Goal: Task Accomplishment & Management: Manage account settings

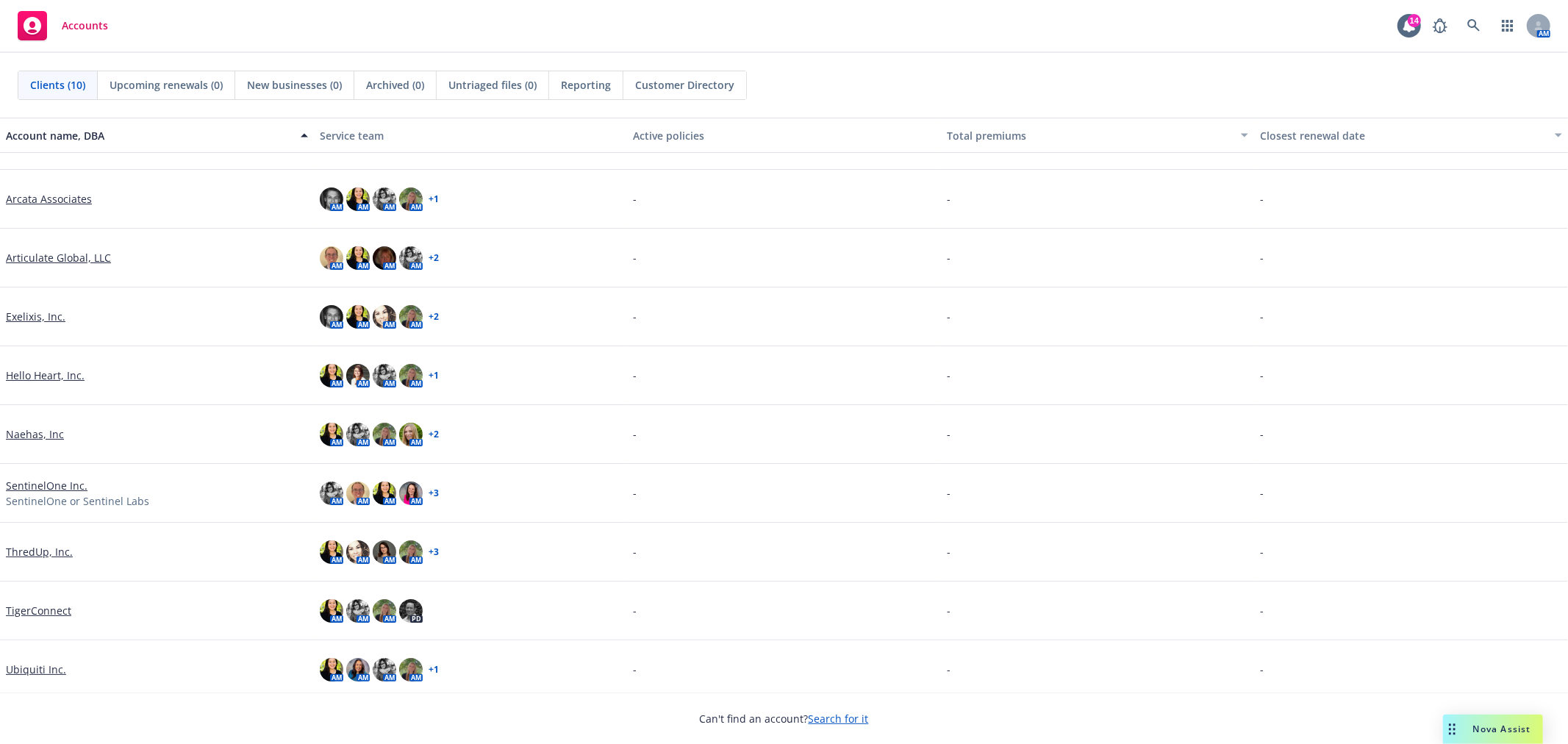
scroll to position [48, 0]
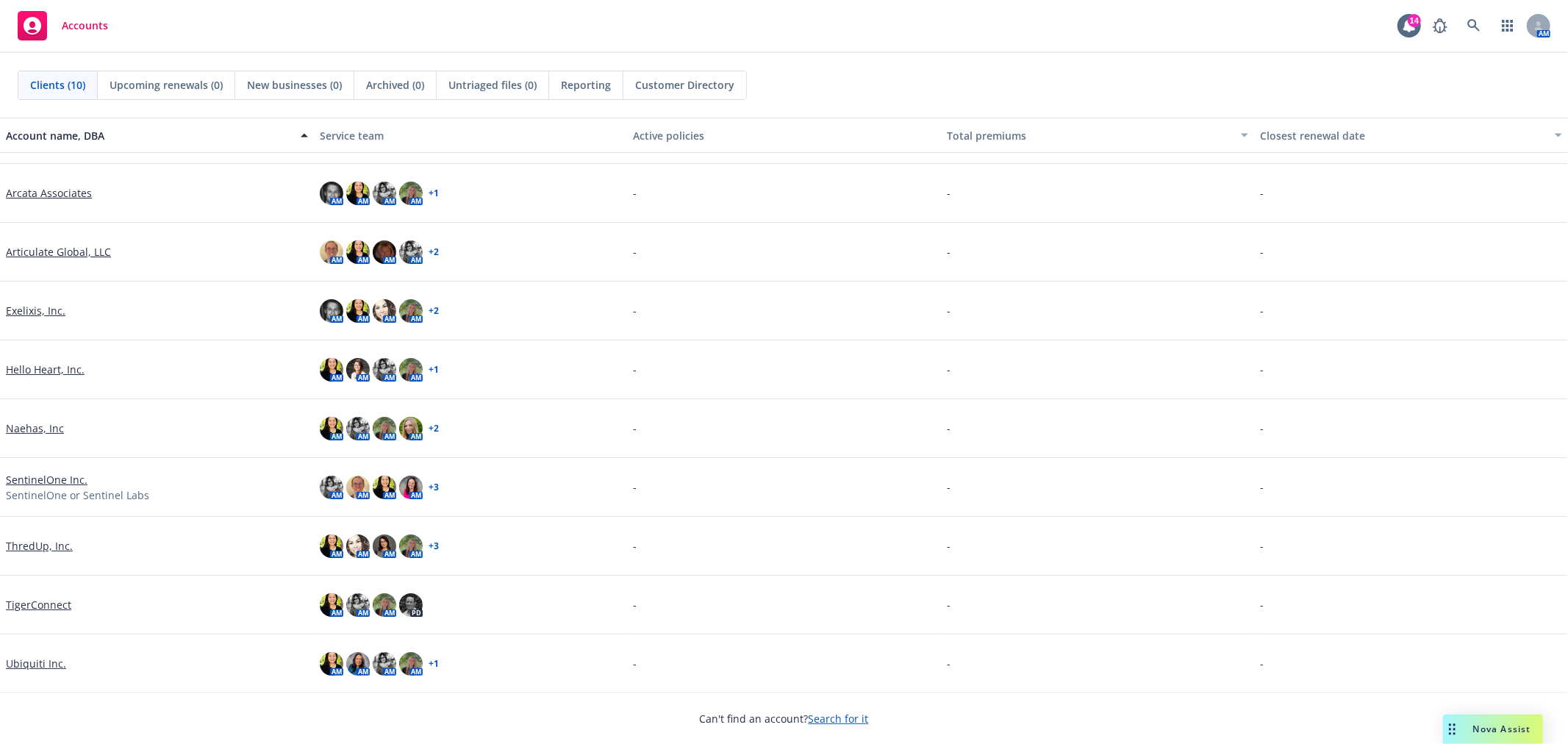
click at [46, 657] on link "Ubiquiti Inc." at bounding box center [36, 663] width 60 height 16
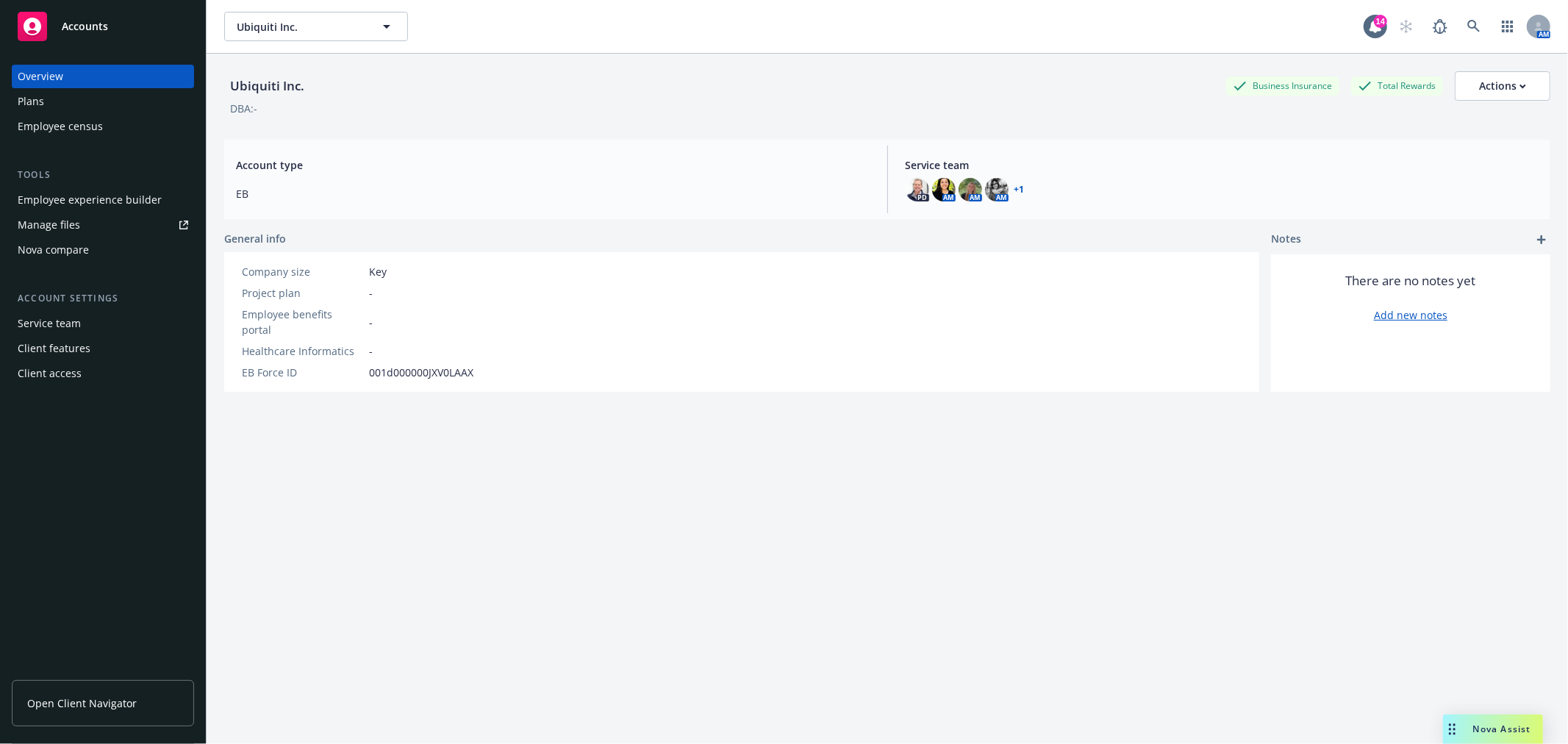
click at [120, 231] on link "Manage files" at bounding box center [103, 225] width 182 height 23
click at [101, 128] on div "Employee census" at bounding box center [103, 126] width 171 height 23
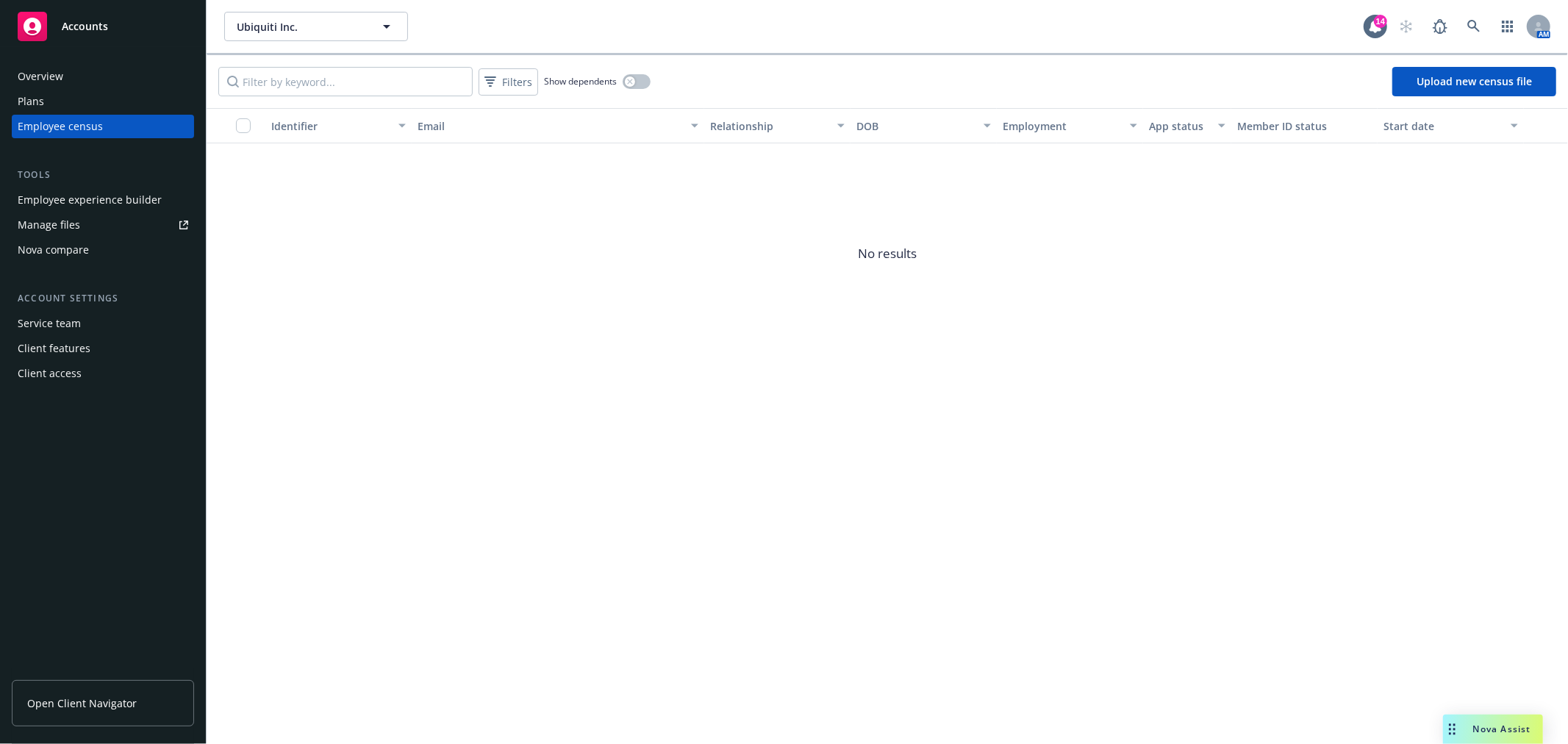
click at [146, 72] on div "Overview" at bounding box center [103, 76] width 171 height 23
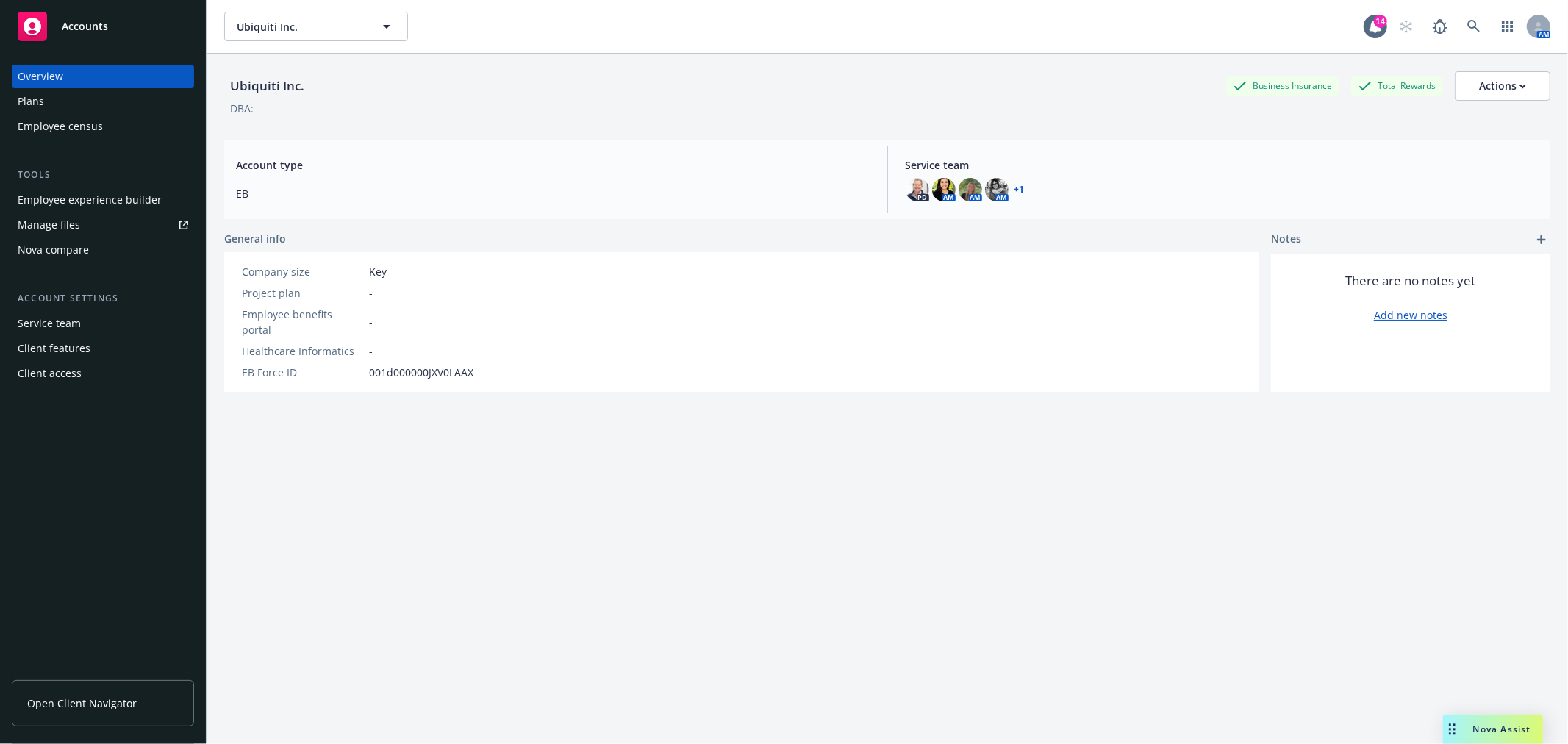
click at [81, 100] on div "Plans" at bounding box center [103, 101] width 171 height 23
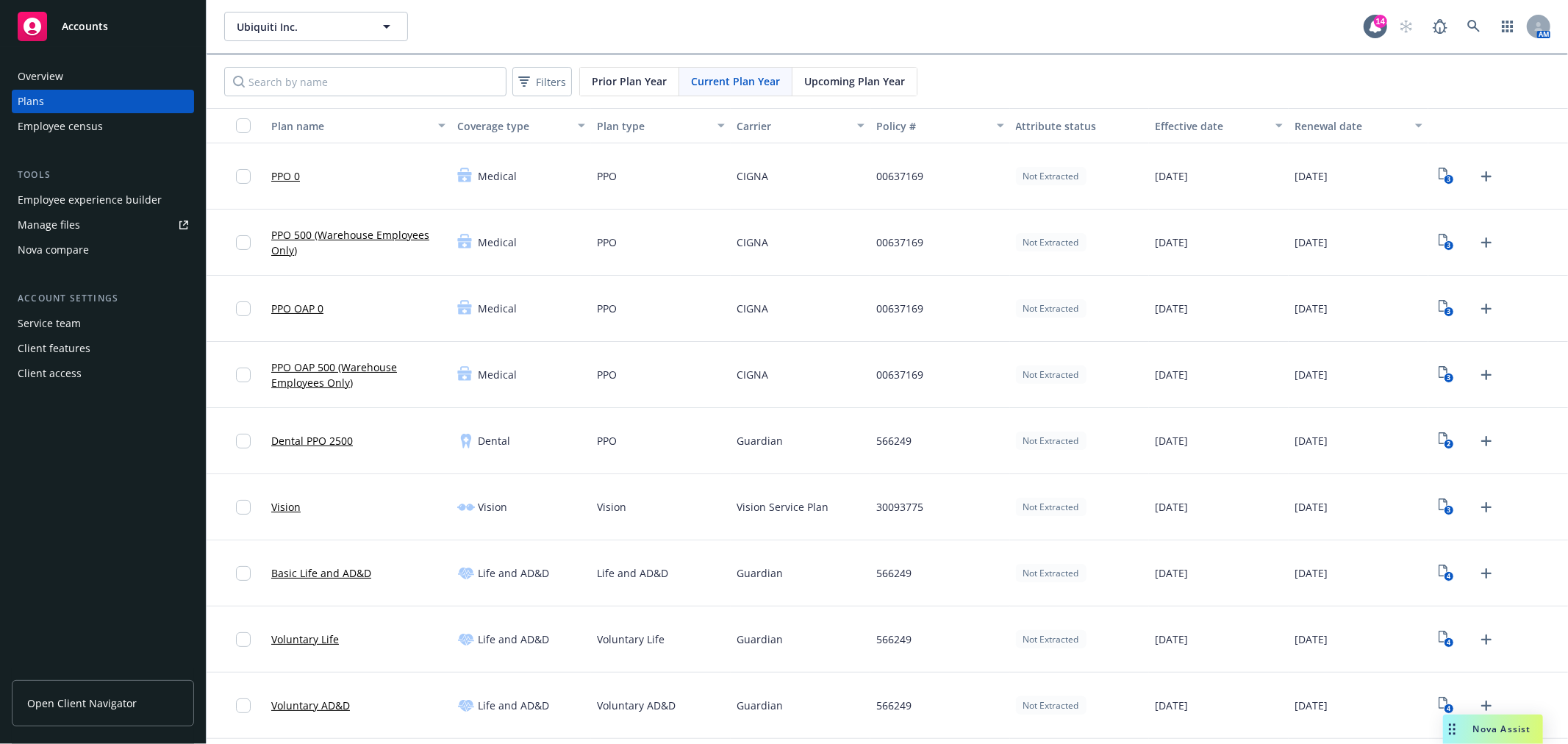
click at [834, 75] on span "Upcoming Plan Year" at bounding box center [854, 81] width 101 height 16
click at [1478, 175] on icon "Upload Plan Documents" at bounding box center [1486, 176] width 17 height 17
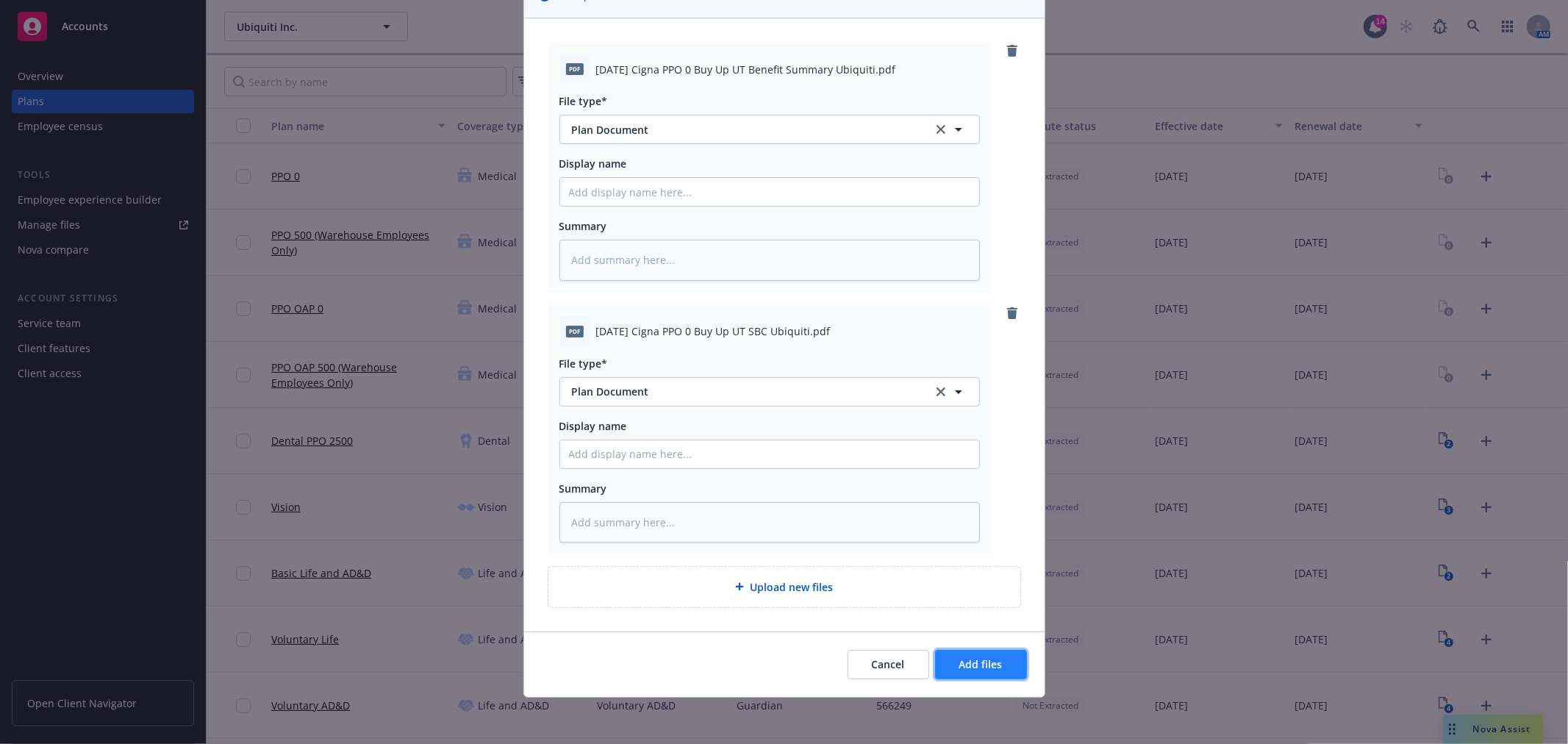
click at [975, 657] on span "Add files" at bounding box center [980, 664] width 43 height 14
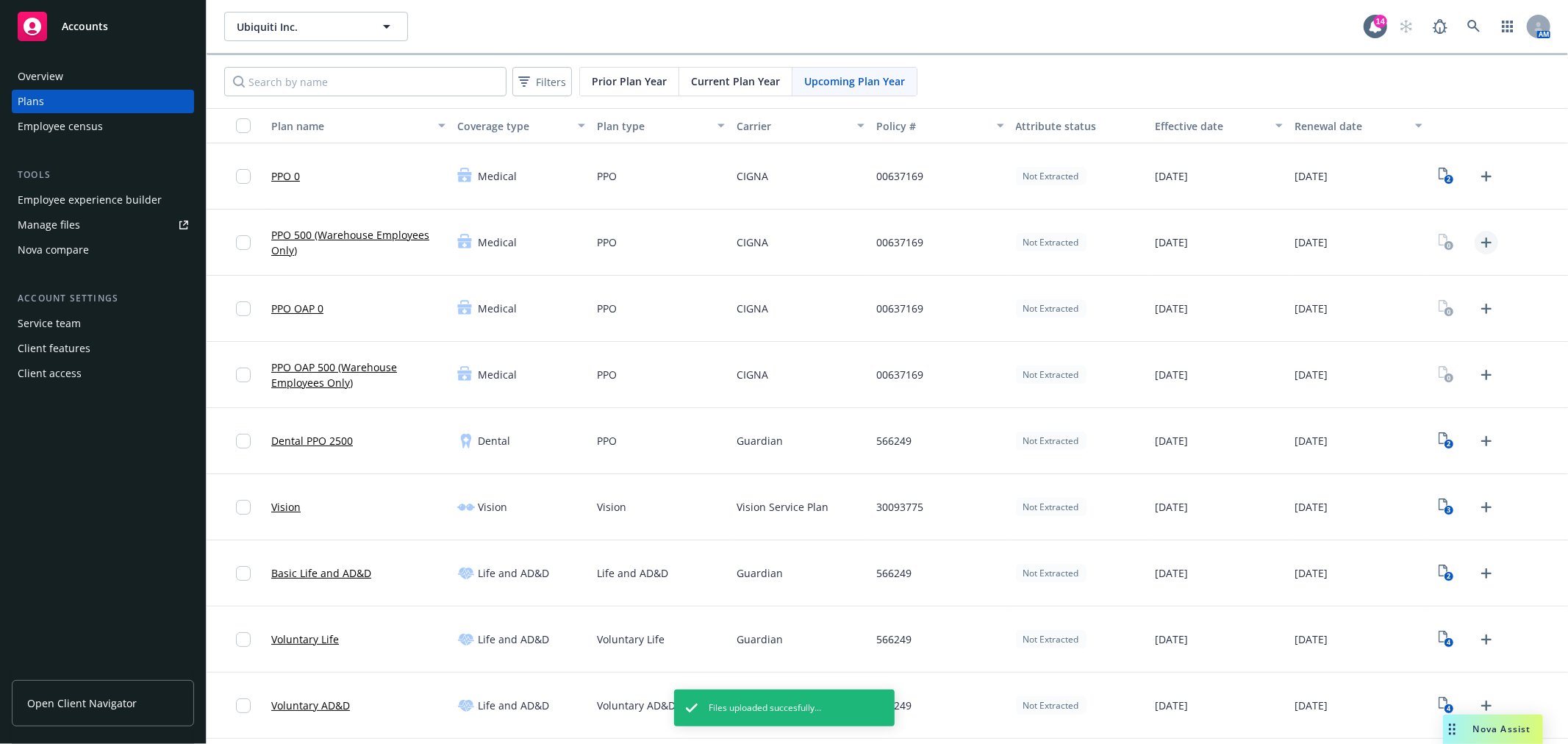
click at [1478, 237] on icon "Upload Plan Documents" at bounding box center [1486, 242] width 17 height 17
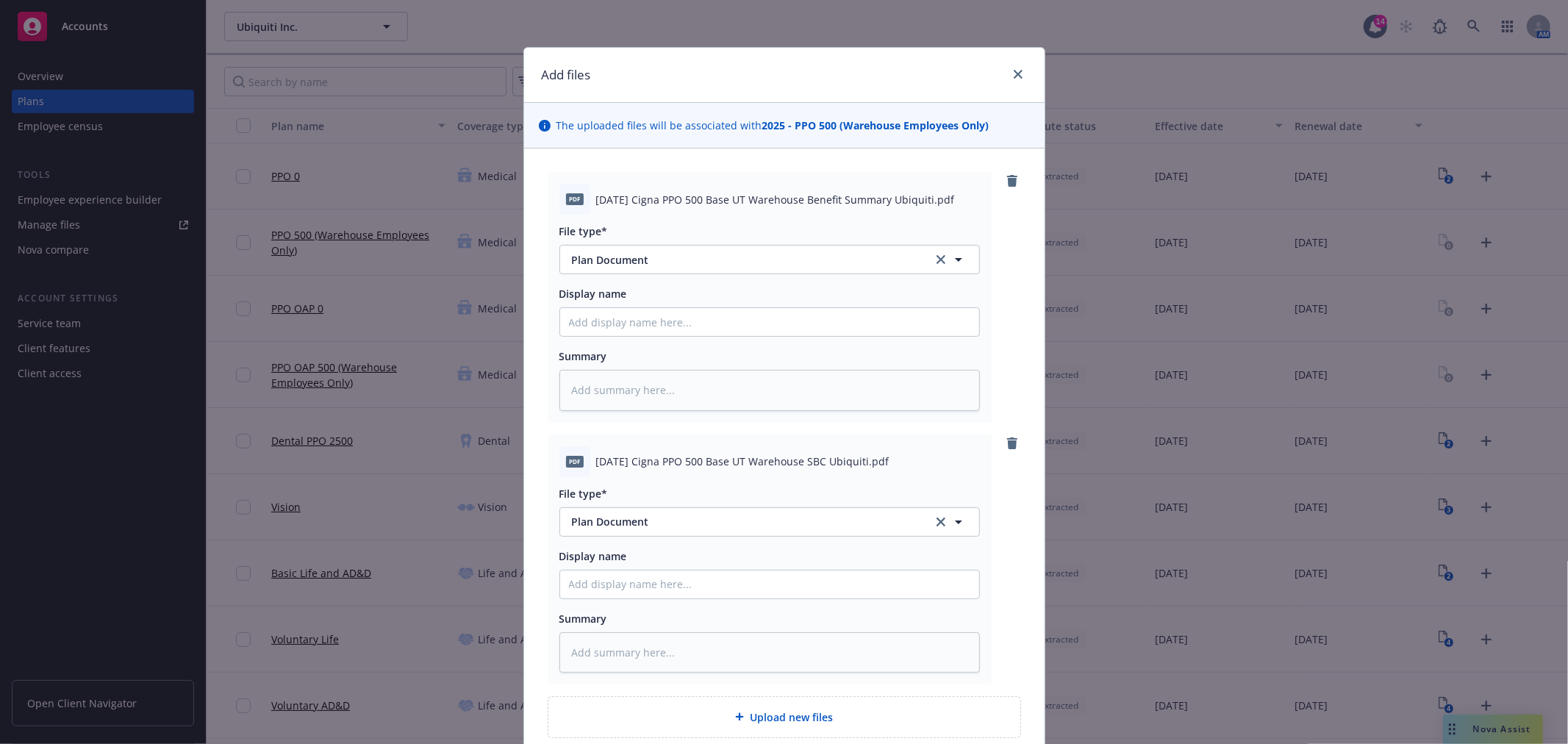
scroll to position [130, 0]
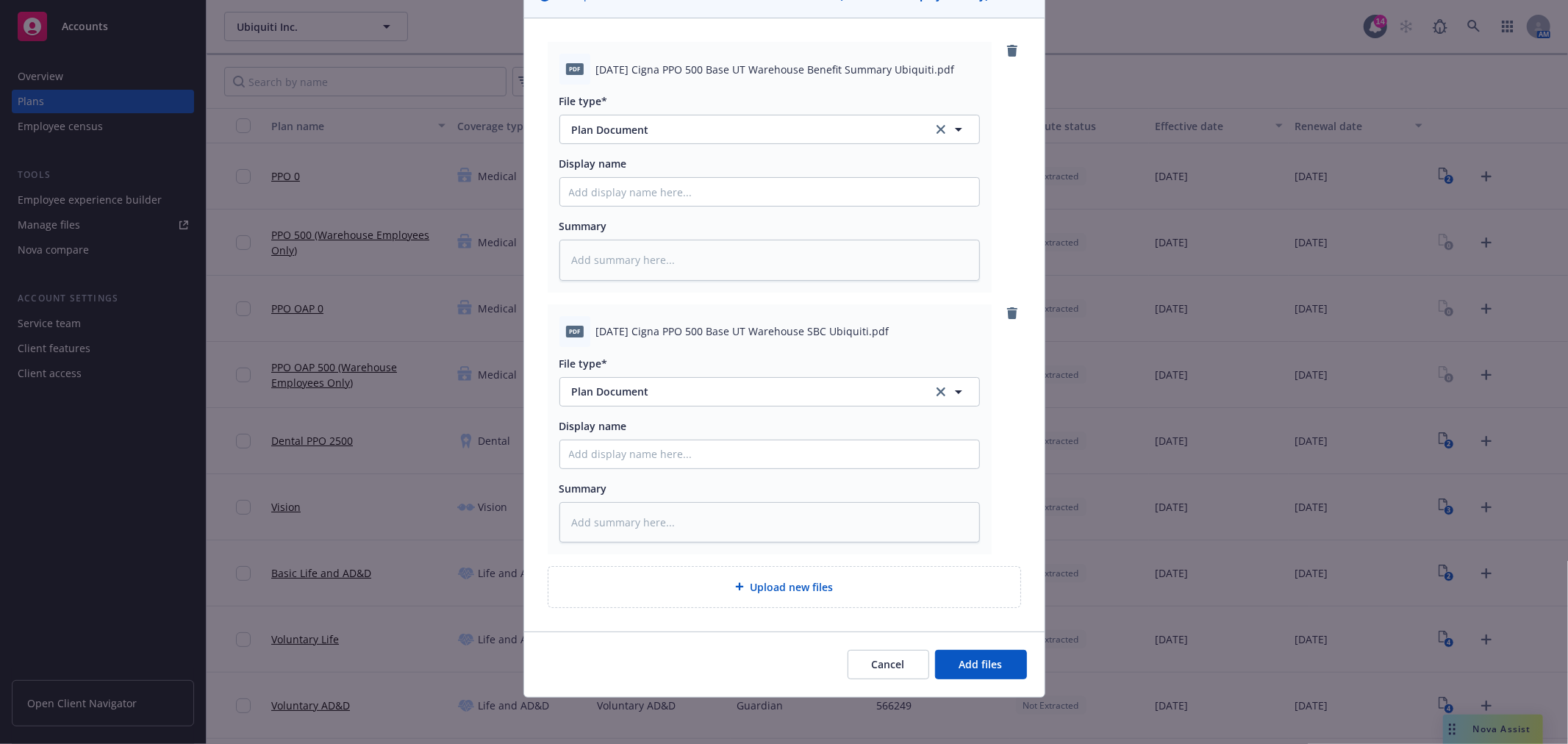
click at [1001, 680] on div "Cancel Add files" at bounding box center [784, 664] width 520 height 65
click at [998, 679] on div "Cancel Add files" at bounding box center [784, 664] width 520 height 65
click at [991, 664] on span "Add files" at bounding box center [980, 664] width 43 height 14
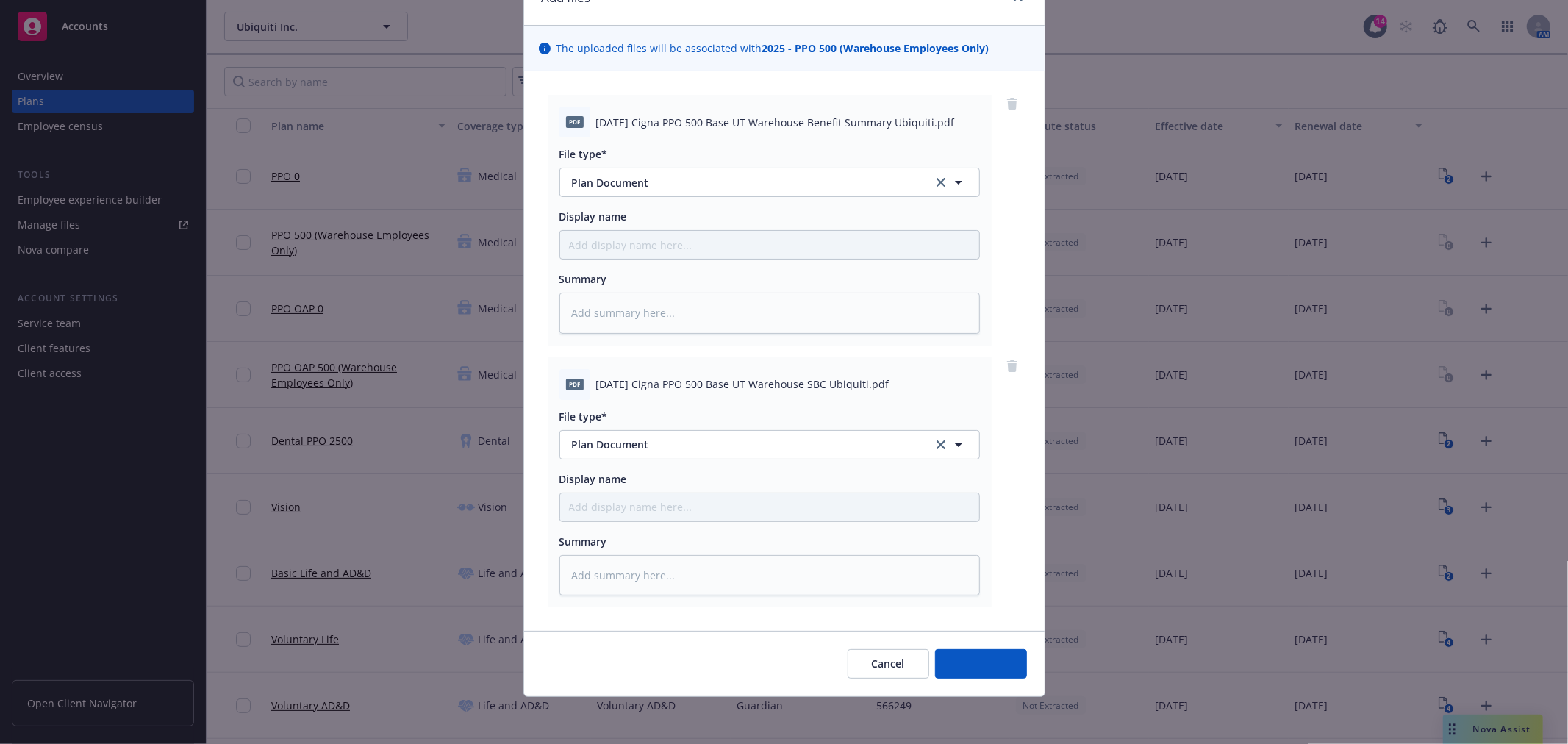
scroll to position [76, 0]
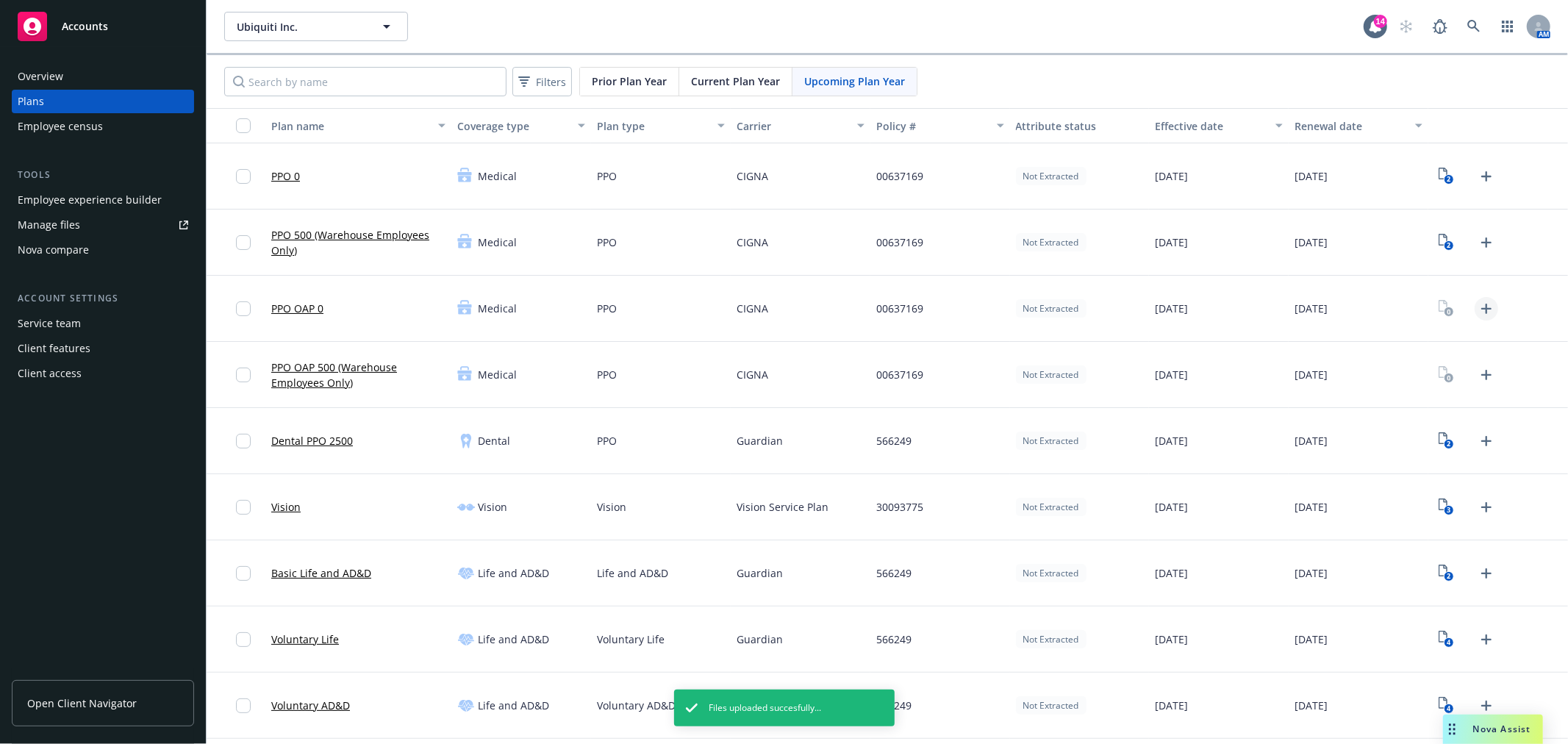
click at [1481, 312] on icon "Upload Plan Documents" at bounding box center [1486, 308] width 10 height 10
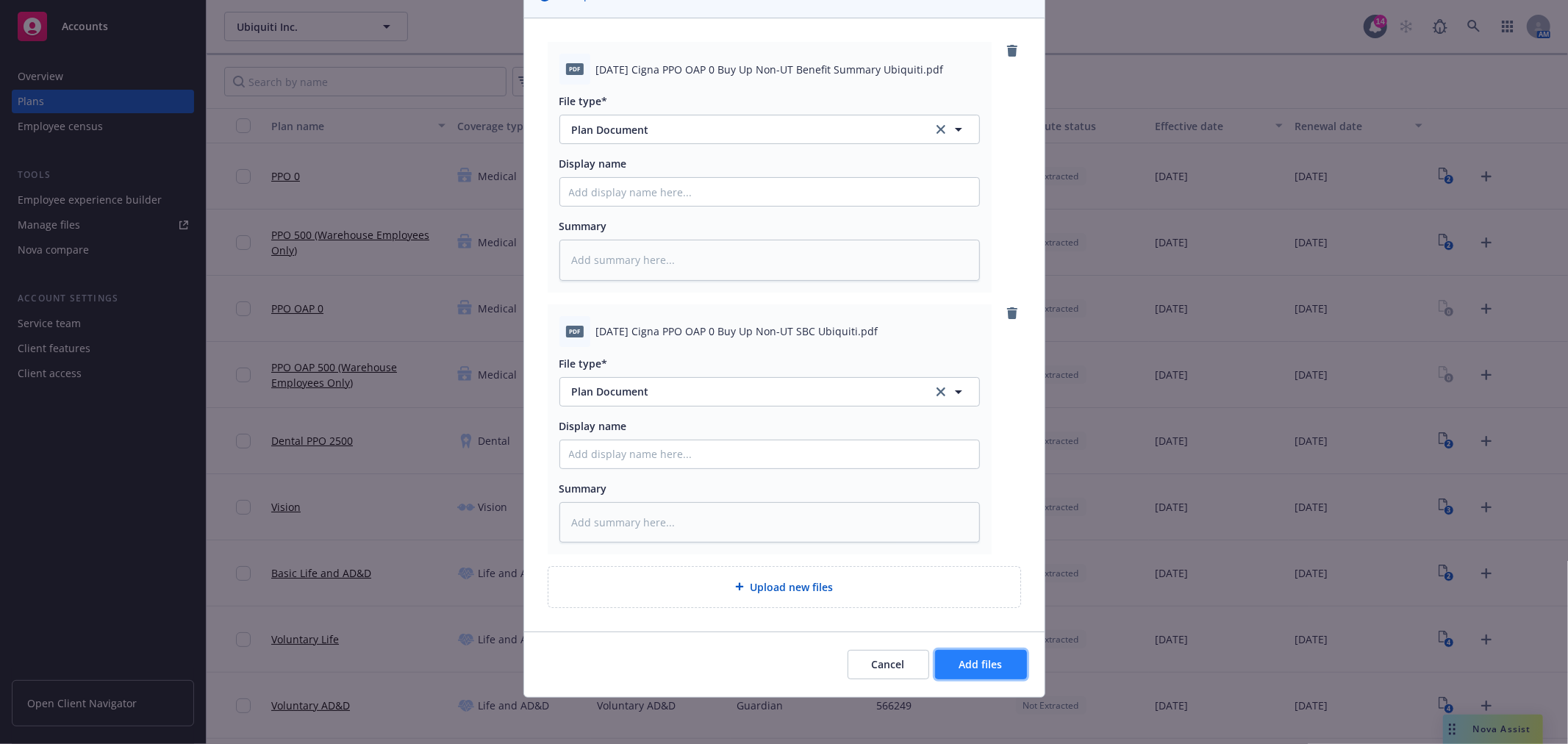
click at [993, 664] on span "Add files" at bounding box center [980, 664] width 43 height 14
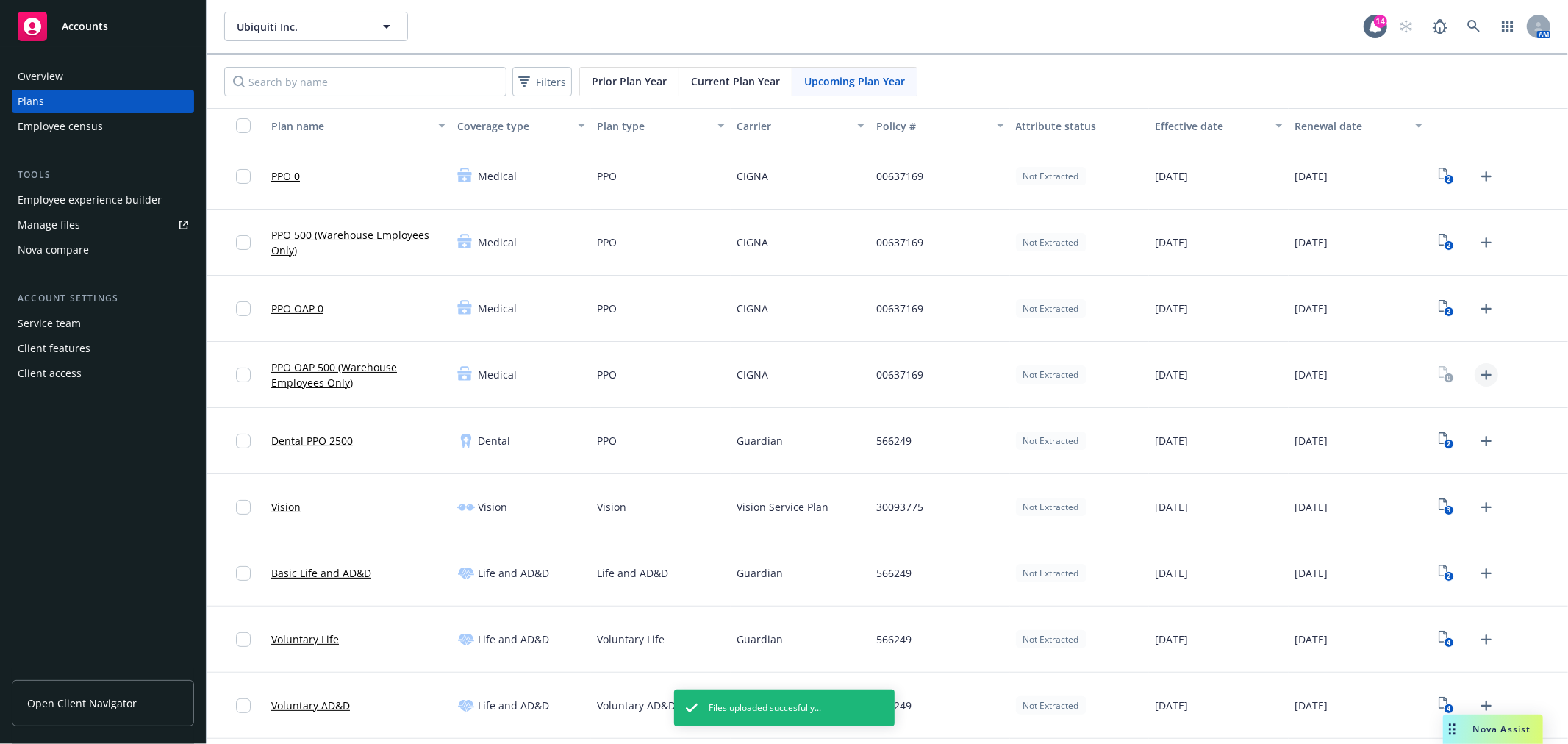
click at [1478, 372] on icon "Upload Plan Documents" at bounding box center [1486, 374] width 17 height 17
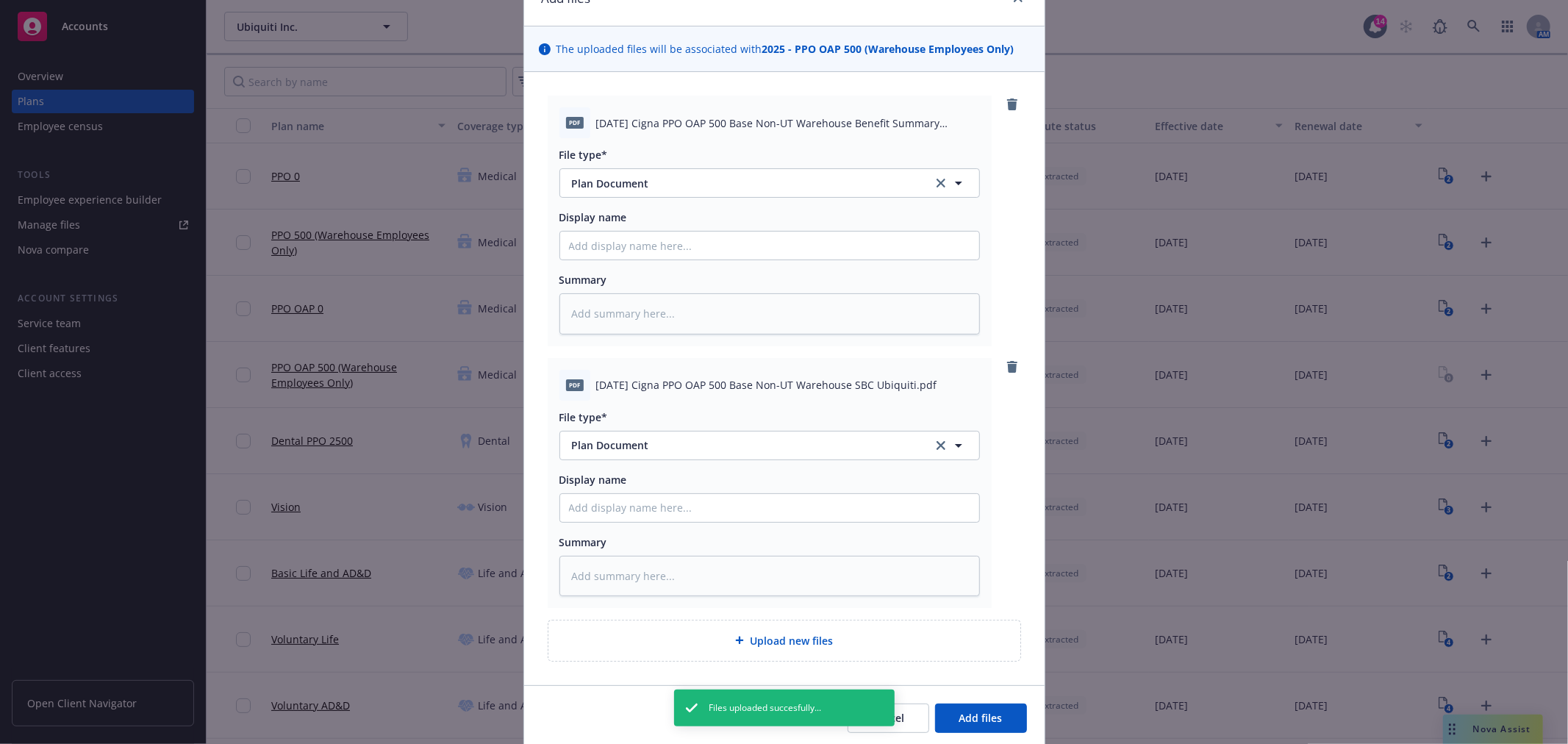
scroll to position [130, 0]
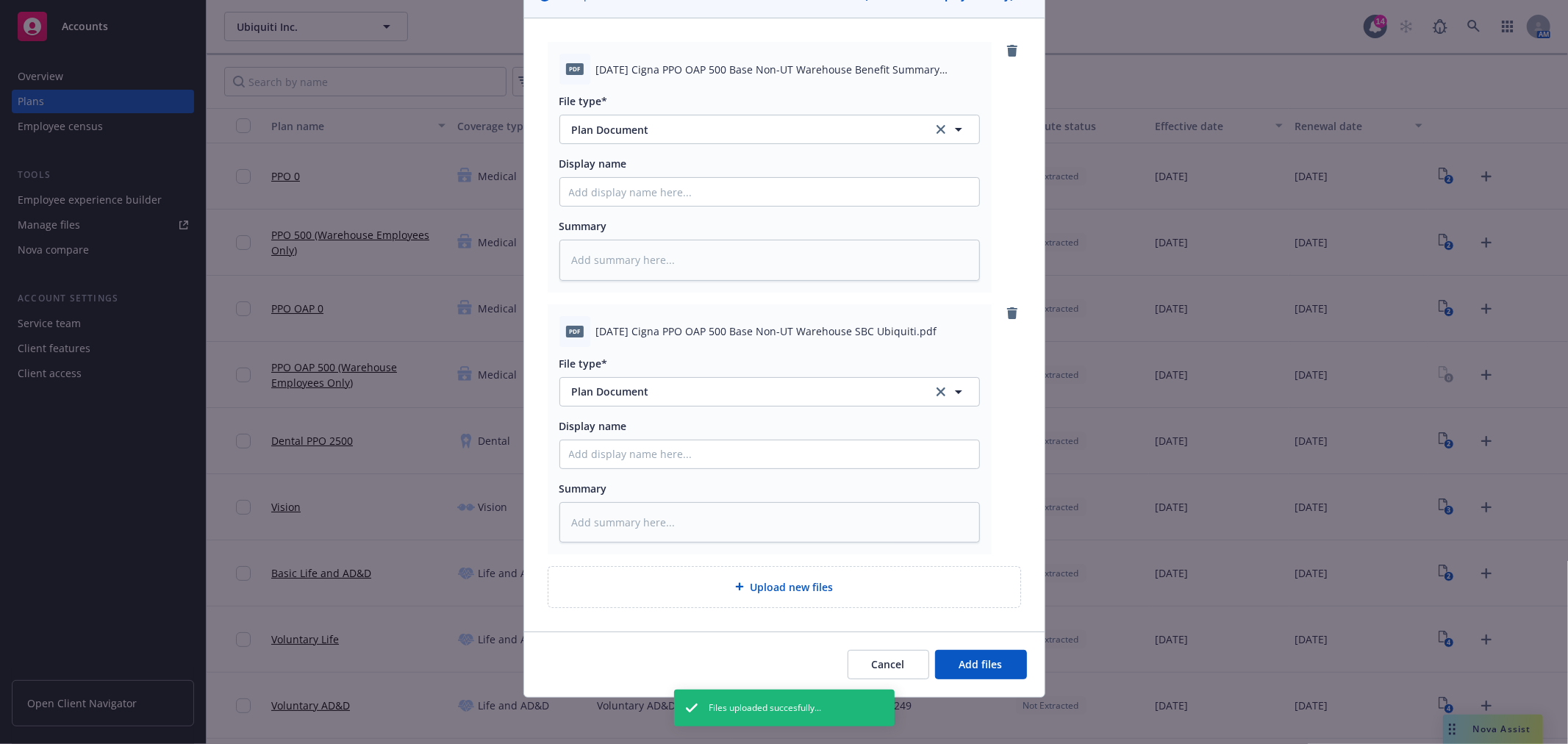
click at [994, 647] on div "Cancel Add files" at bounding box center [784, 664] width 520 height 65
click at [979, 655] on button "Add files" at bounding box center [980, 664] width 92 height 29
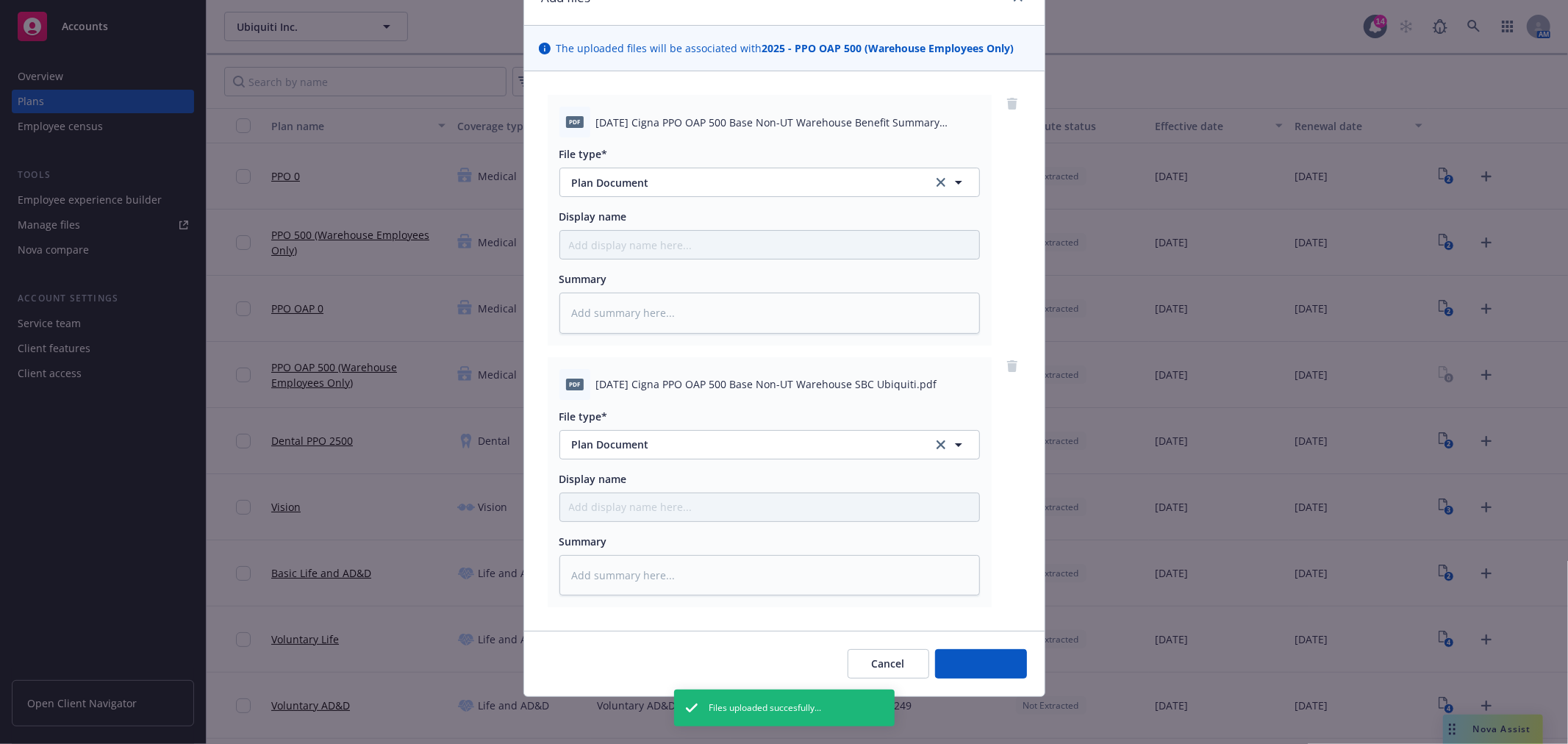
scroll to position [76, 0]
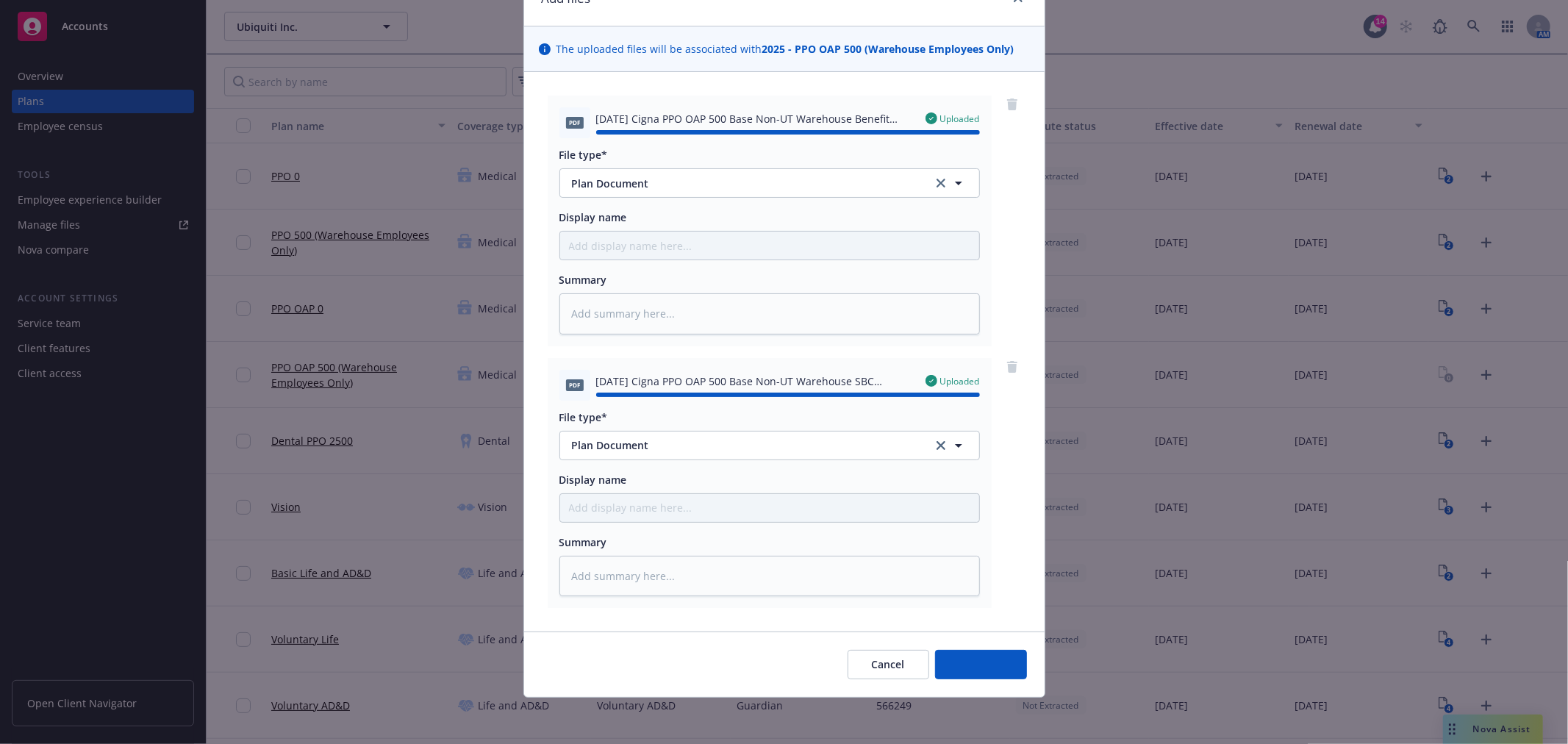
type textarea "x"
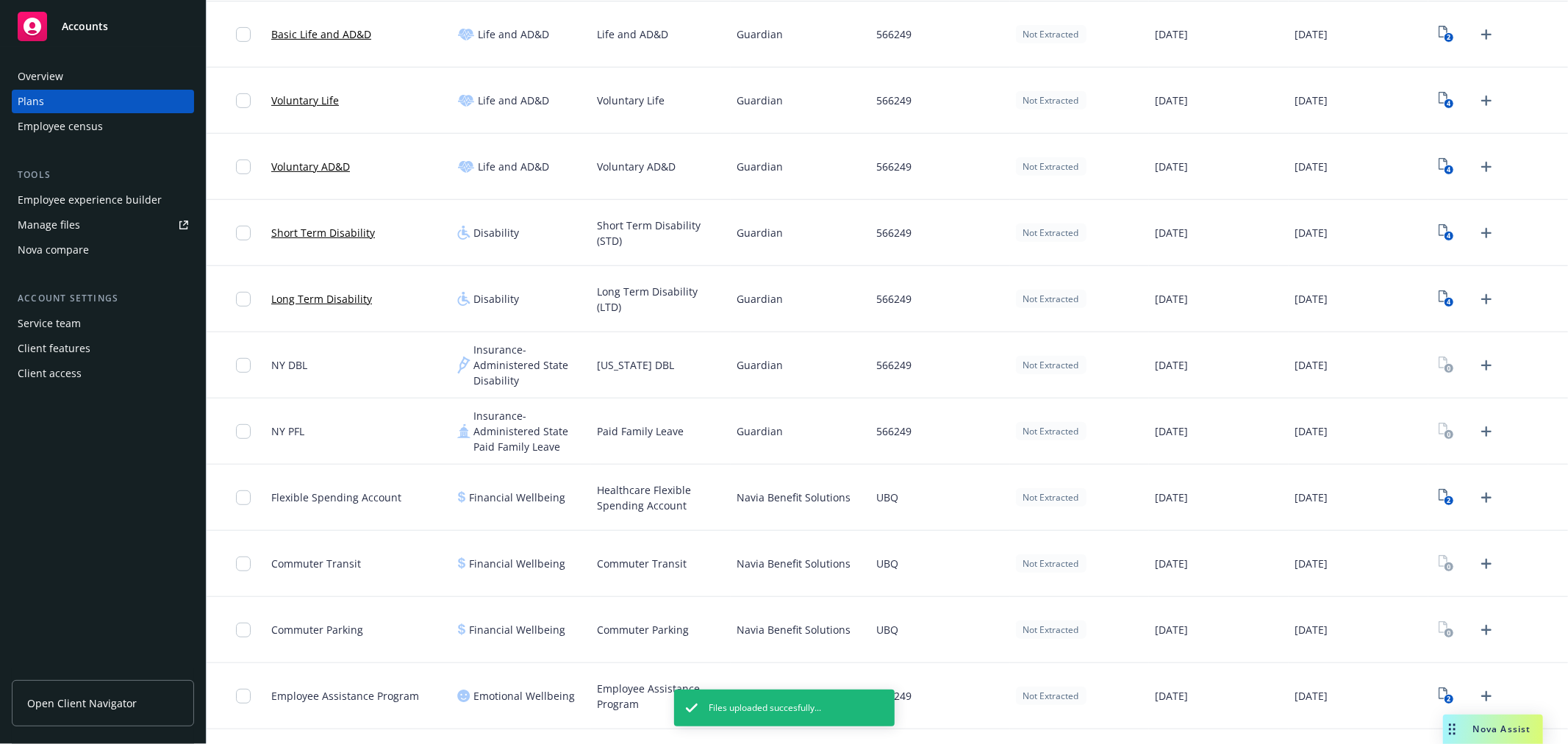
scroll to position [590, 0]
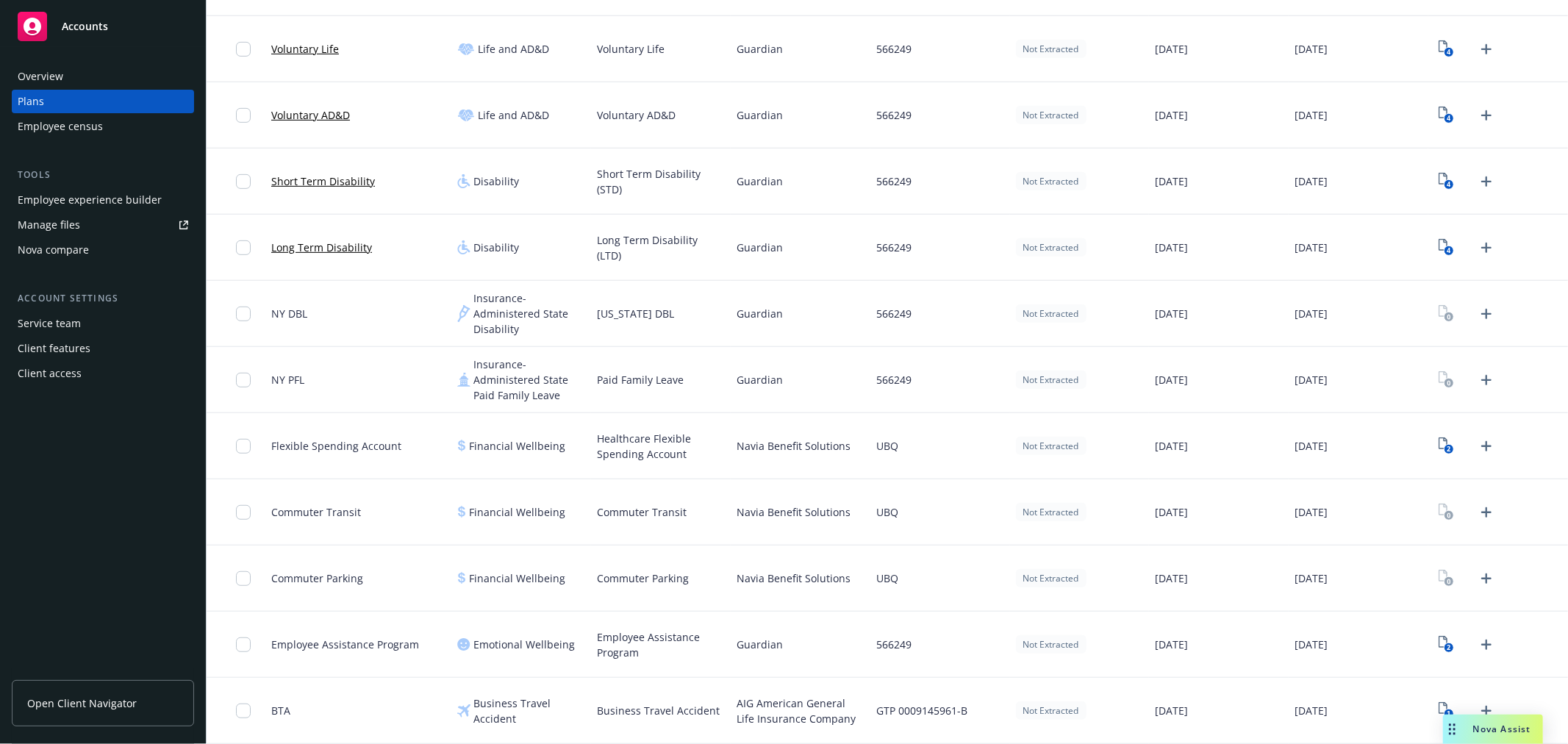
click at [97, 200] on div "Employee experience builder" at bounding box center [90, 200] width 144 height 23
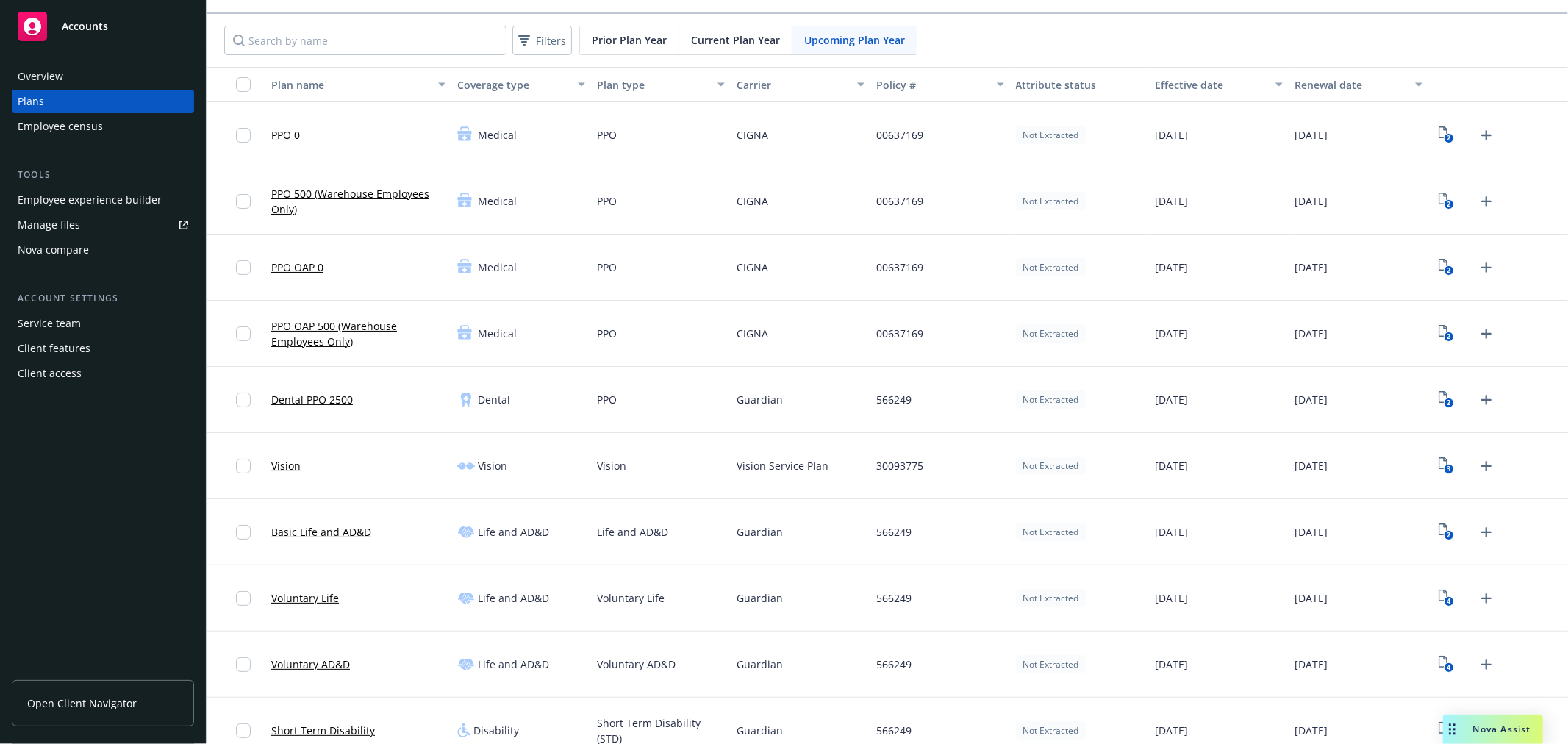
scroll to position [0, 0]
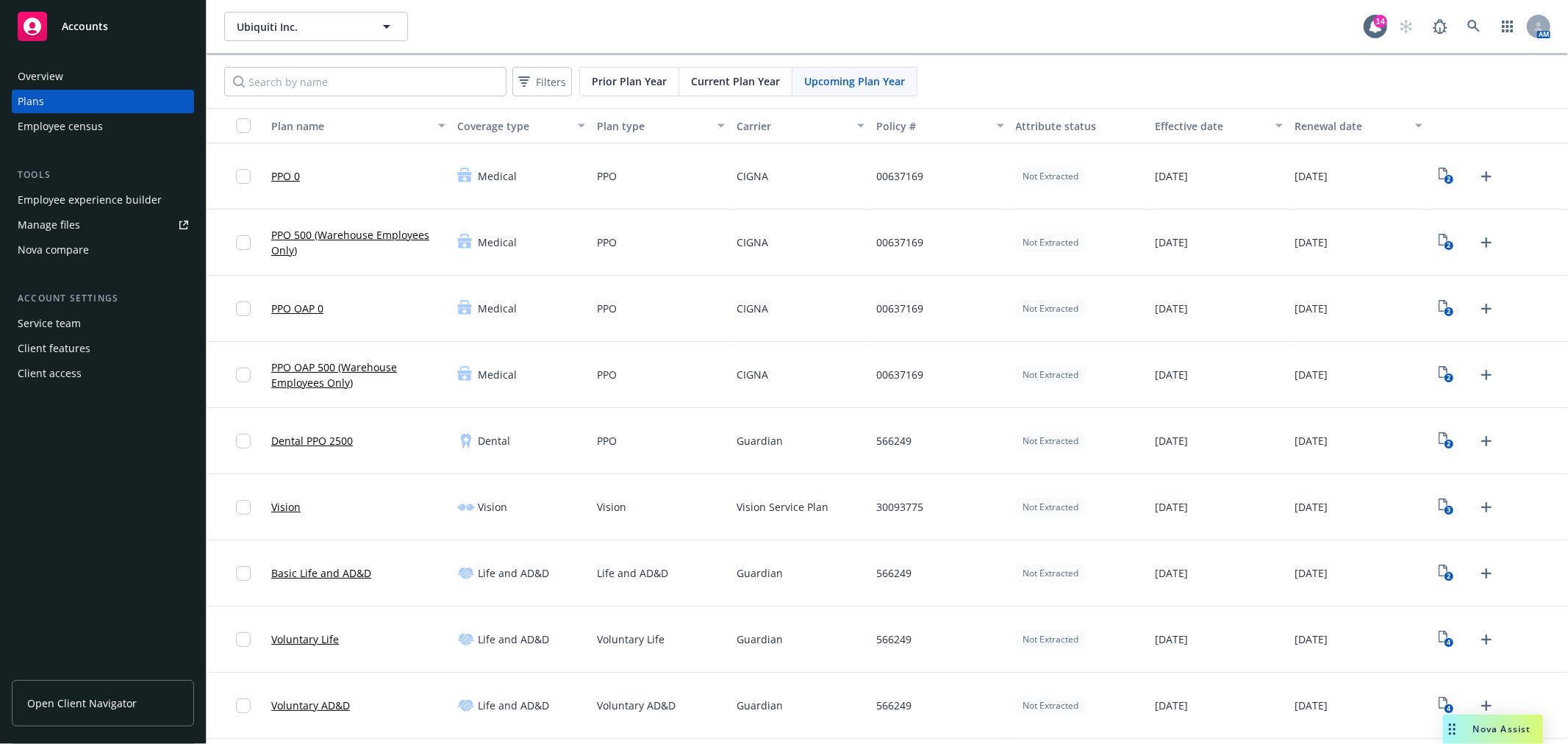
click at [870, 244] on div "00637169" at bounding box center [940, 243] width 140 height 66
drag, startPoint x: 720, startPoint y: 82, endPoint x: 707, endPoint y: 86, distance: 13.6
click at [721, 82] on span "Current Plan Year" at bounding box center [735, 81] width 89 height 16
click at [280, 169] on link "PPO 0" at bounding box center [285, 176] width 29 height 16
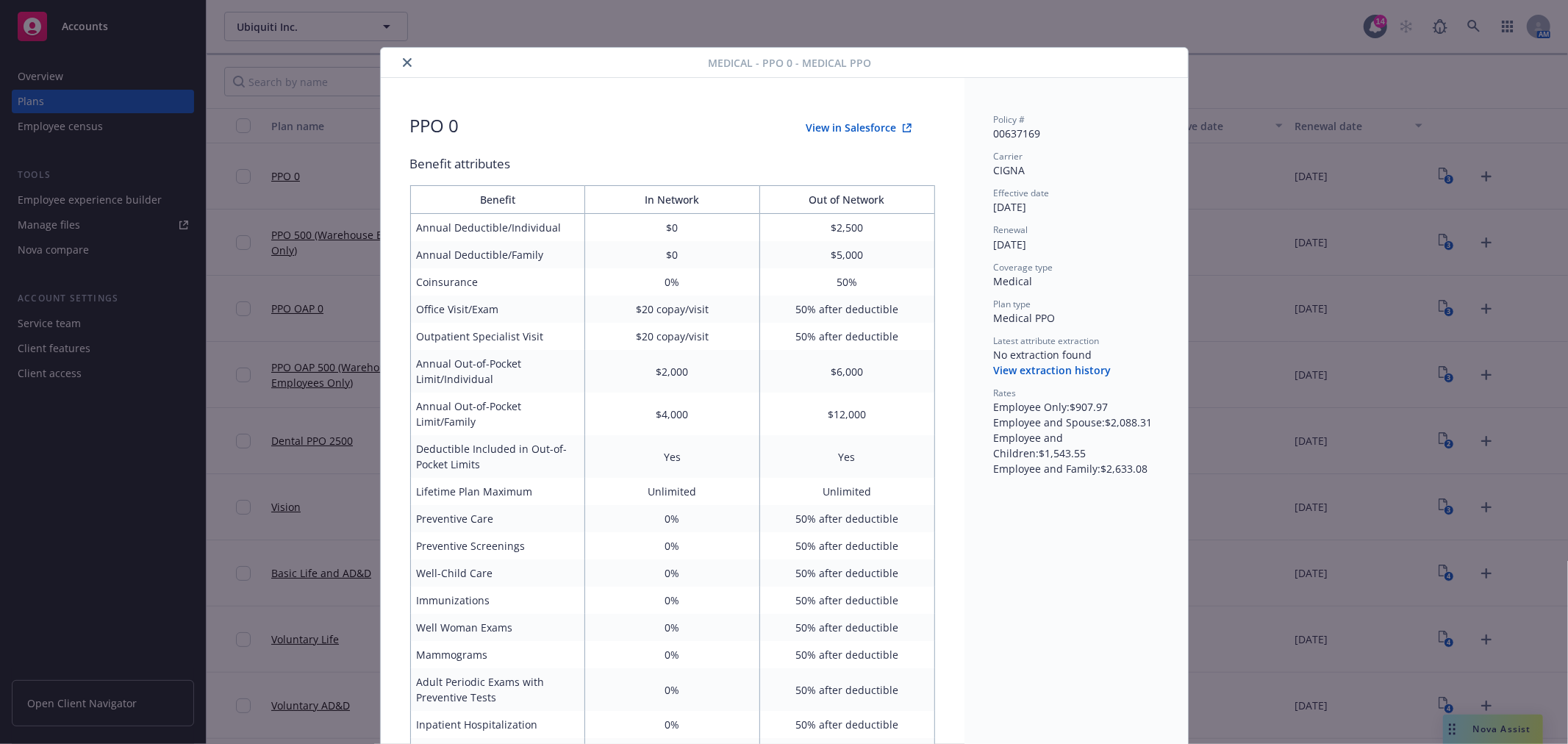
click at [403, 66] on icon "close" at bounding box center [407, 62] width 9 height 9
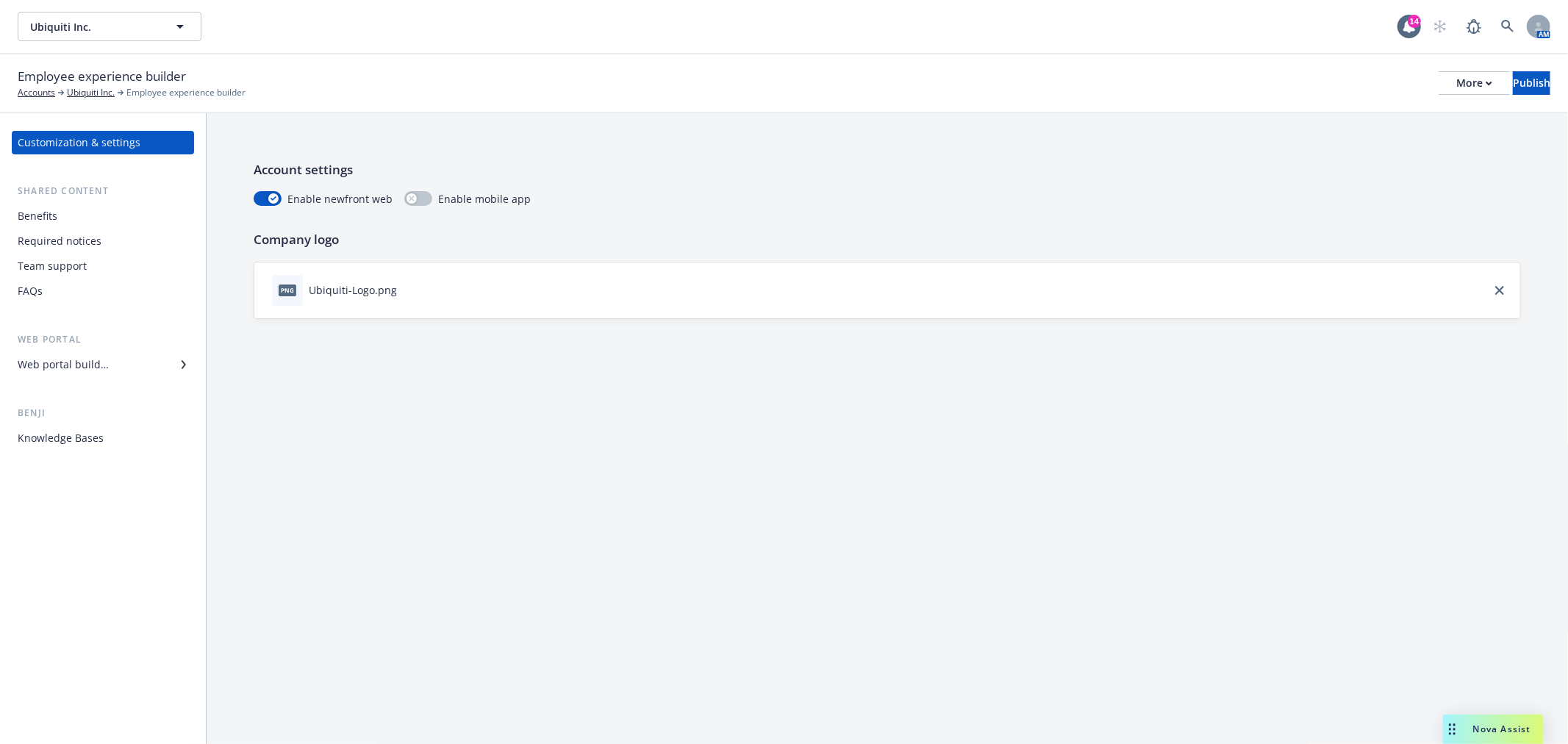
click at [152, 365] on div "Web portal builder" at bounding box center [103, 365] width 171 height 23
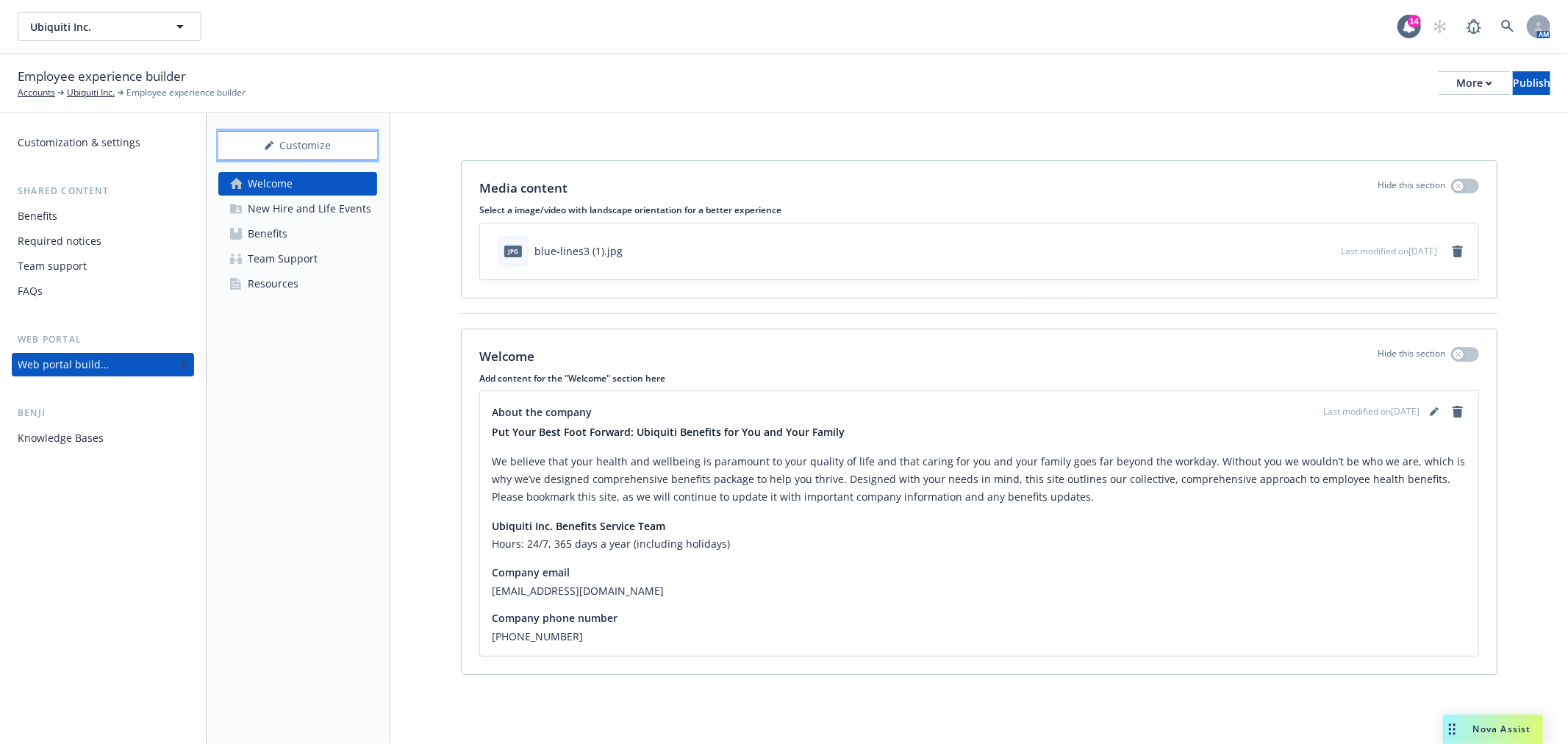
click at [322, 132] on div "Customize" at bounding box center [298, 146] width 159 height 28
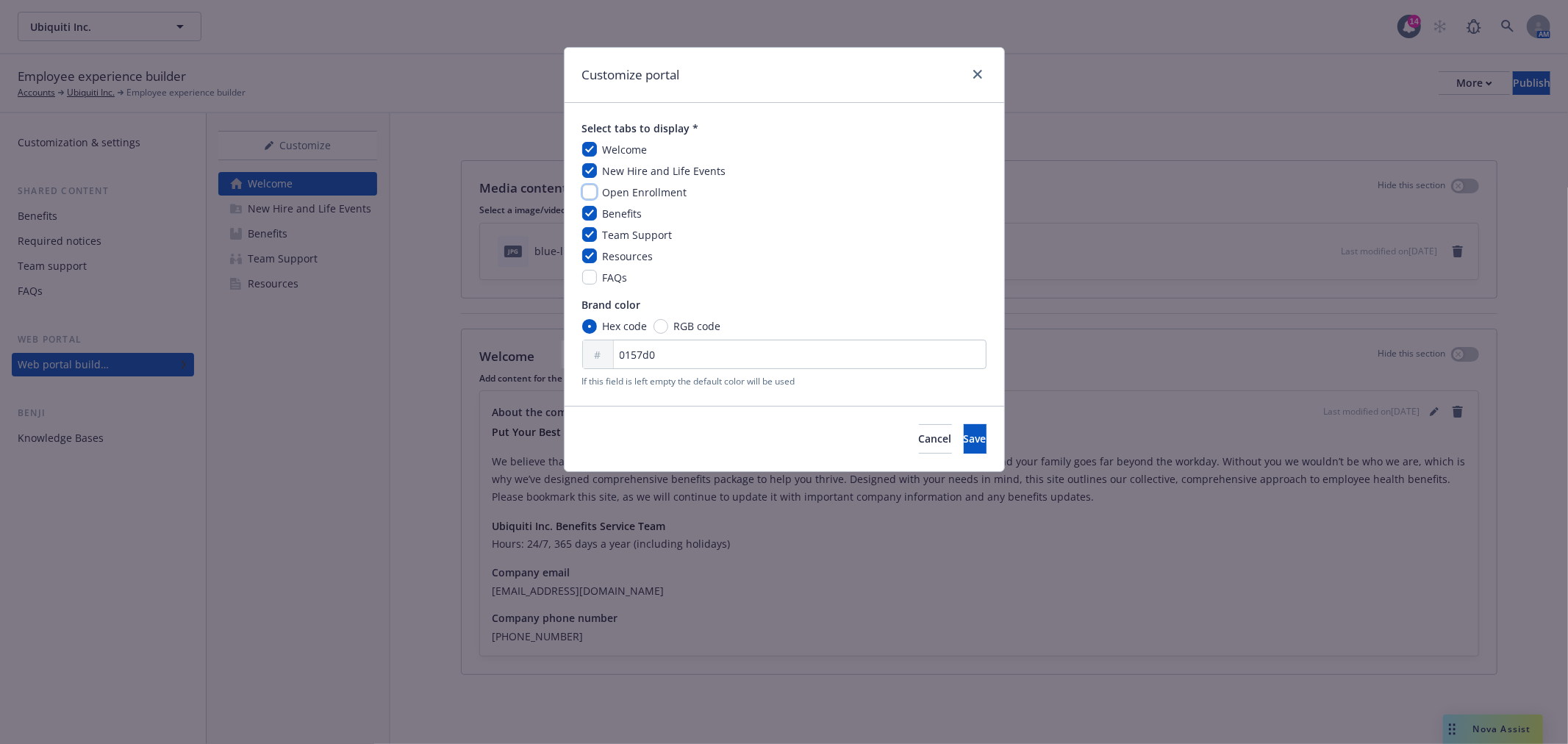
click at [593, 193] on input "checkbox" at bounding box center [589, 192] width 15 height 15
checkbox input "true"
click at [964, 438] on span "Save" at bounding box center [975, 438] width 22 height 14
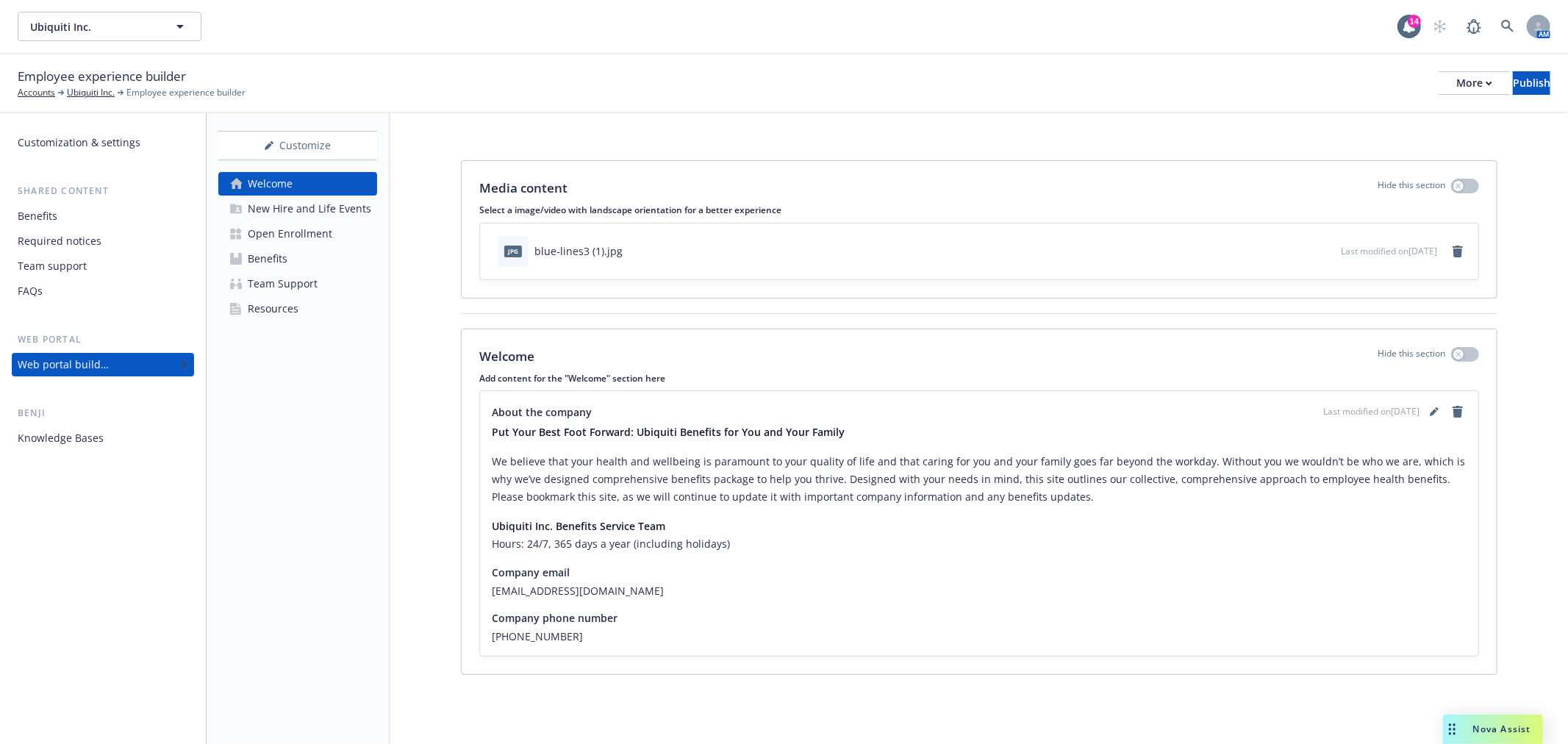
click at [322, 231] on div "Open Enrollment" at bounding box center [290, 234] width 85 height 23
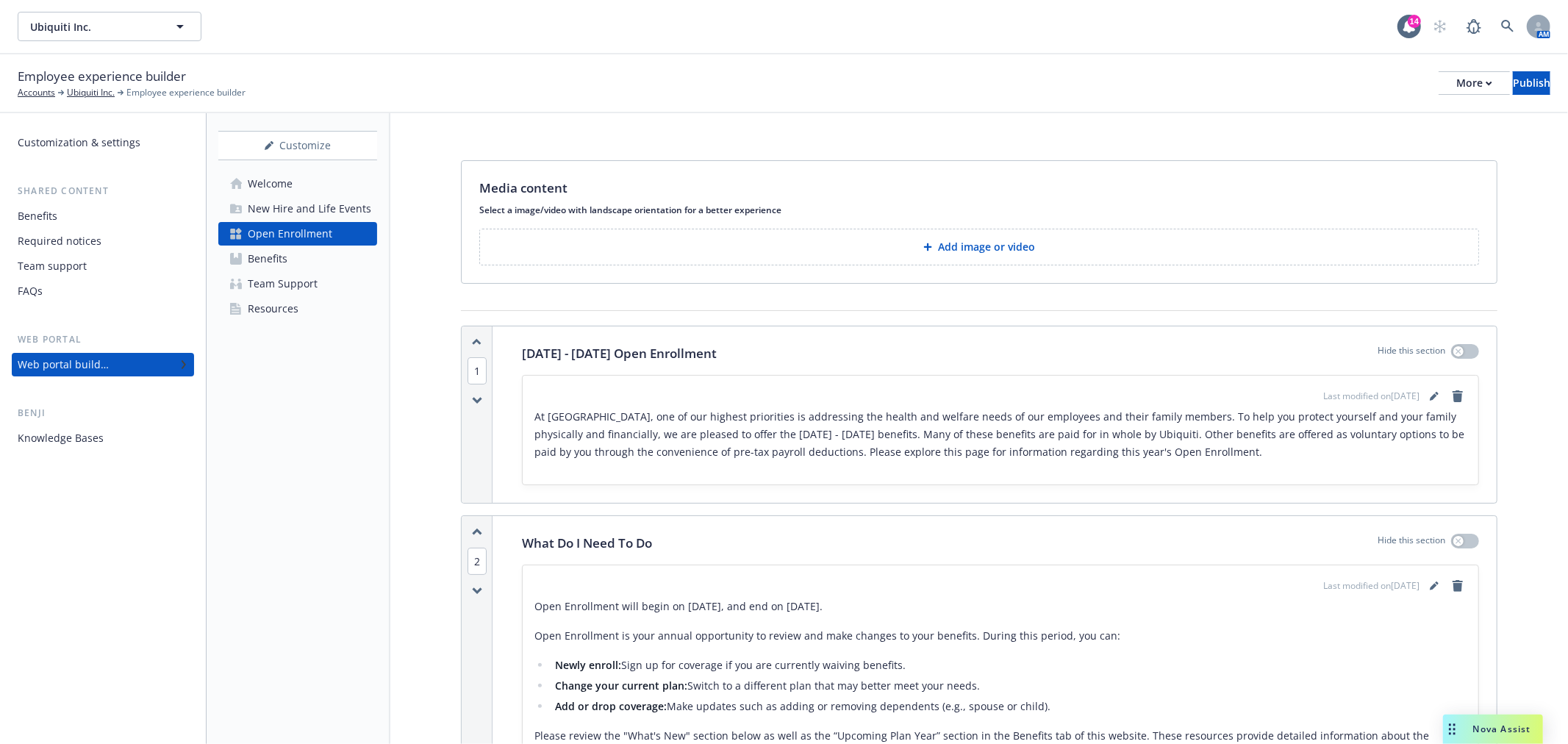
click at [327, 260] on link "Benefits" at bounding box center [298, 258] width 159 height 23
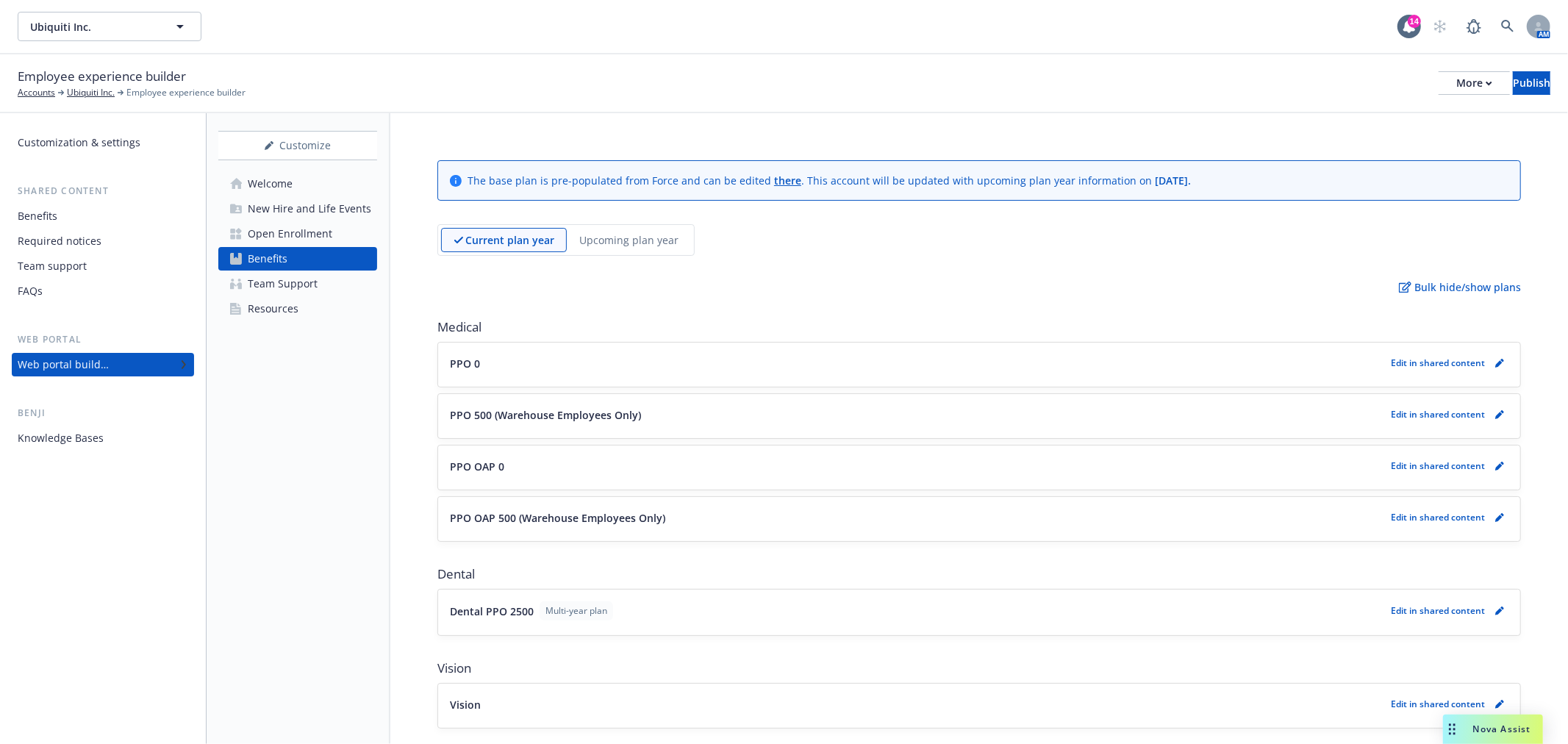
click at [629, 234] on p "Upcoming plan year" at bounding box center [629, 239] width 99 height 16
click at [1495, 362] on icon "pencil" at bounding box center [1498, 364] width 7 height 7
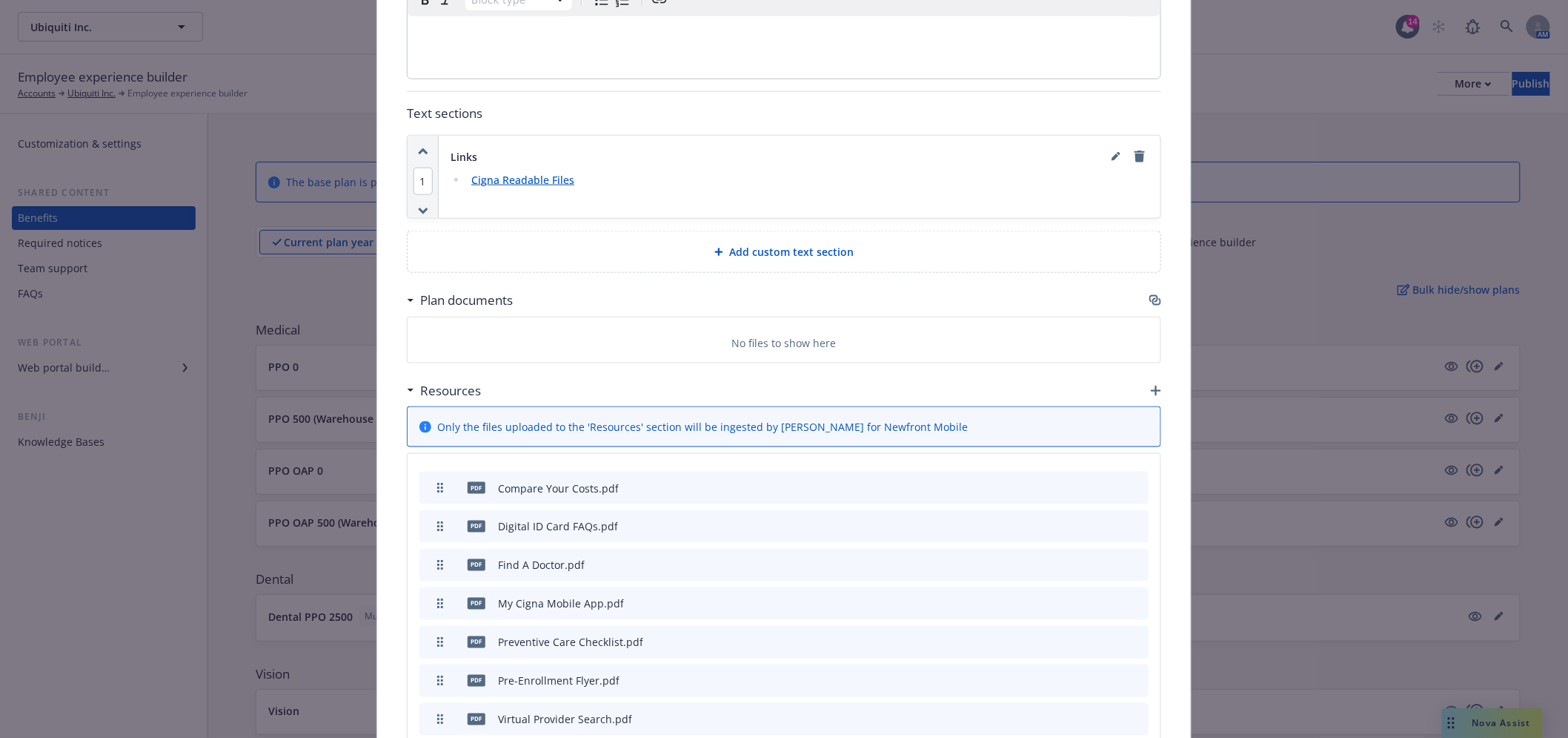
scroll to position [868, 0]
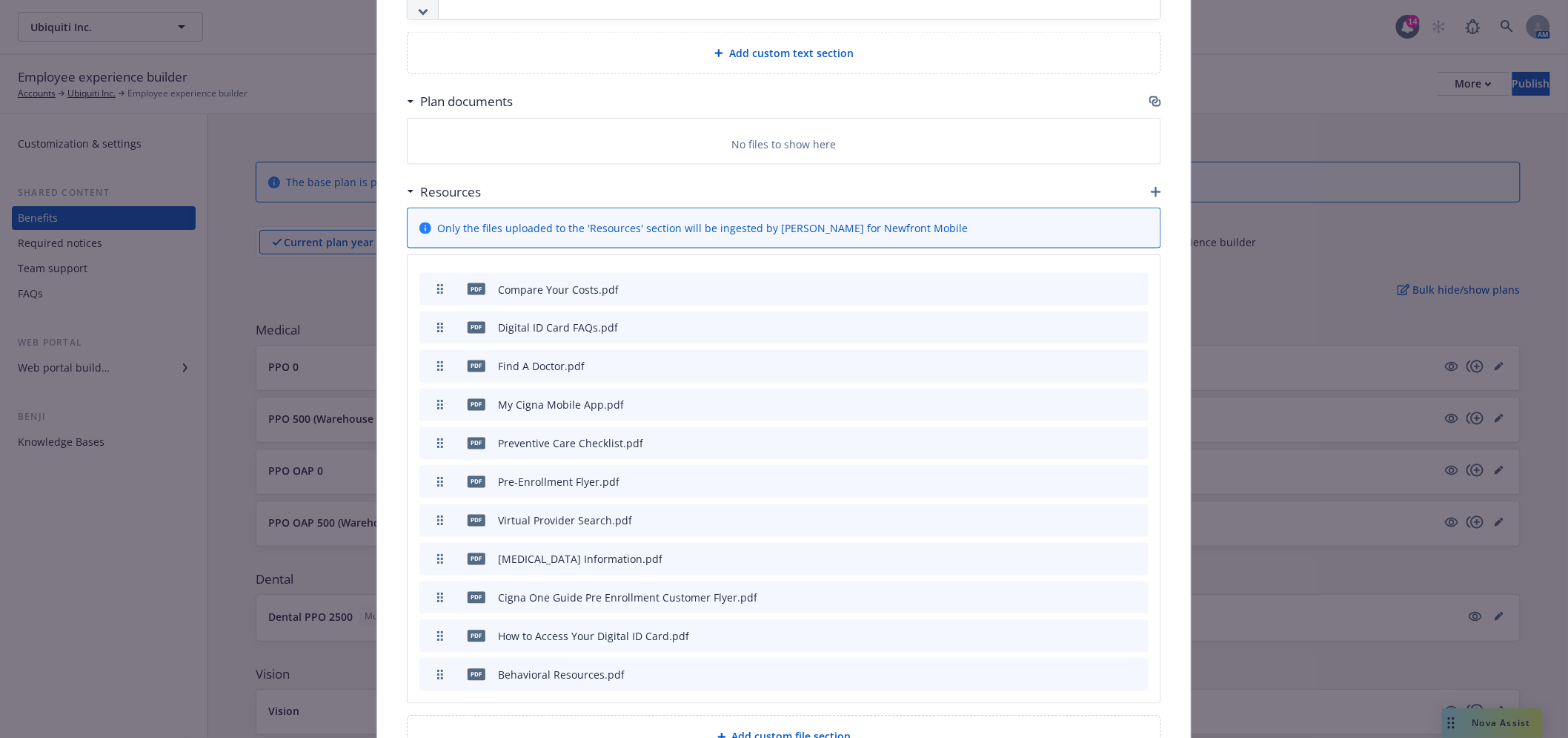
click at [1154, 99] on div "Fields that are left empty won't be displayed to the client Custom carrier cont…" at bounding box center [784, 8] width 814 height 1570
click at [1152, 98] on icon "button" at bounding box center [1155, 101] width 12 height 12
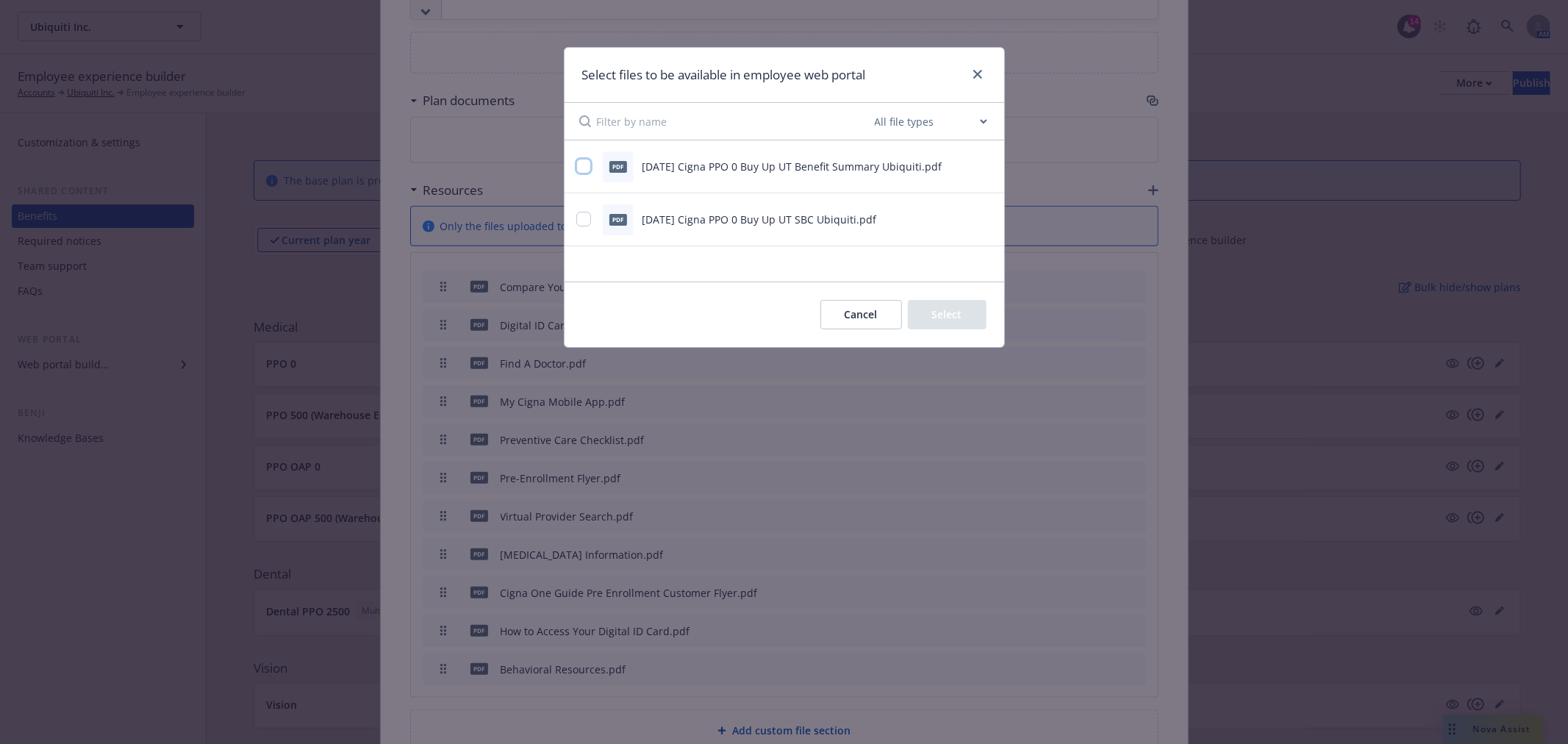
click at [583, 162] on input "checkbox" at bounding box center [583, 167] width 15 height 15
checkbox input "true"
click at [578, 219] on input "checkbox" at bounding box center [583, 219] width 15 height 15
checkbox input "true"
click at [952, 321] on button "Select 2 files" at bounding box center [931, 314] width 111 height 29
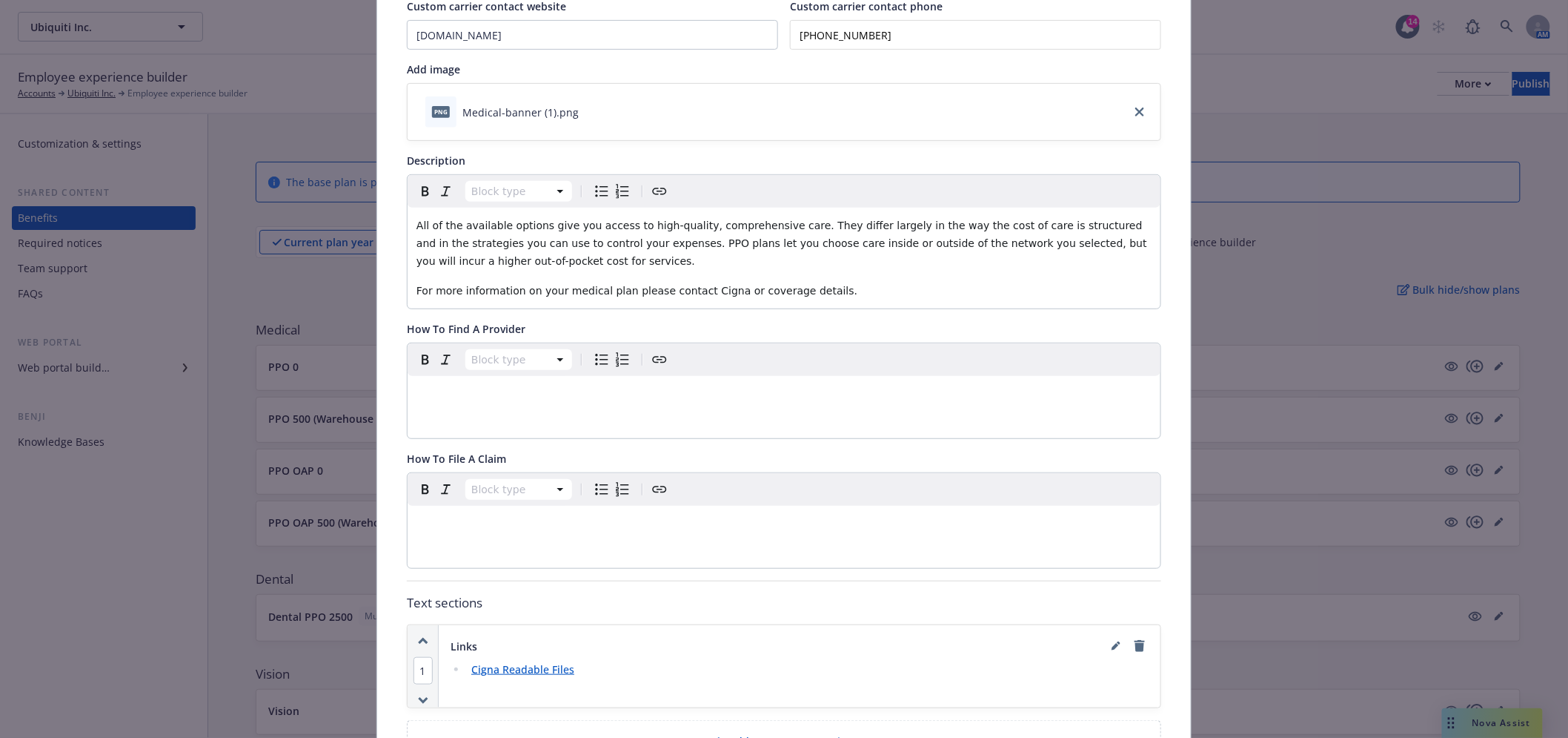
scroll to position [0, 0]
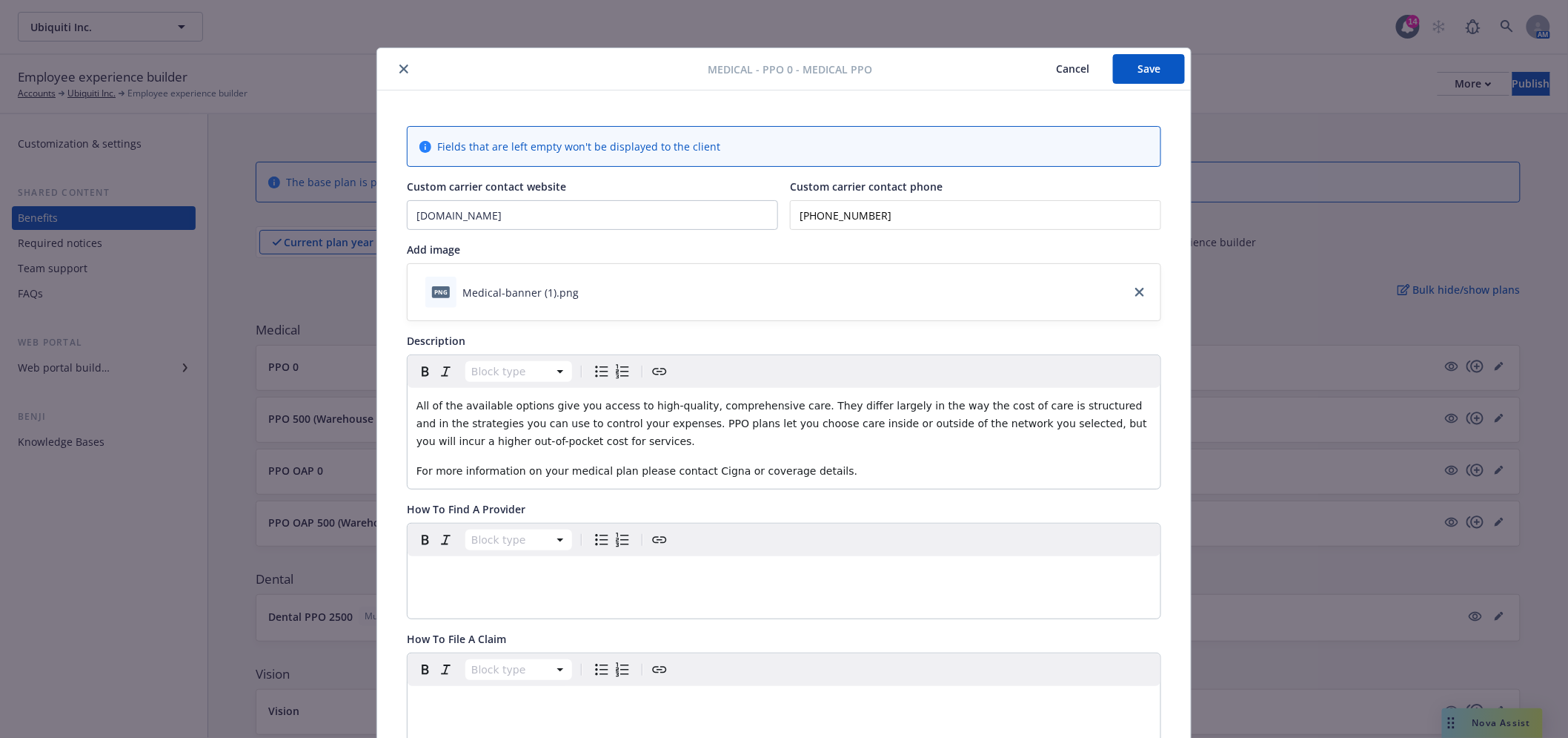
click at [1160, 64] on button "Save" at bounding box center [1149, 69] width 72 height 29
click at [396, 63] on button "close" at bounding box center [403, 69] width 18 height 18
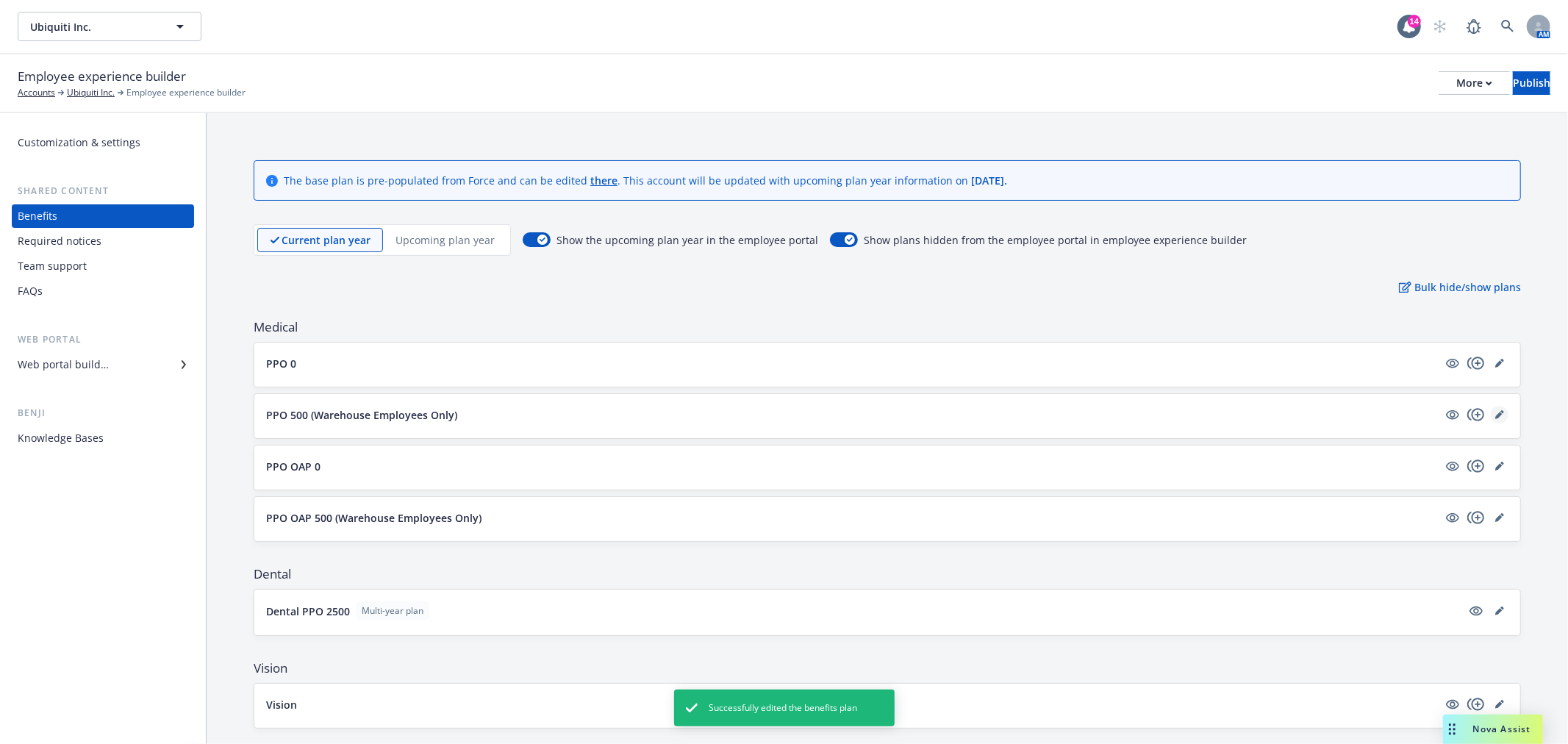
click at [1493, 412] on link "editPencil" at bounding box center [1499, 414] width 17 height 17
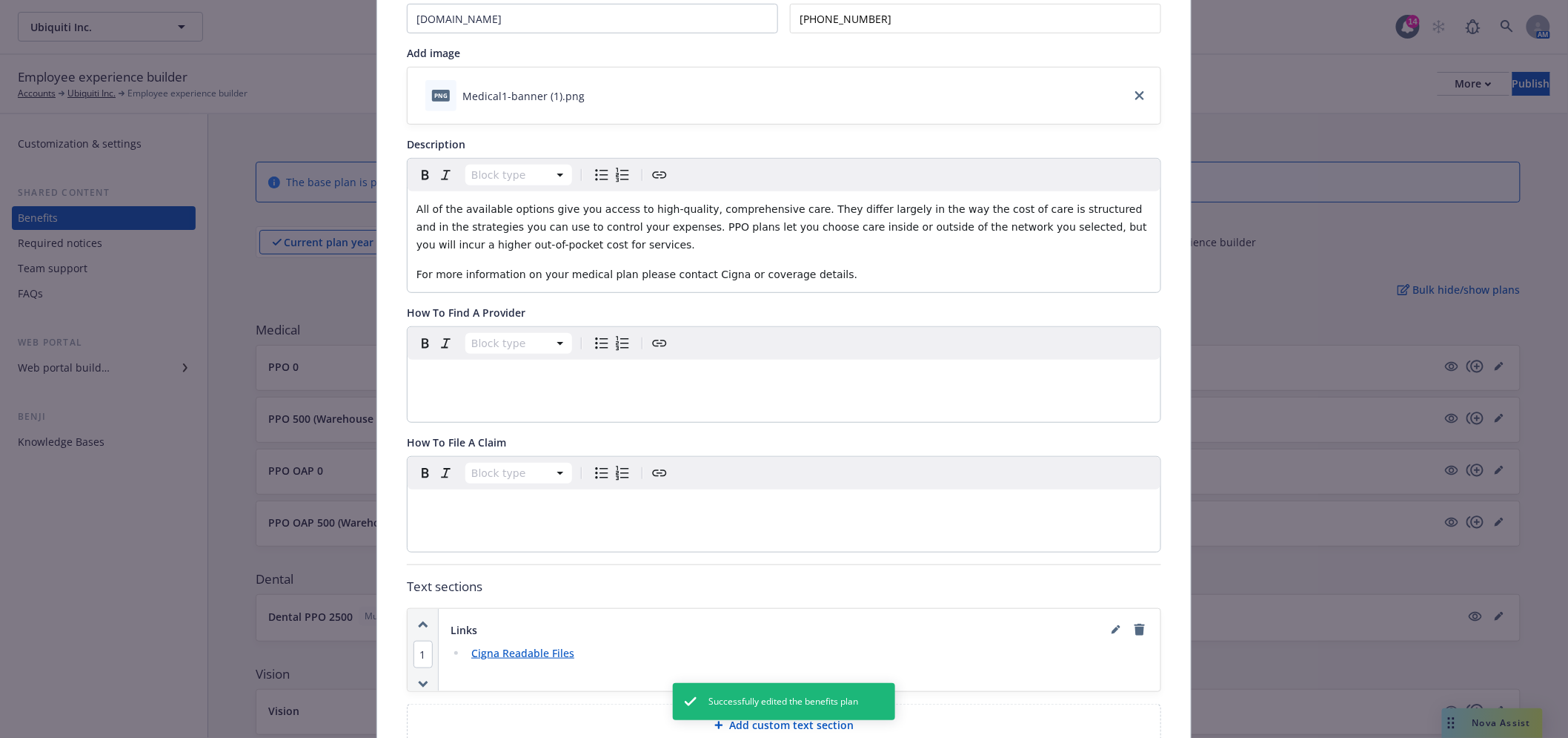
scroll to position [44, 0]
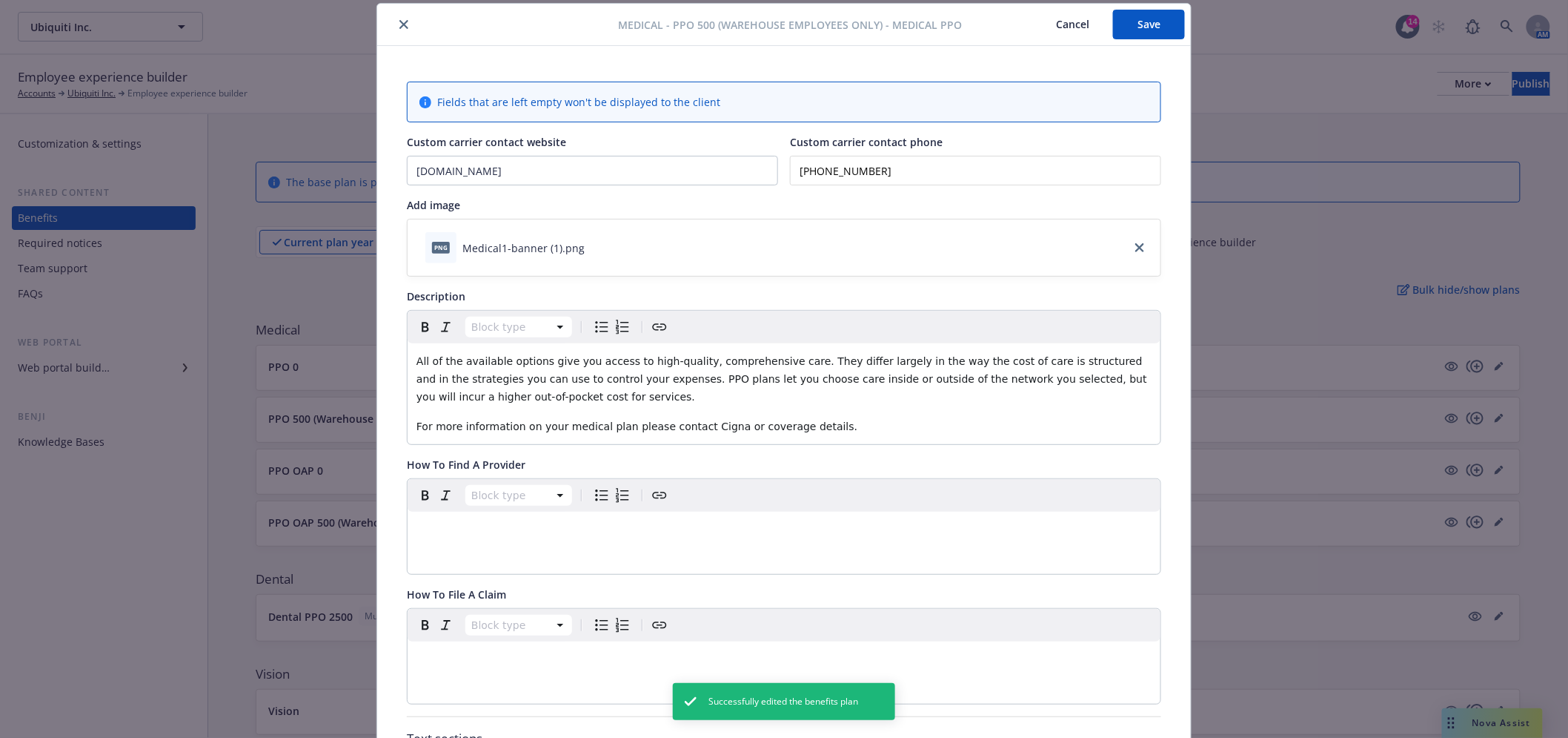
click at [397, 18] on button "close" at bounding box center [403, 24] width 18 height 18
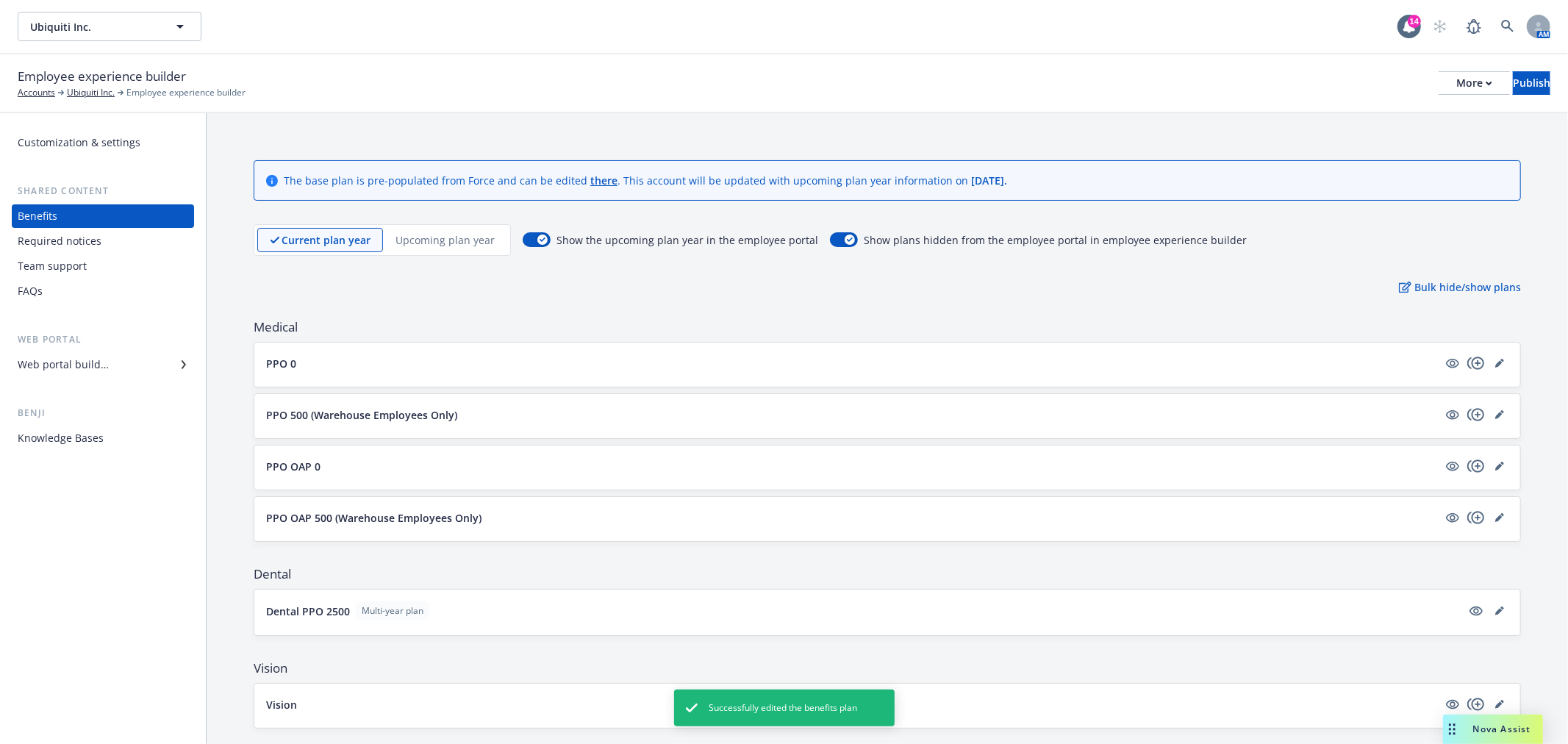
click at [496, 247] on div "Upcoming plan year" at bounding box center [445, 239] width 124 height 24
click at [1495, 417] on icon "editPencil" at bounding box center [1498, 415] width 7 height 7
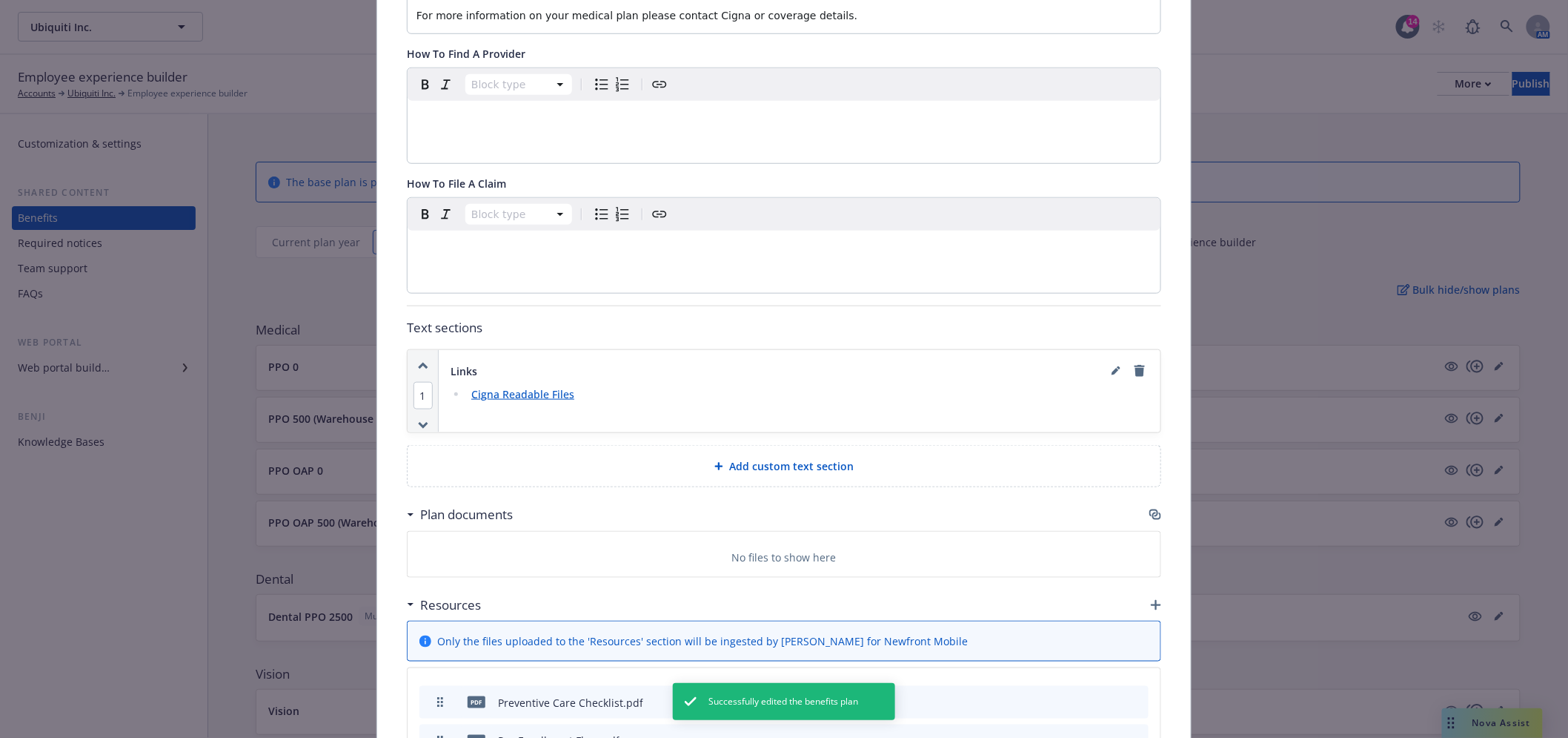
scroll to position [456, 0]
click at [1149, 512] on icon "button" at bounding box center [1155, 514] width 12 height 12
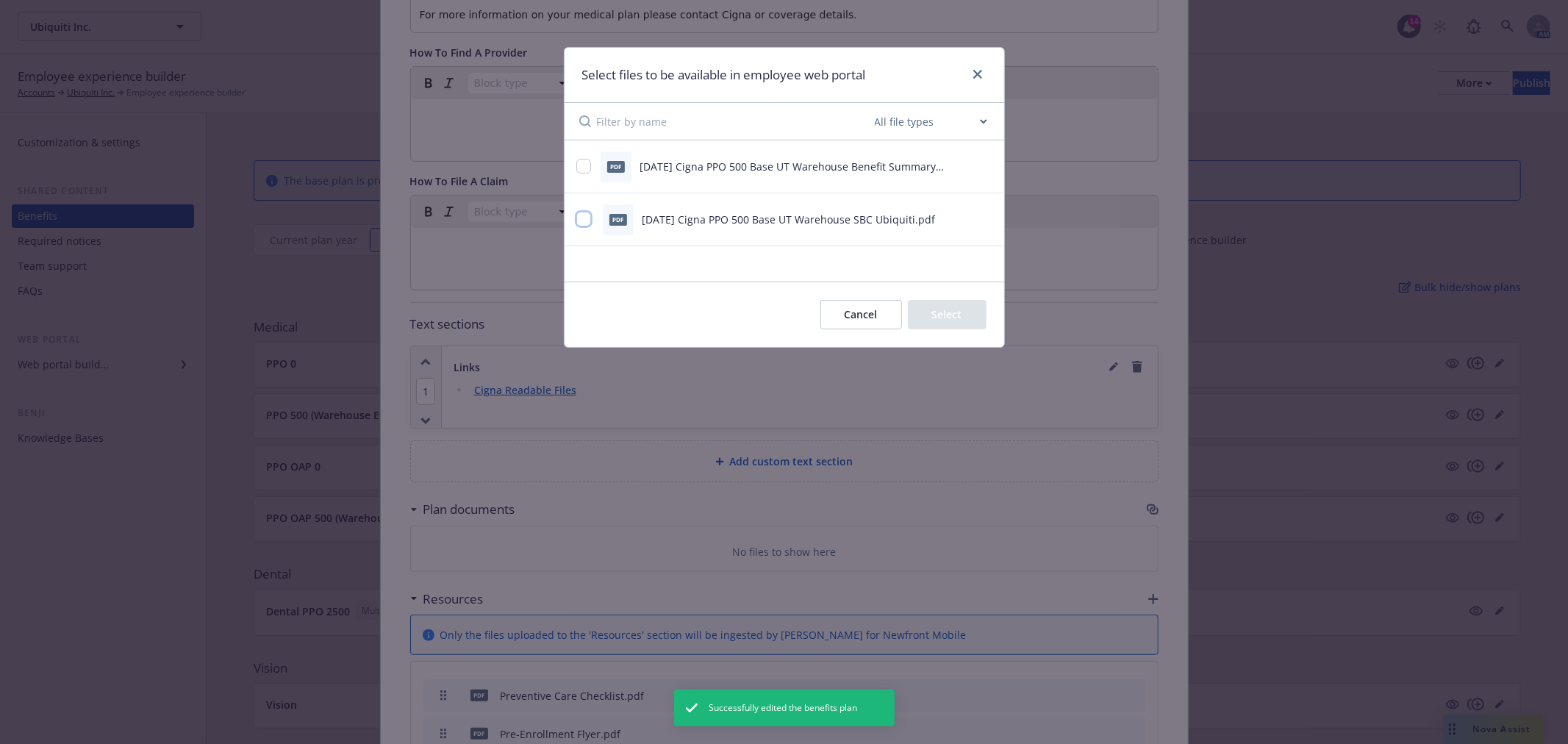
click at [586, 217] on input "checkbox" at bounding box center [583, 219] width 15 height 15
checkbox input "true"
click at [583, 179] on div "pdf 2025.11.01 Cigna PPO 500 Base UT Warehouse Benefit Summary Ubiquiti.pdf" at bounding box center [766, 167] width 380 height 31
click at [584, 166] on input "checkbox" at bounding box center [583, 167] width 15 height 15
checkbox input "true"
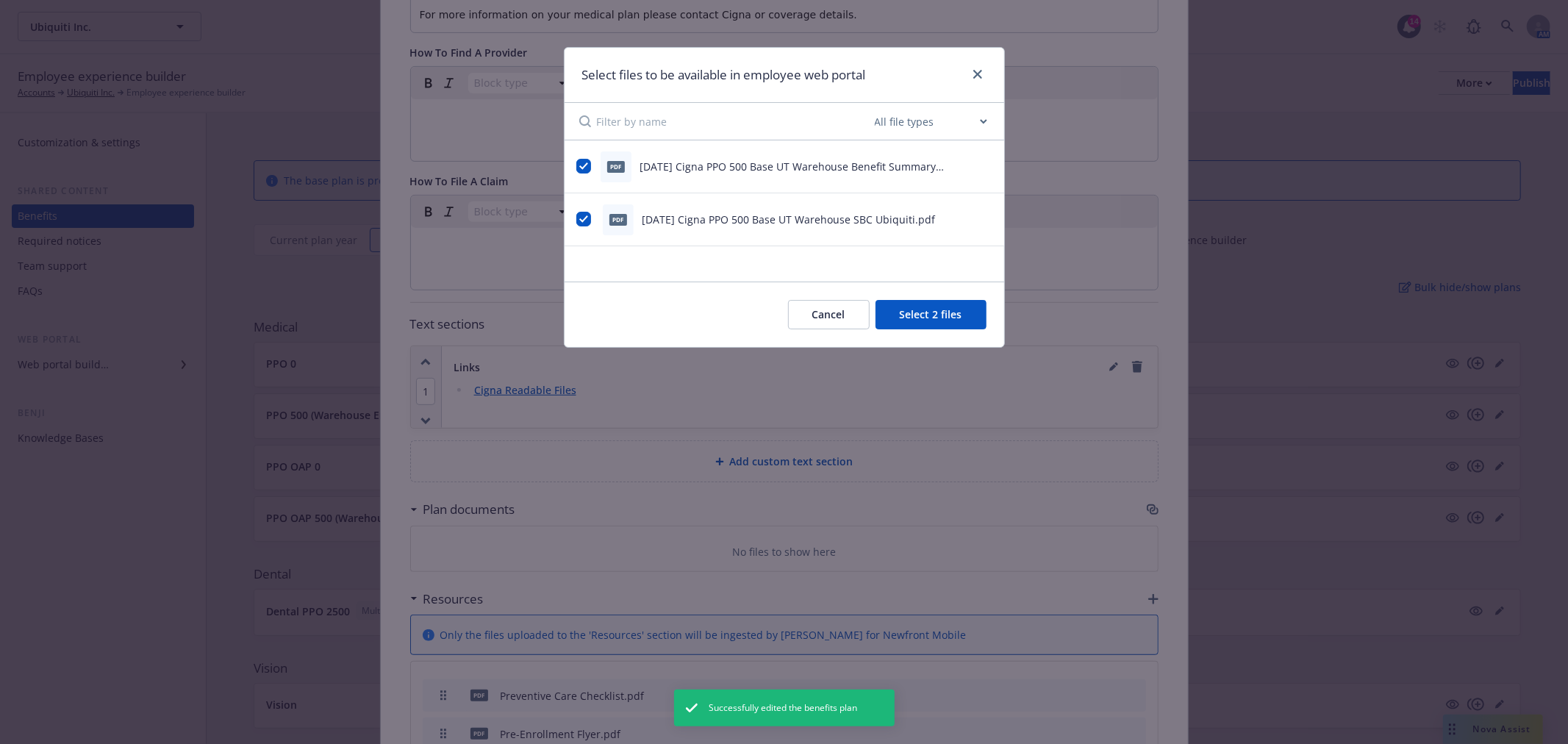
click at [938, 312] on button "Select 2 files" at bounding box center [931, 314] width 111 height 29
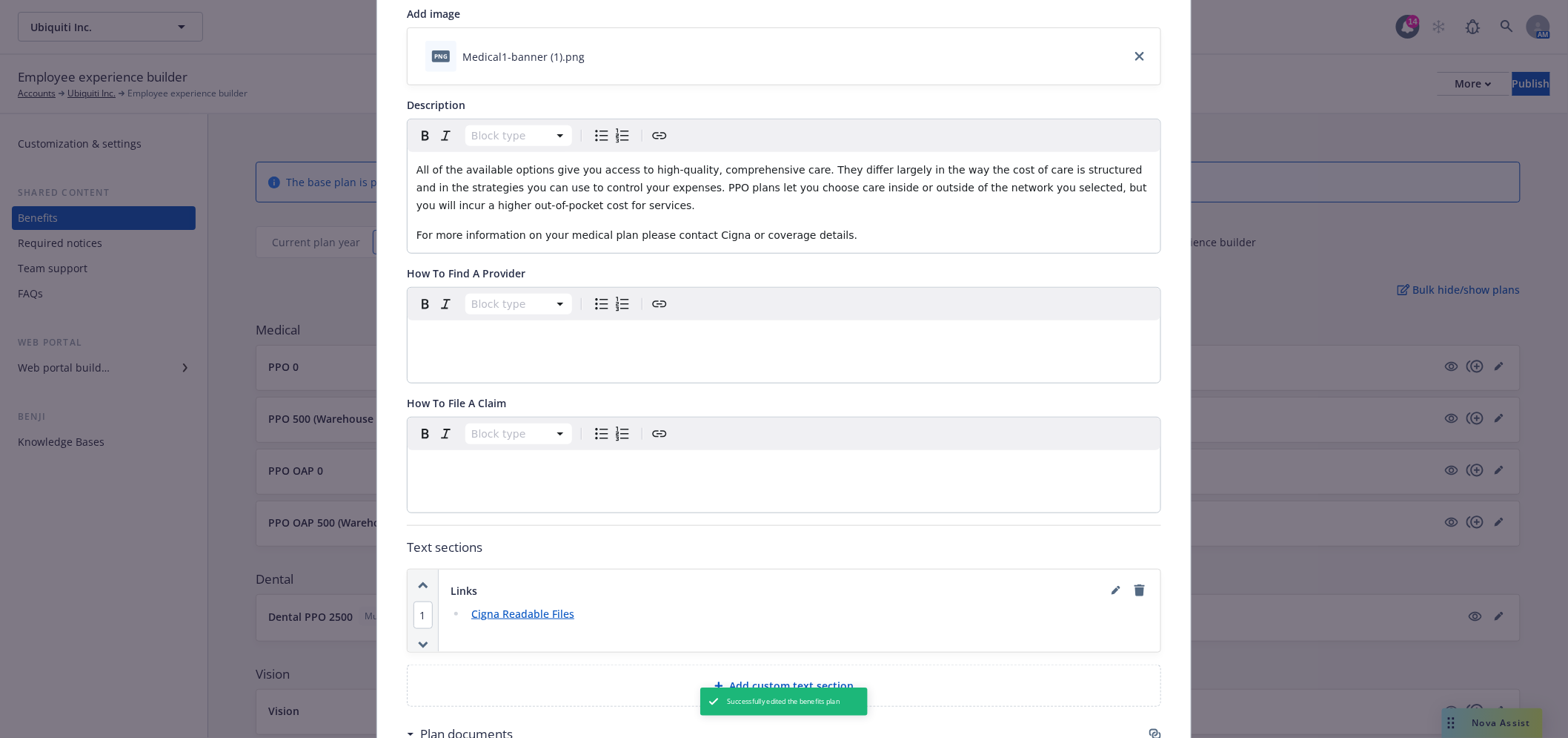
scroll to position [0, 0]
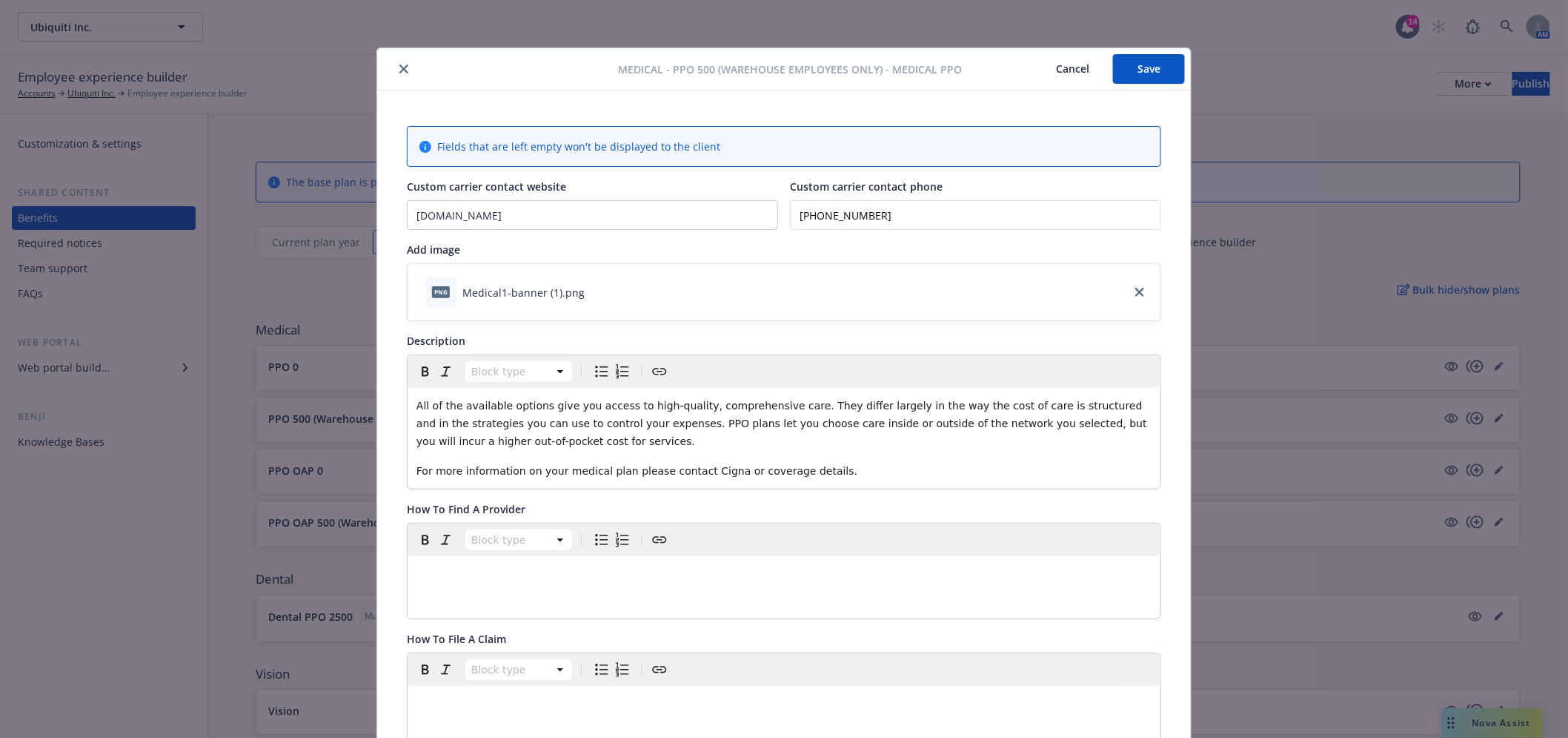
click at [1126, 67] on button "Save" at bounding box center [1149, 69] width 72 height 29
click at [399, 69] on icon "close" at bounding box center [403, 69] width 9 height 9
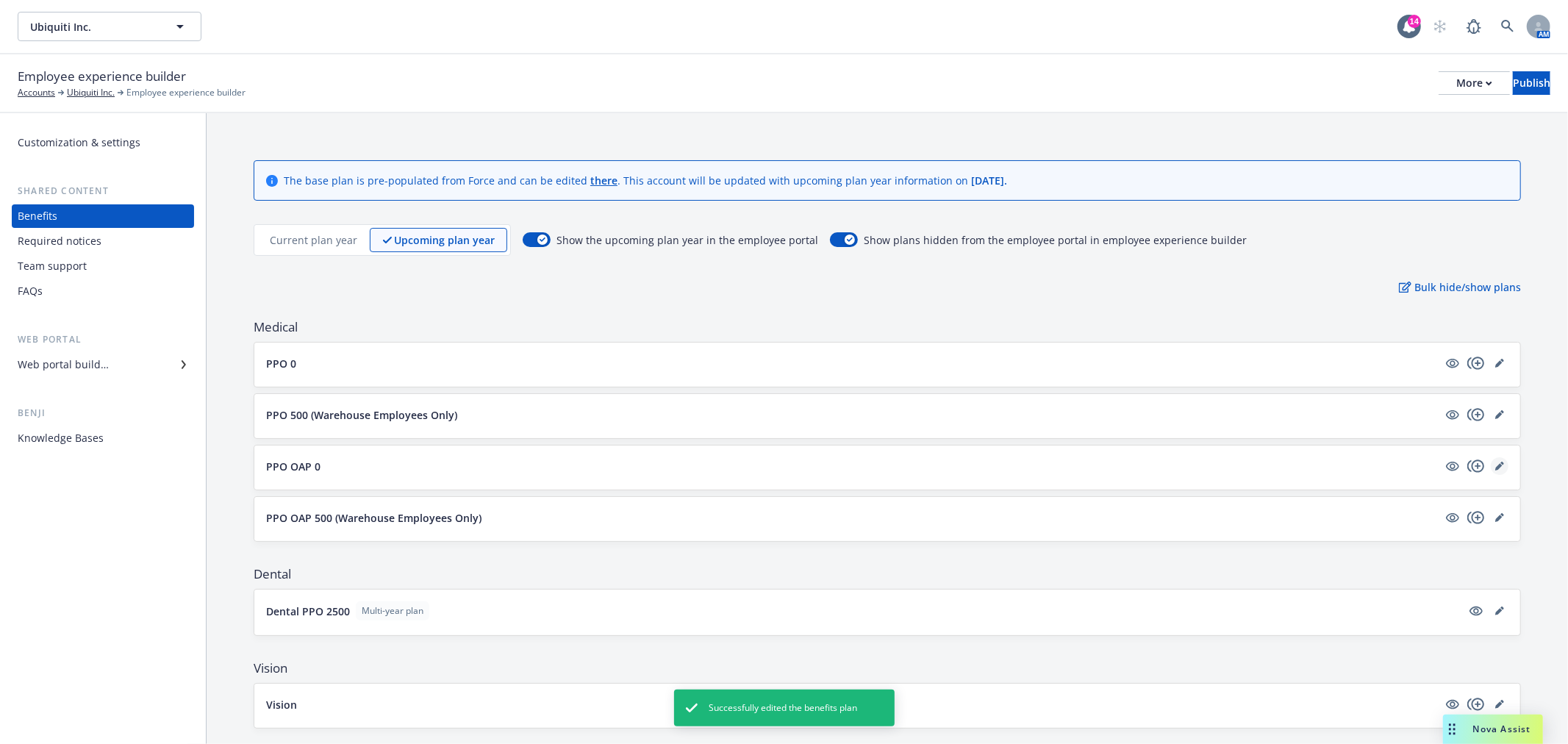
click at [1495, 465] on icon "editPencil" at bounding box center [1498, 466] width 7 height 7
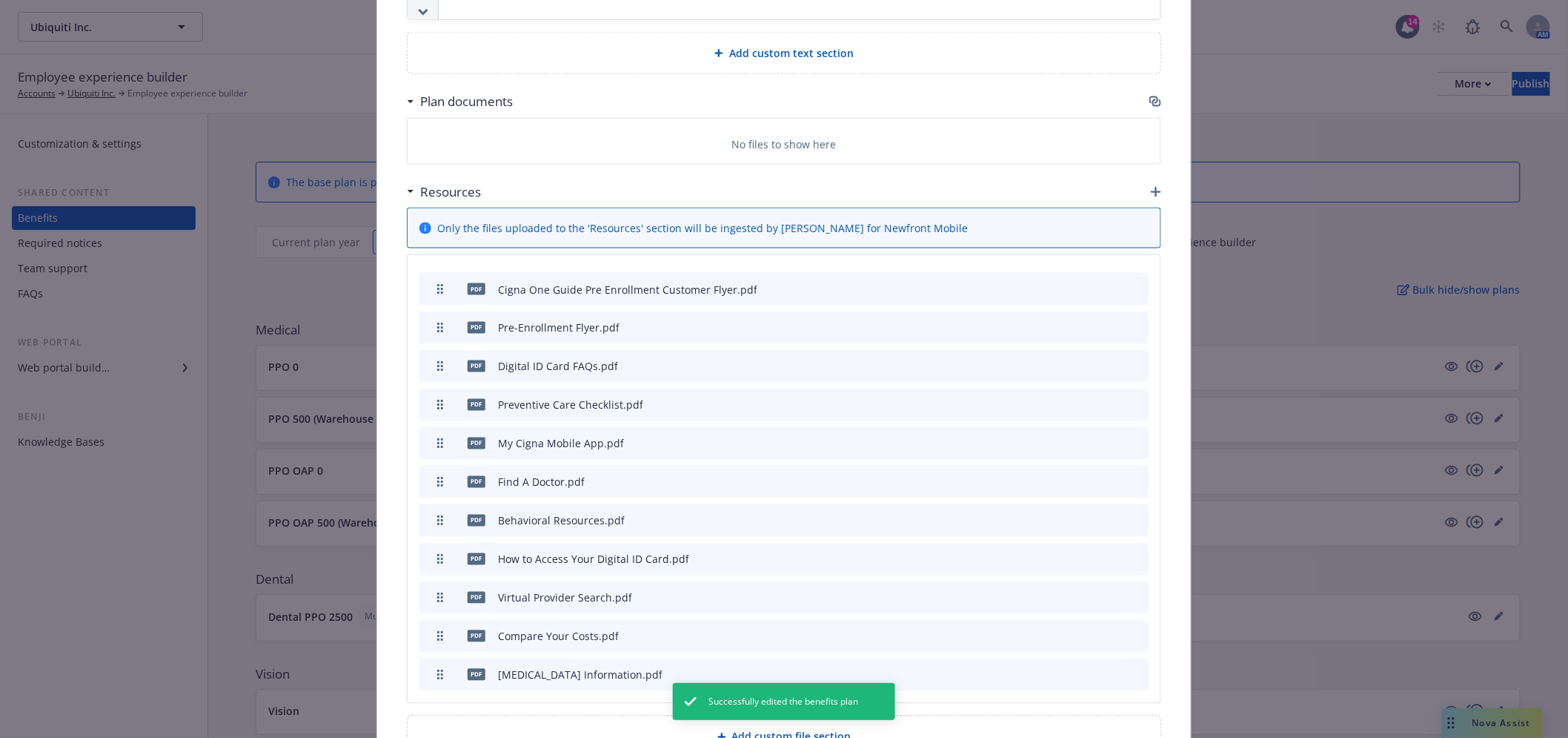
scroll to position [538, 0]
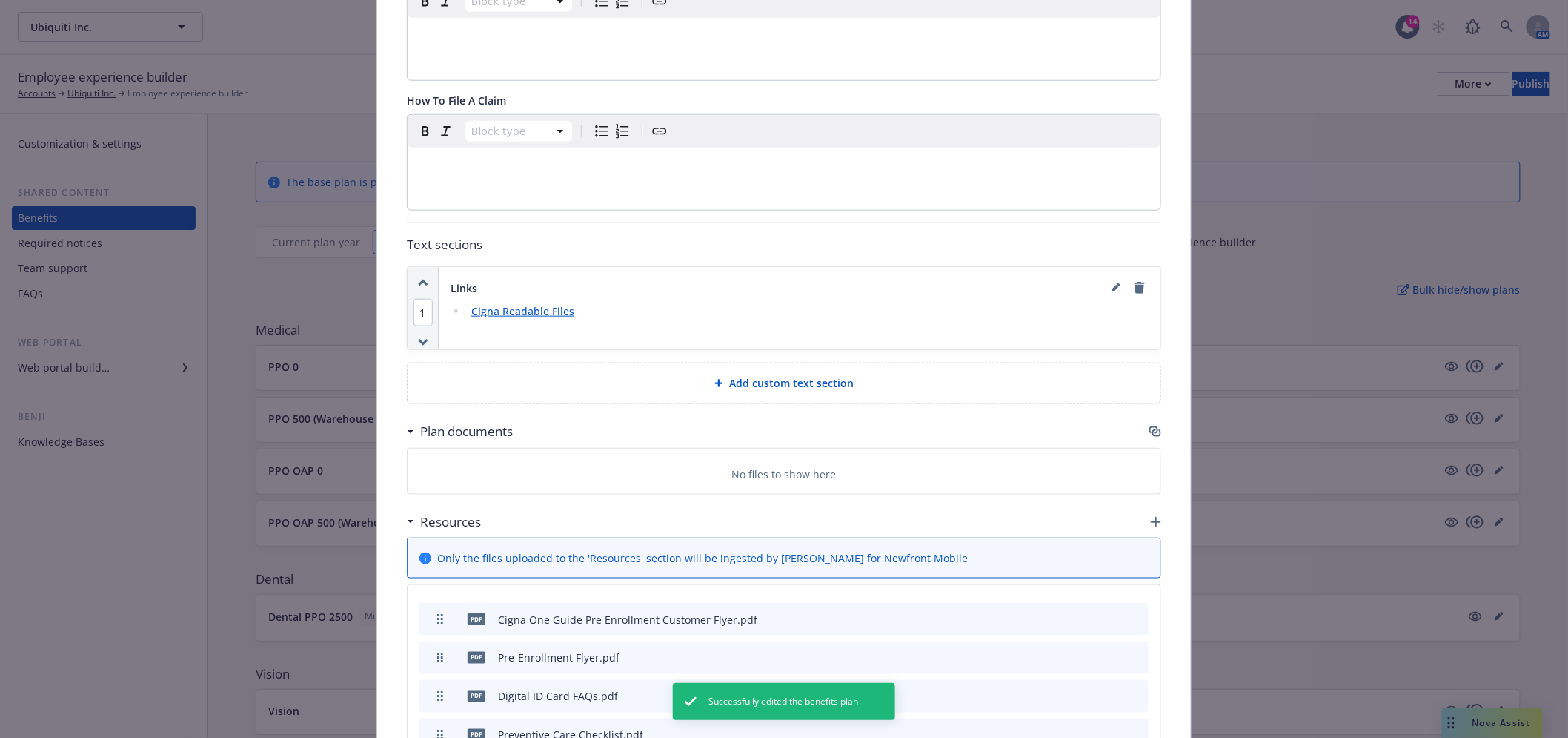
click at [1149, 433] on icon "button" at bounding box center [1154, 430] width 9 height 8
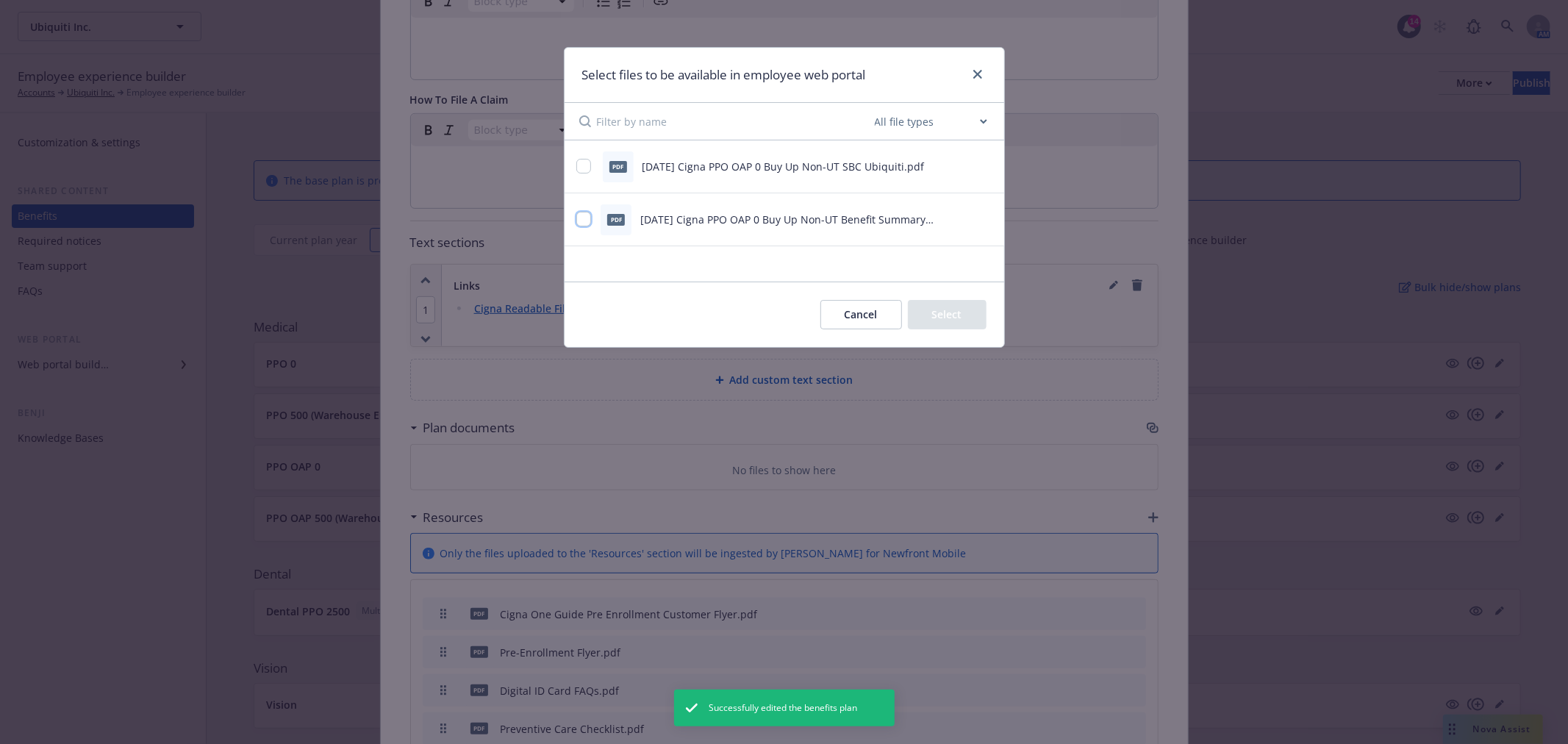
drag, startPoint x: 588, startPoint y: 218, endPoint x: 574, endPoint y: 176, distance: 44.3
click at [585, 218] on input "checkbox" at bounding box center [583, 219] width 15 height 15
checkbox input "true"
click at [584, 159] on input "checkbox" at bounding box center [583, 167] width 15 height 15
checkbox input "true"
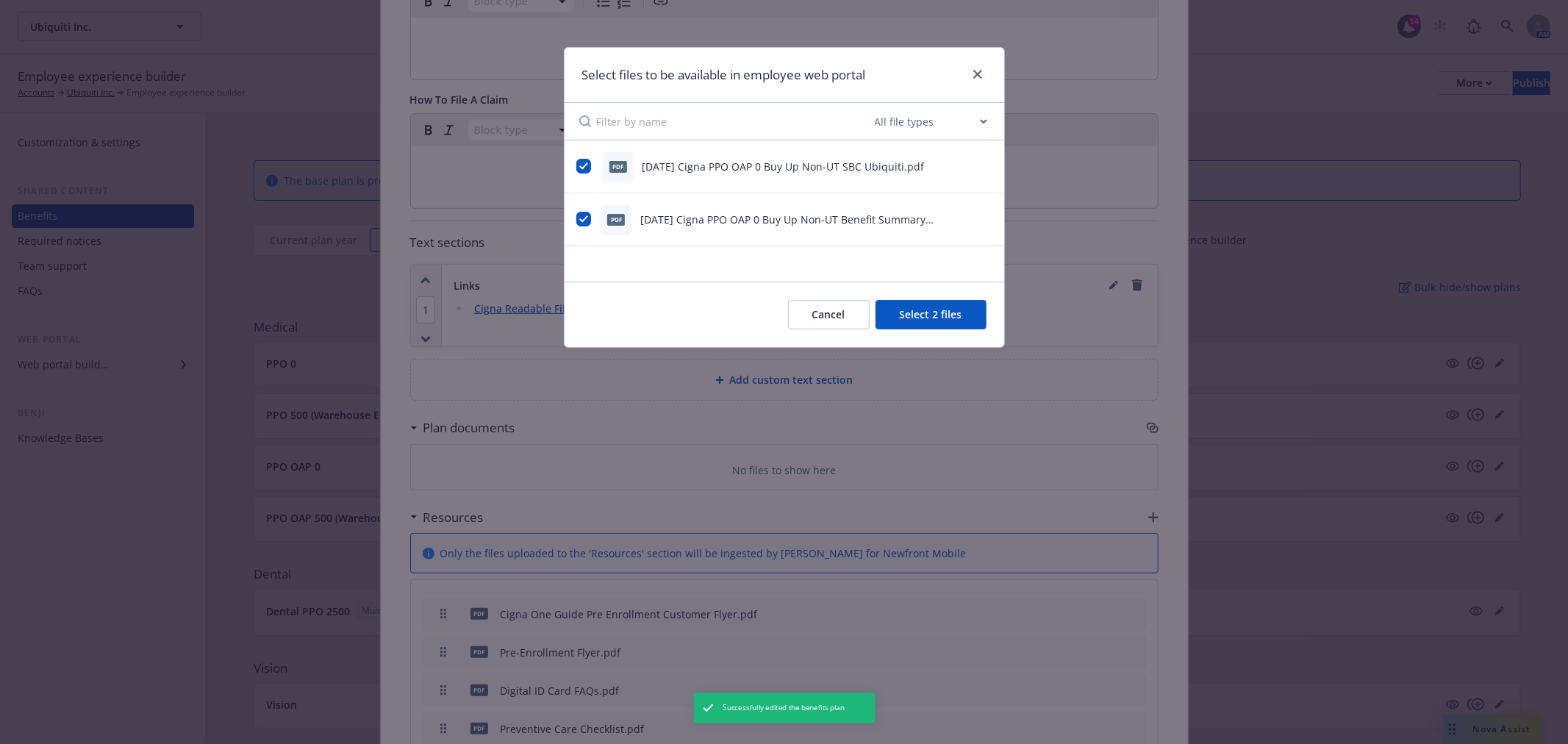
click at [946, 310] on button "Select 2 files" at bounding box center [931, 314] width 111 height 29
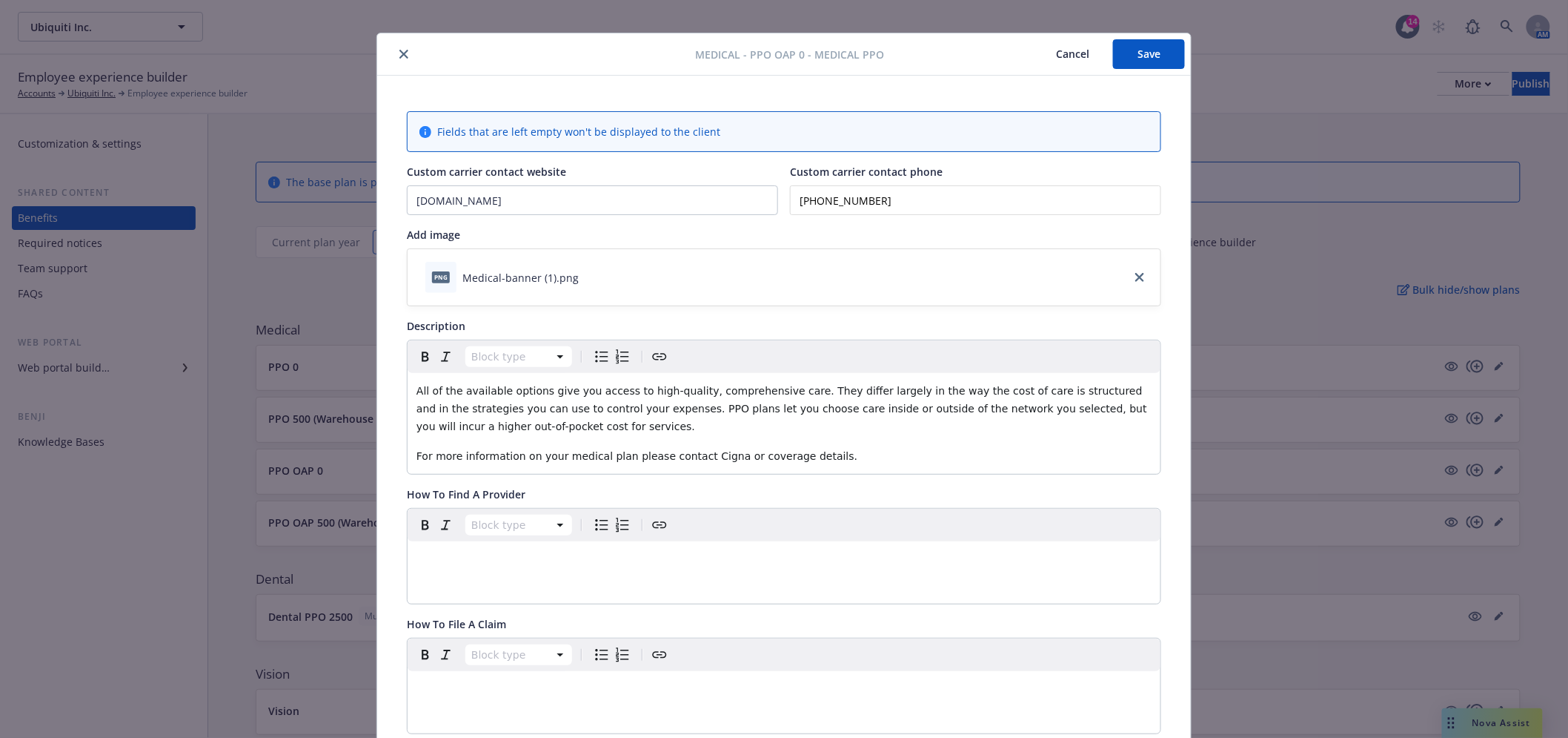
scroll to position [0, 0]
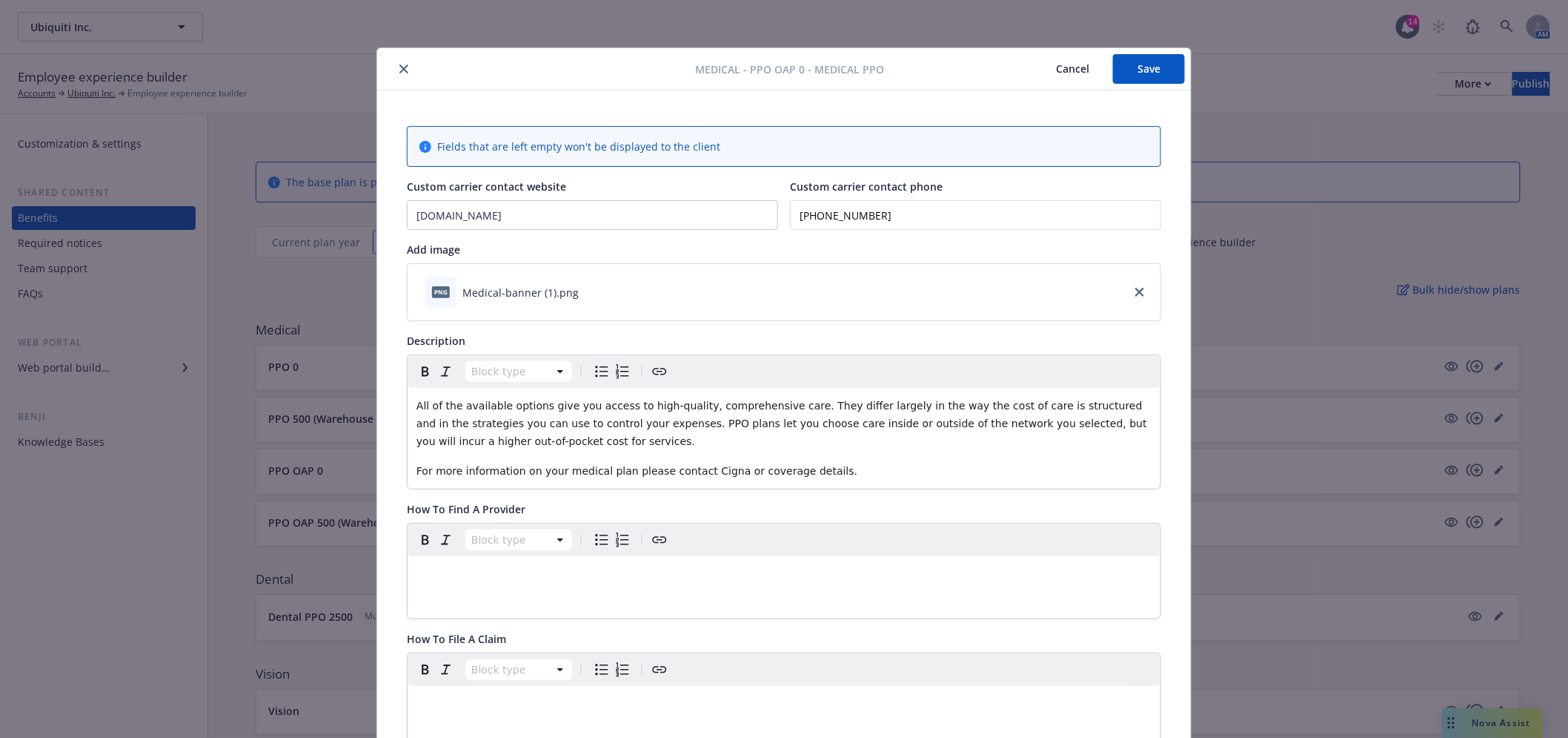
click at [1149, 56] on button "Save" at bounding box center [1149, 69] width 72 height 29
click at [403, 64] on button "close" at bounding box center [403, 69] width 18 height 18
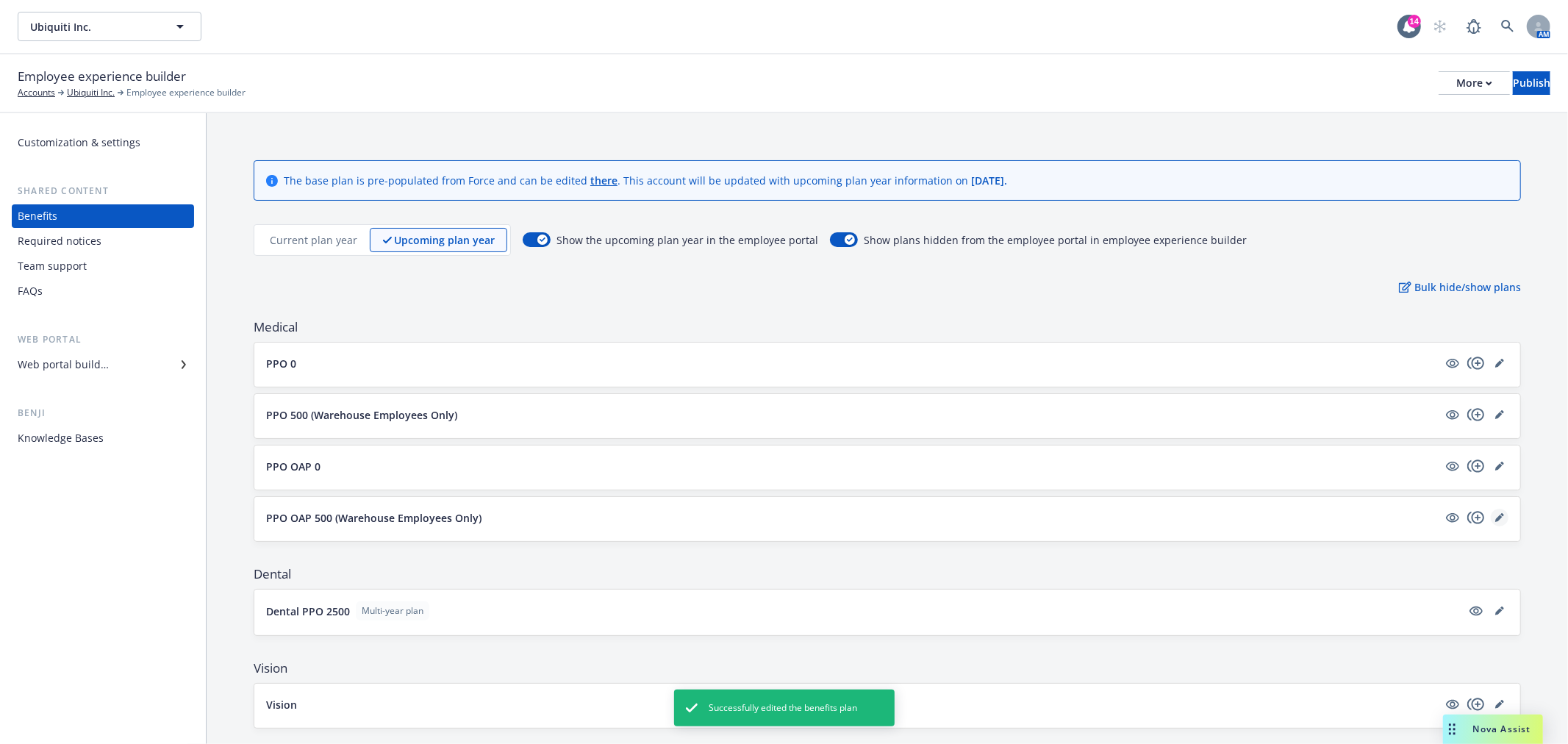
click at [1495, 515] on icon "editPencil" at bounding box center [1499, 517] width 9 height 9
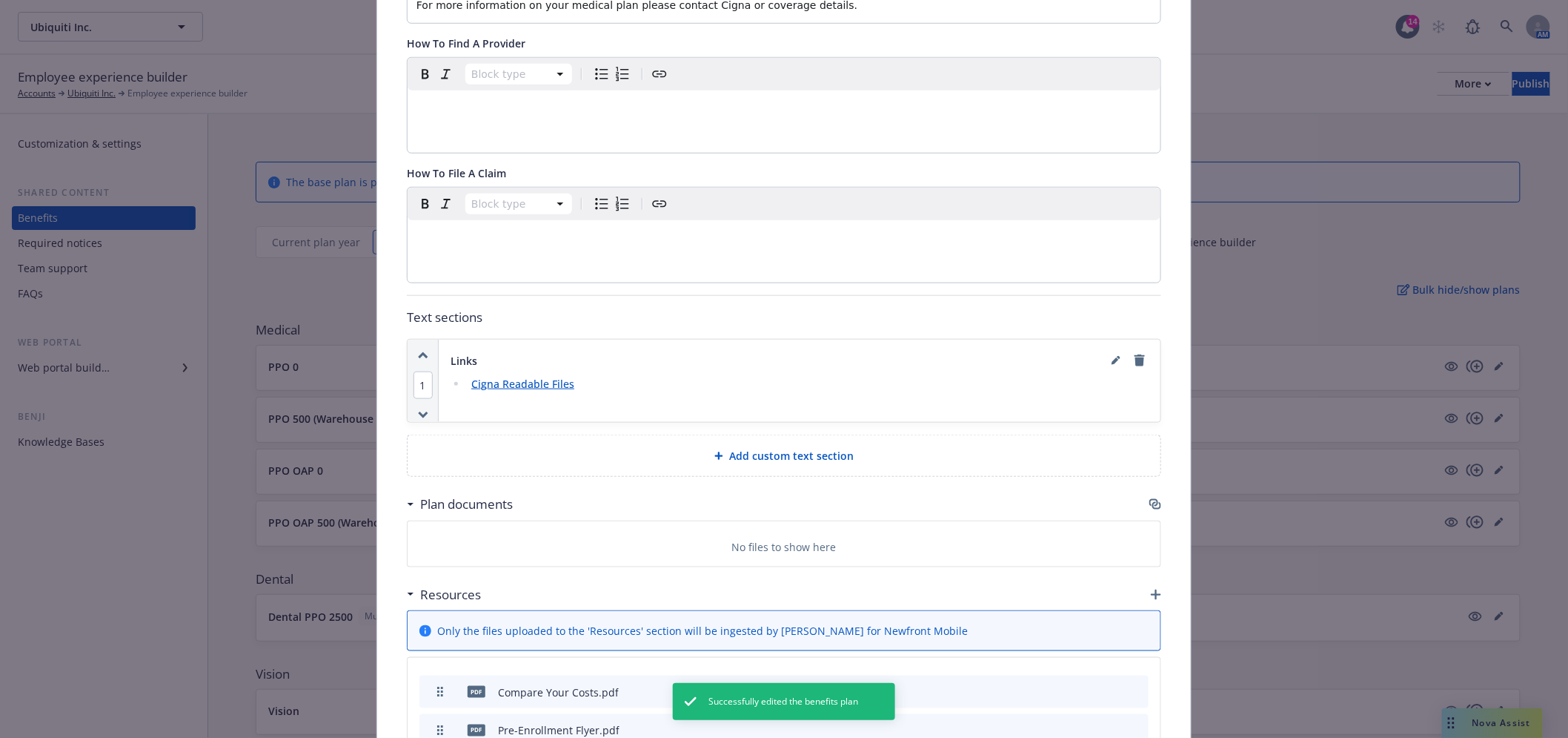
scroll to position [620, 0]
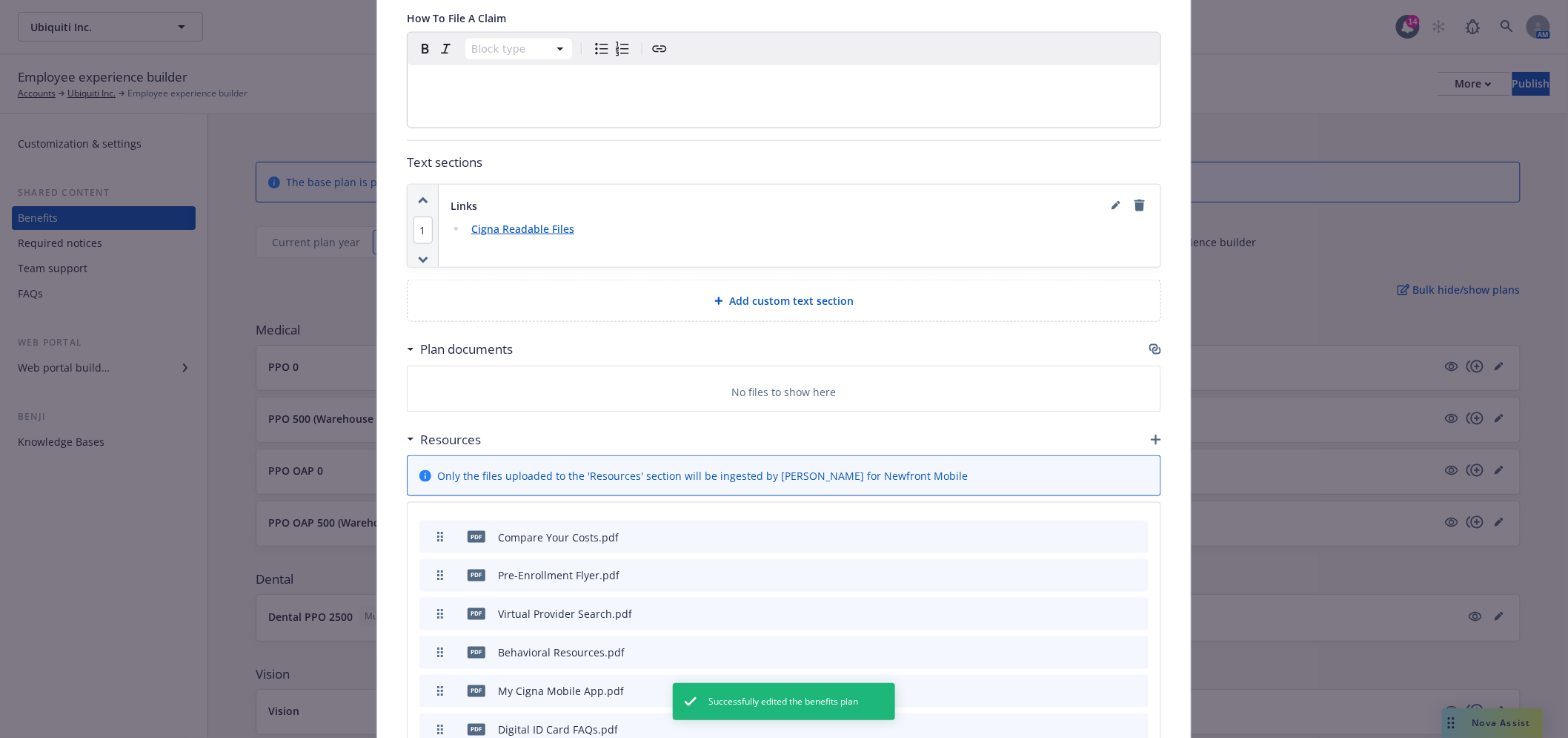
click at [1149, 349] on icon "button" at bounding box center [1155, 349] width 12 height 12
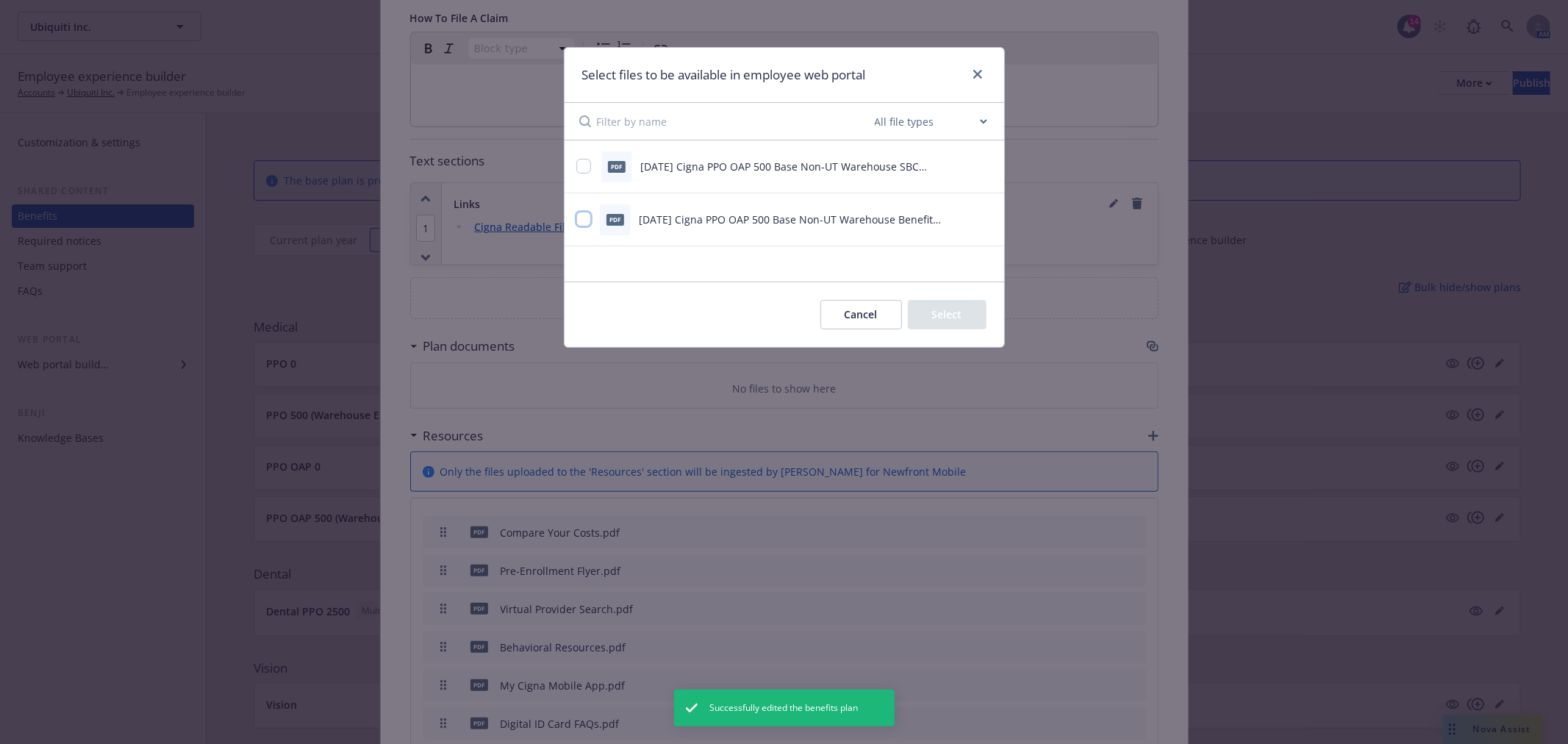
click at [582, 221] on input "checkbox" at bounding box center [583, 219] width 15 height 15
checkbox input "true"
click at [577, 159] on input "checkbox" at bounding box center [583, 167] width 15 height 15
checkbox input "true"
click at [942, 309] on button "Select 2 files" at bounding box center [931, 314] width 111 height 29
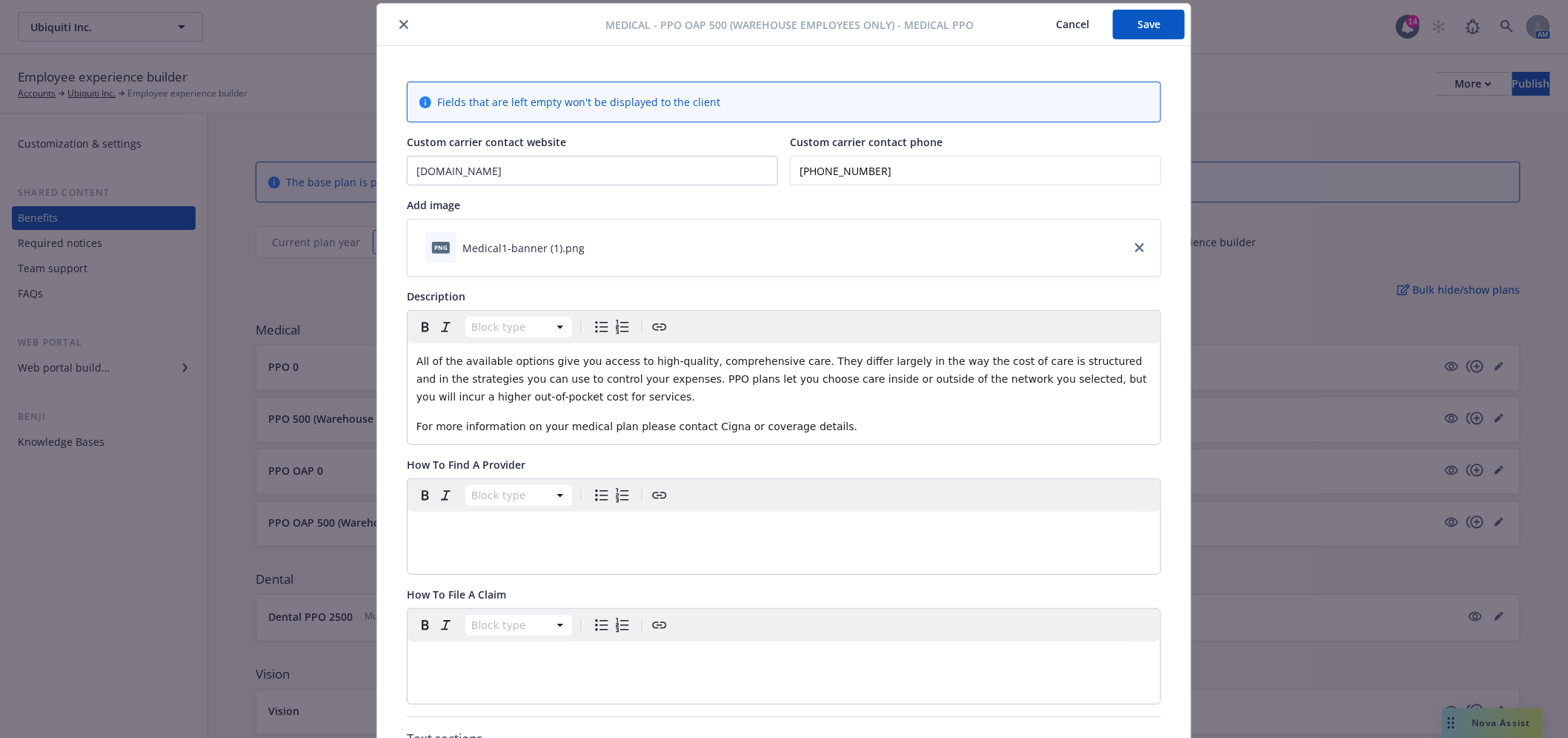
scroll to position [0, 0]
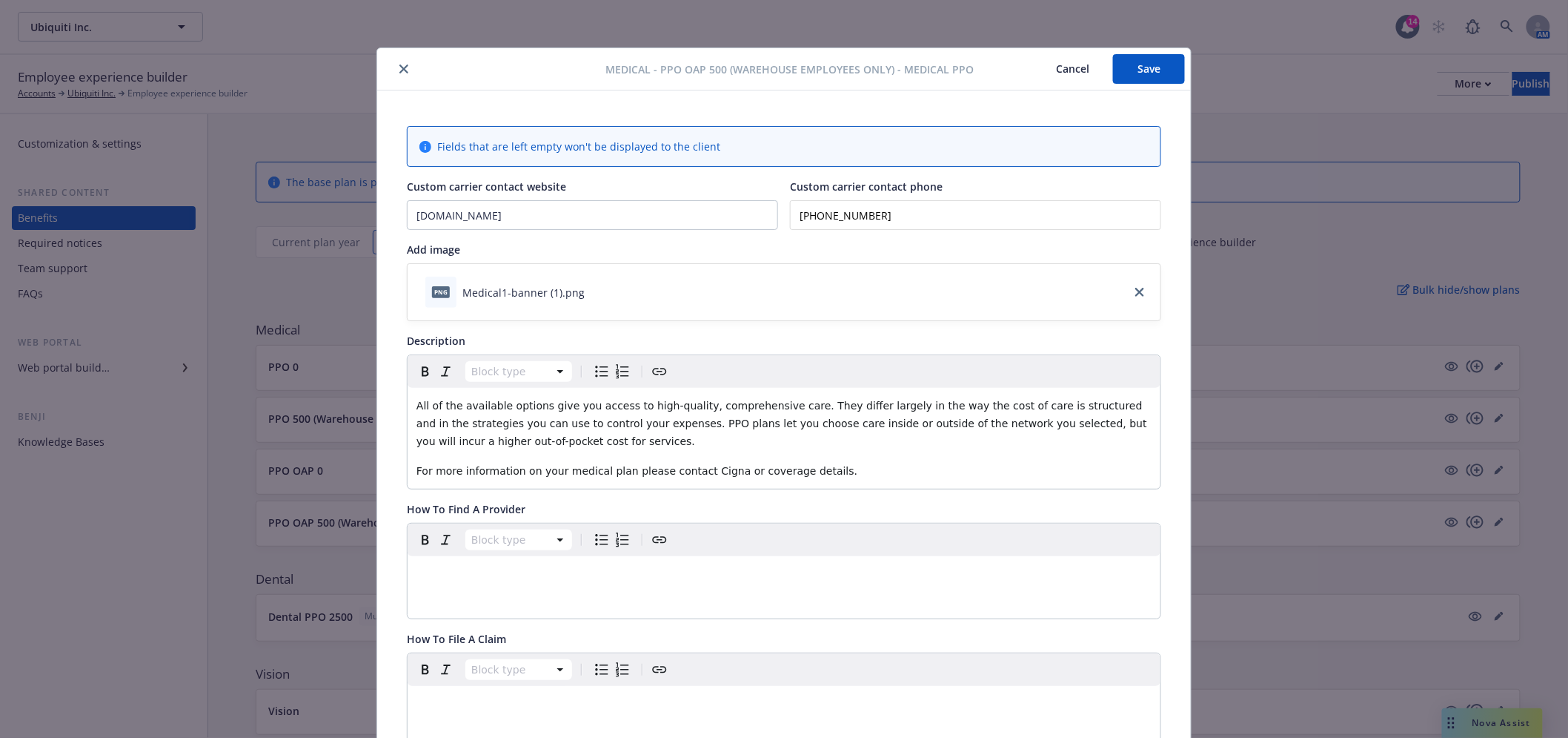
click at [1146, 79] on button "Save" at bounding box center [1149, 69] width 72 height 29
click at [399, 69] on icon "close" at bounding box center [403, 69] width 9 height 9
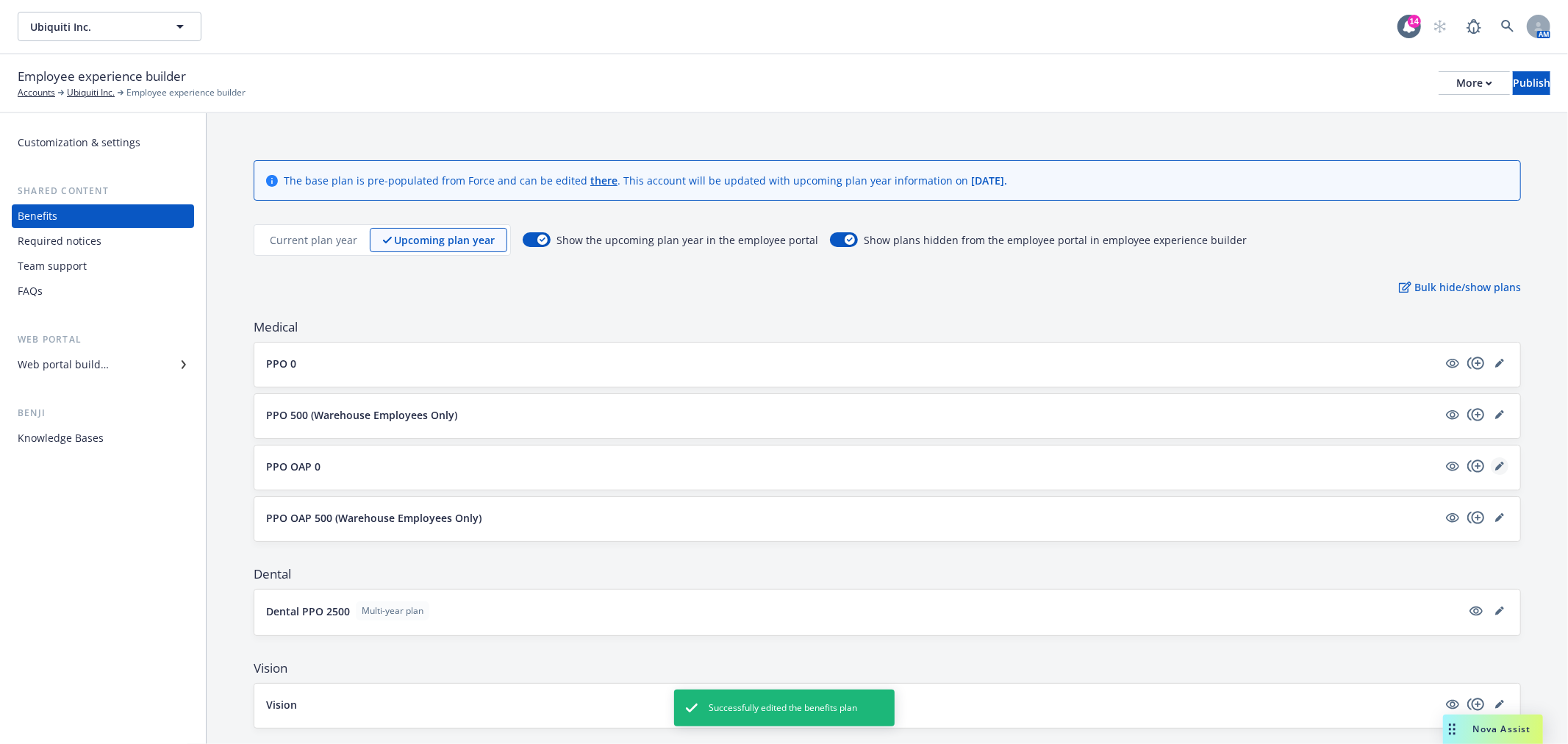
click at [1491, 465] on link "editPencil" at bounding box center [1499, 466] width 17 height 17
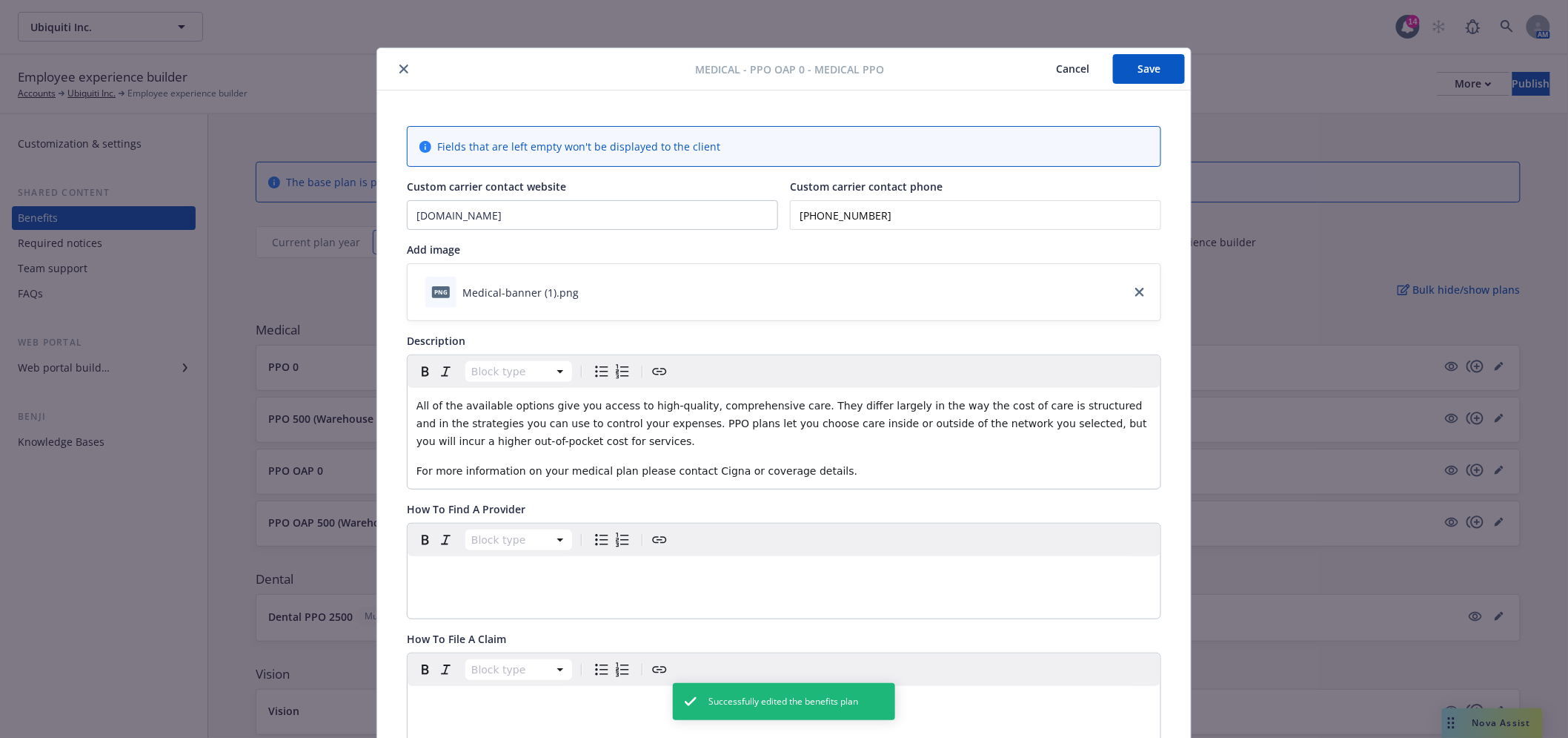
click at [399, 64] on icon "close" at bounding box center [403, 69] width 9 height 9
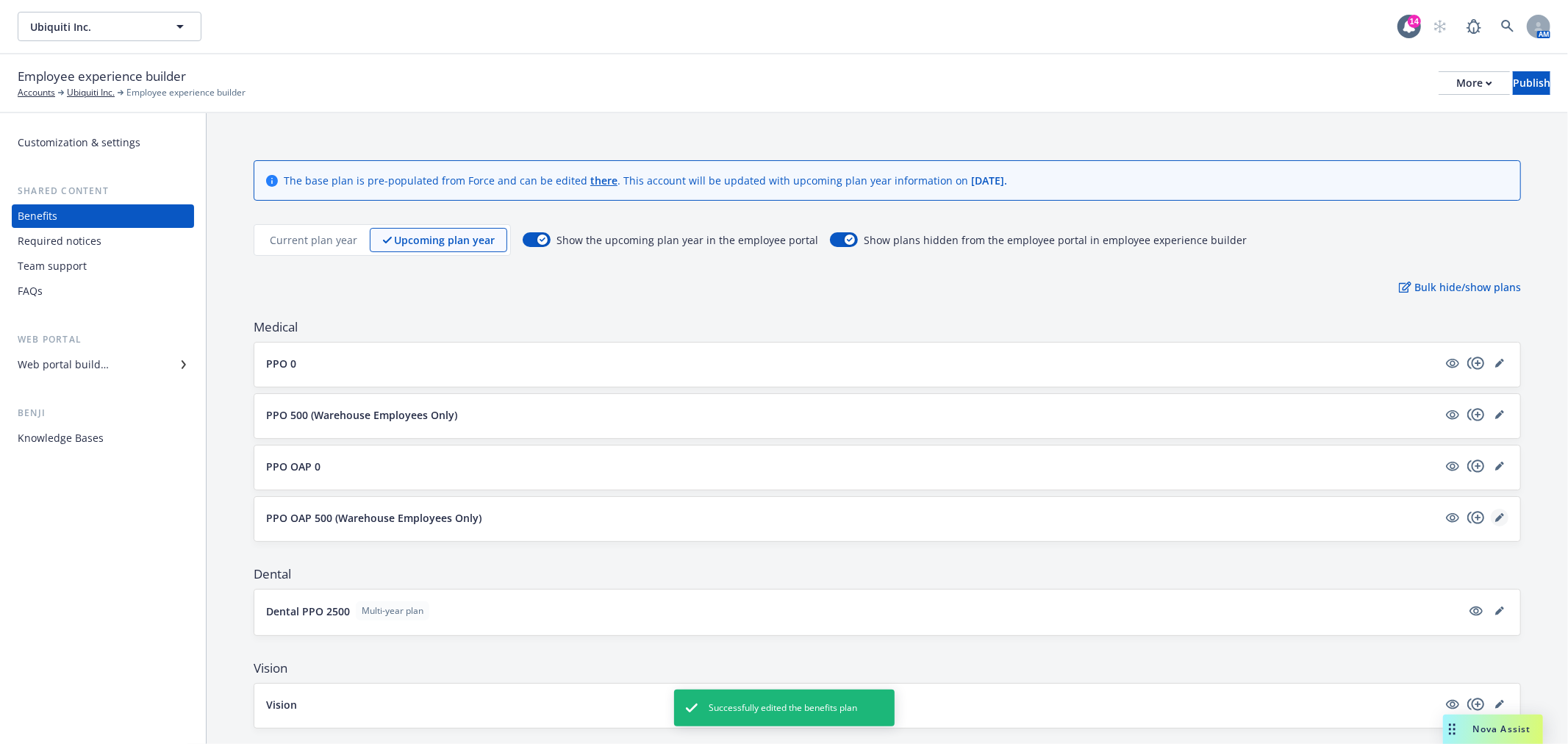
click at [1495, 518] on icon "editPencil" at bounding box center [1499, 517] width 9 height 9
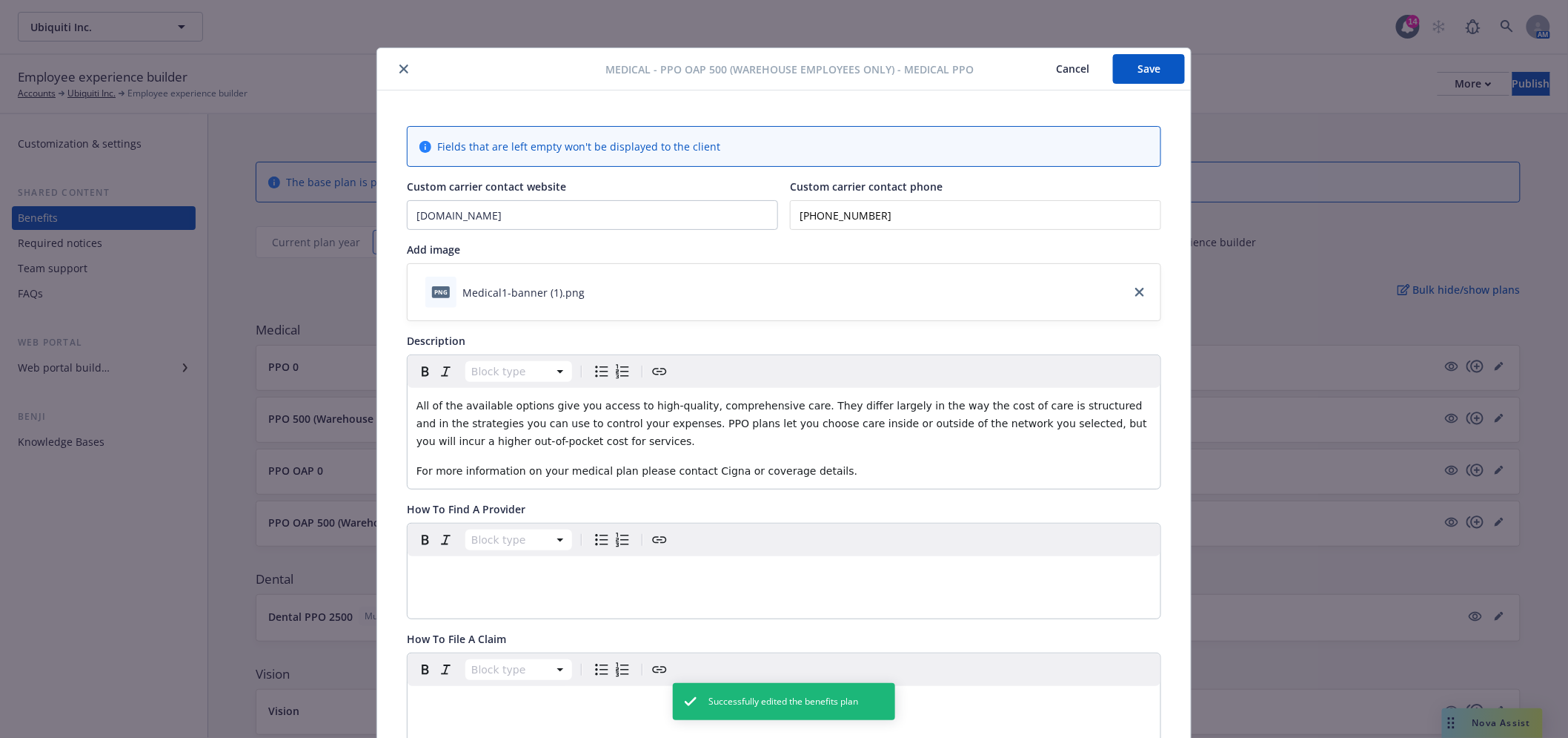
click at [399, 64] on icon "close" at bounding box center [403, 69] width 9 height 9
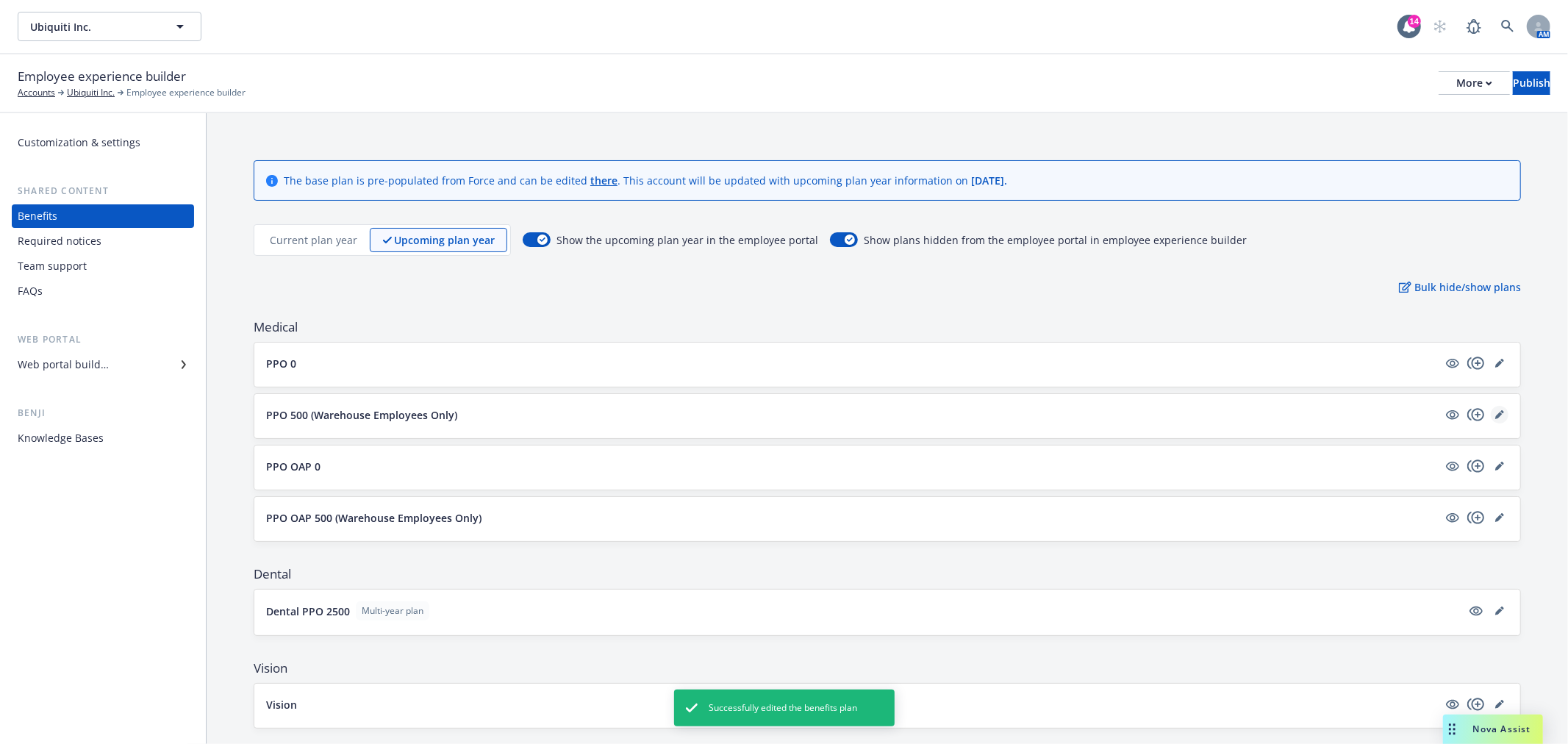
click at [1495, 415] on icon "editPencil" at bounding box center [1498, 415] width 7 height 7
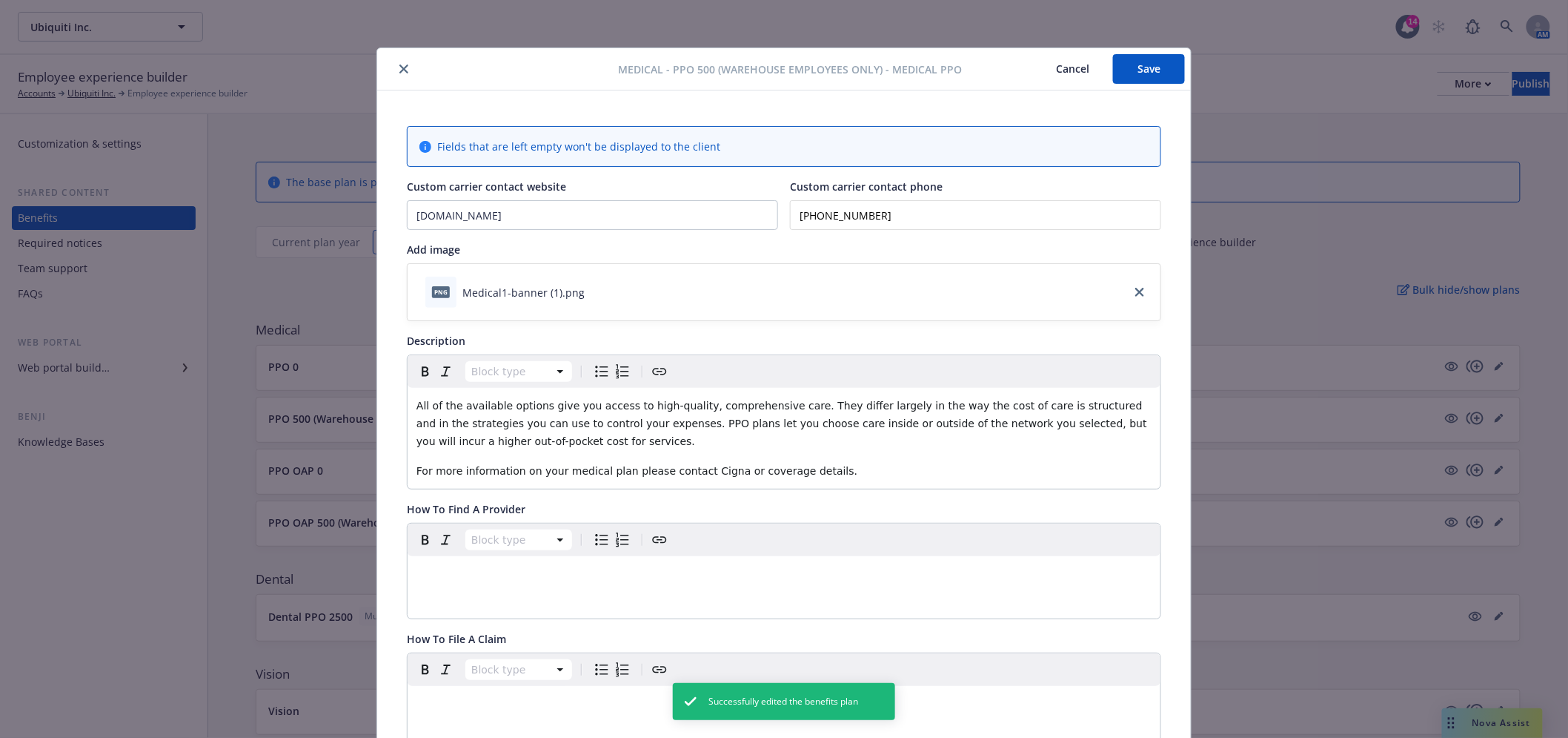
click at [399, 69] on icon "close" at bounding box center [403, 69] width 9 height 9
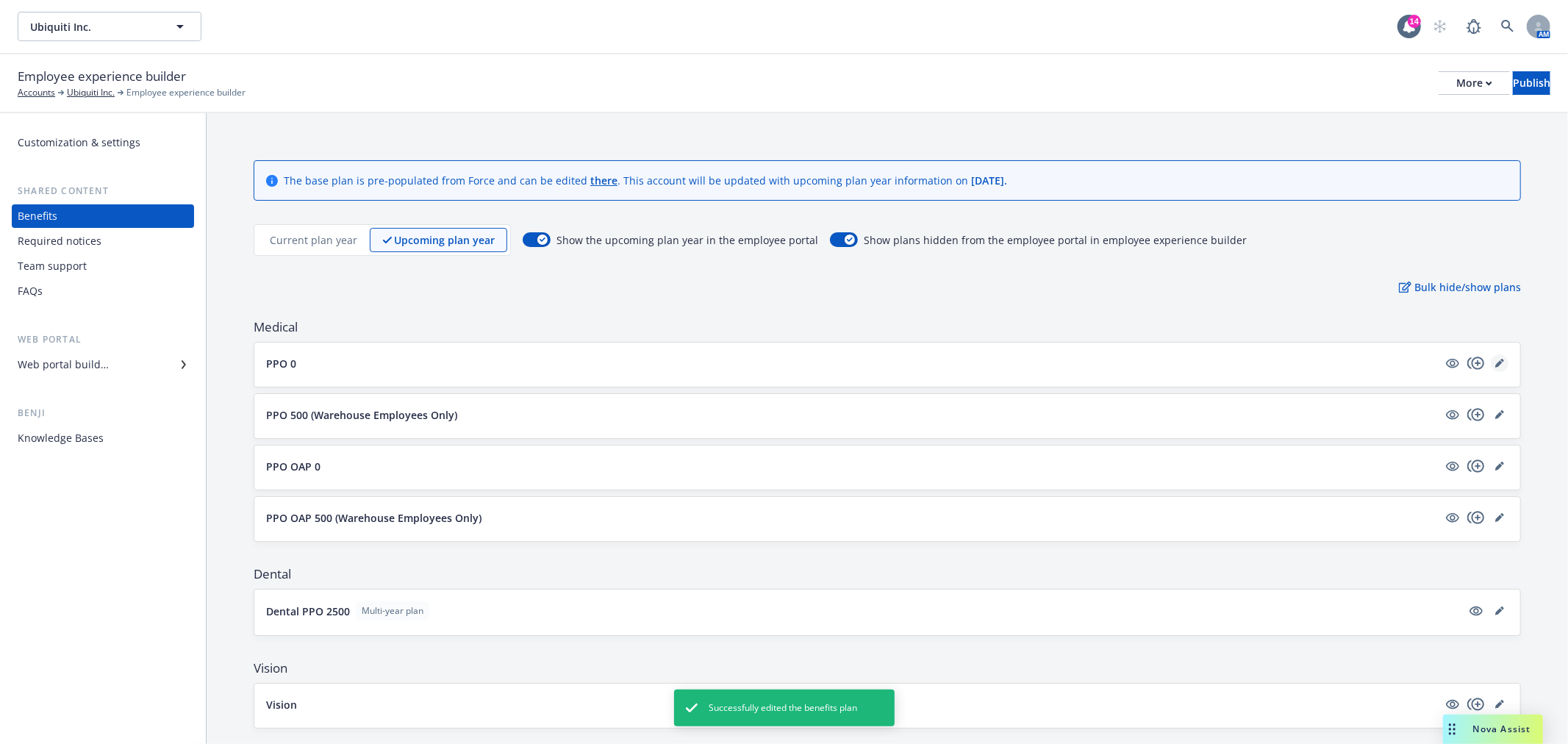
click at [1493, 362] on link "editPencil" at bounding box center [1499, 363] width 17 height 17
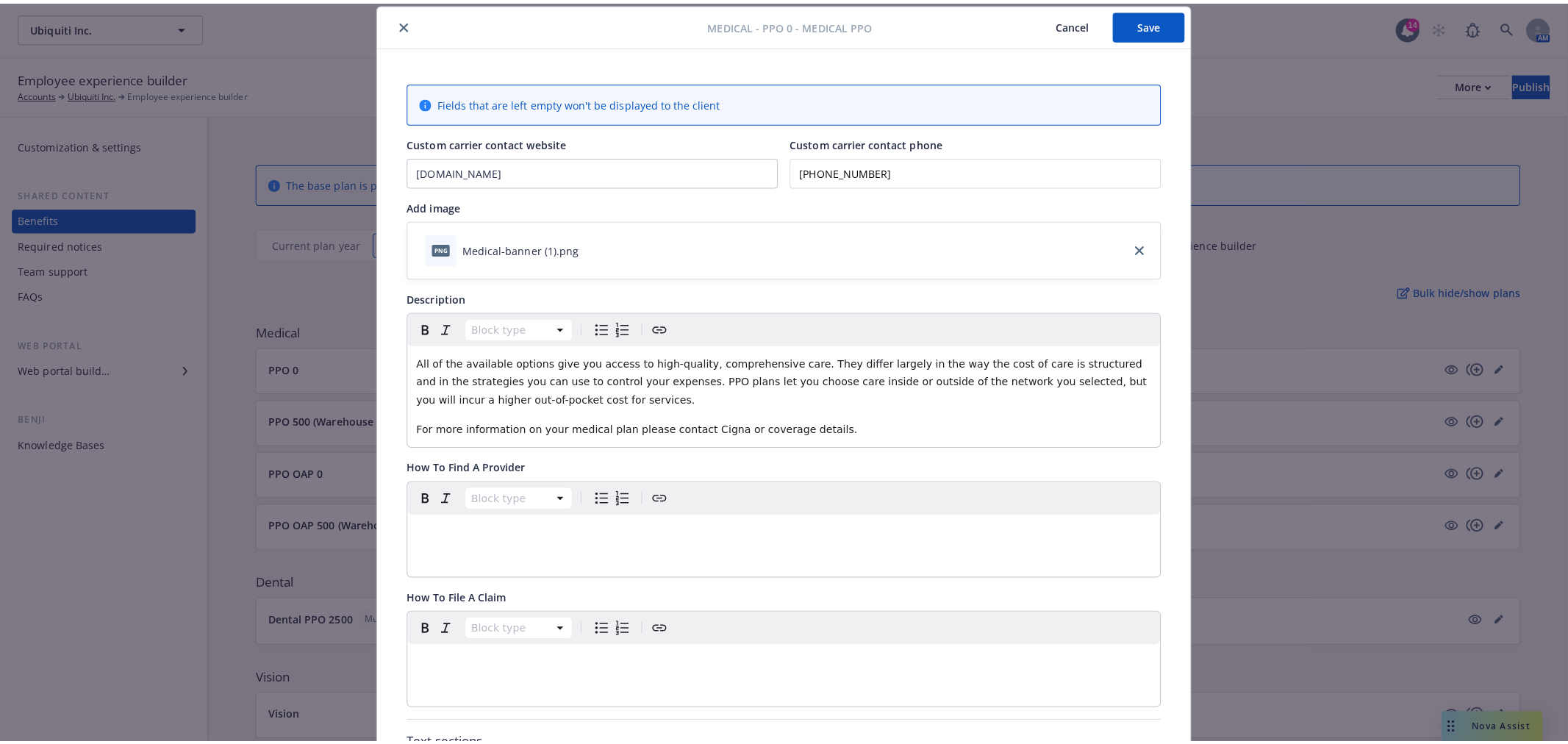
scroll to position [44, 0]
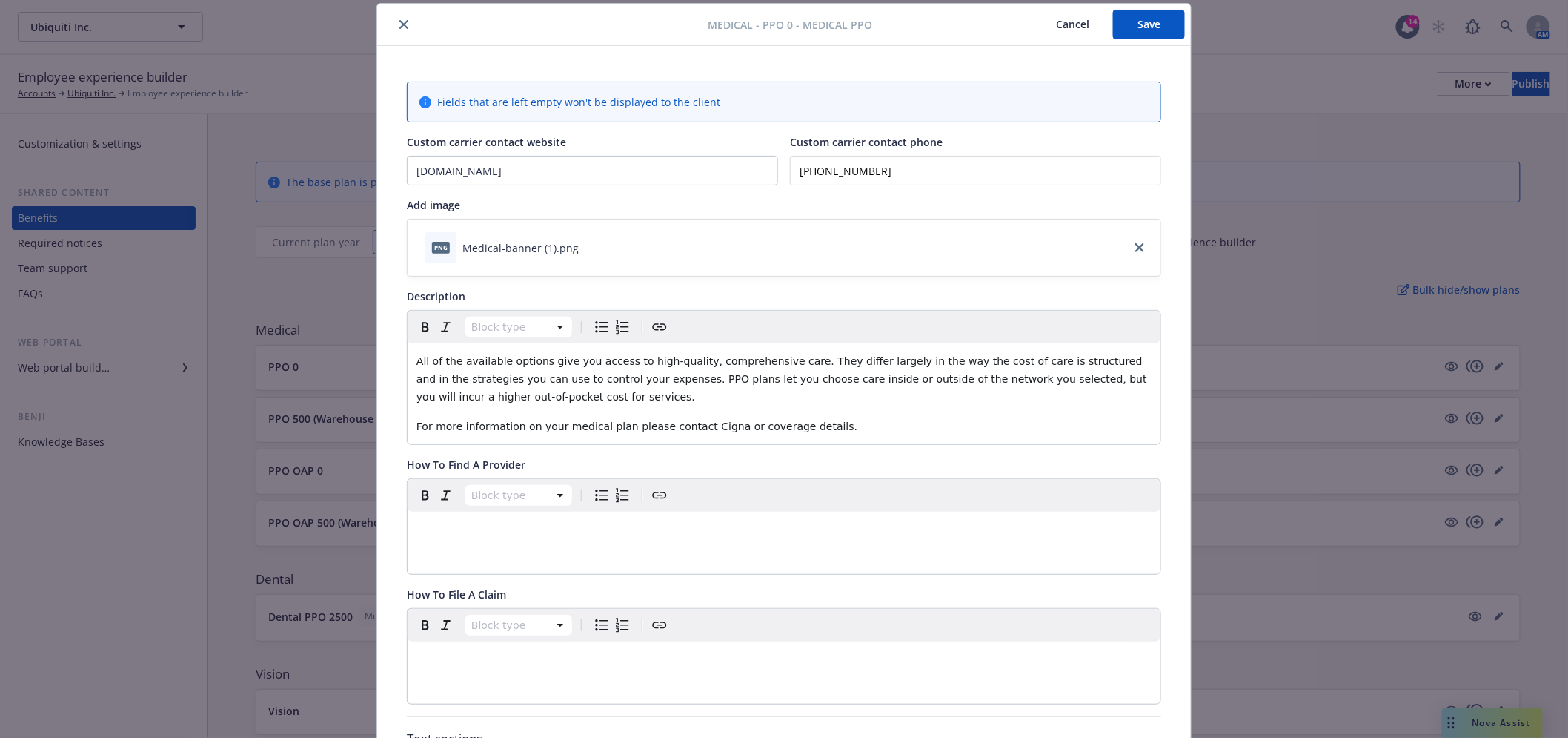
click at [395, 17] on button "close" at bounding box center [403, 24] width 18 height 18
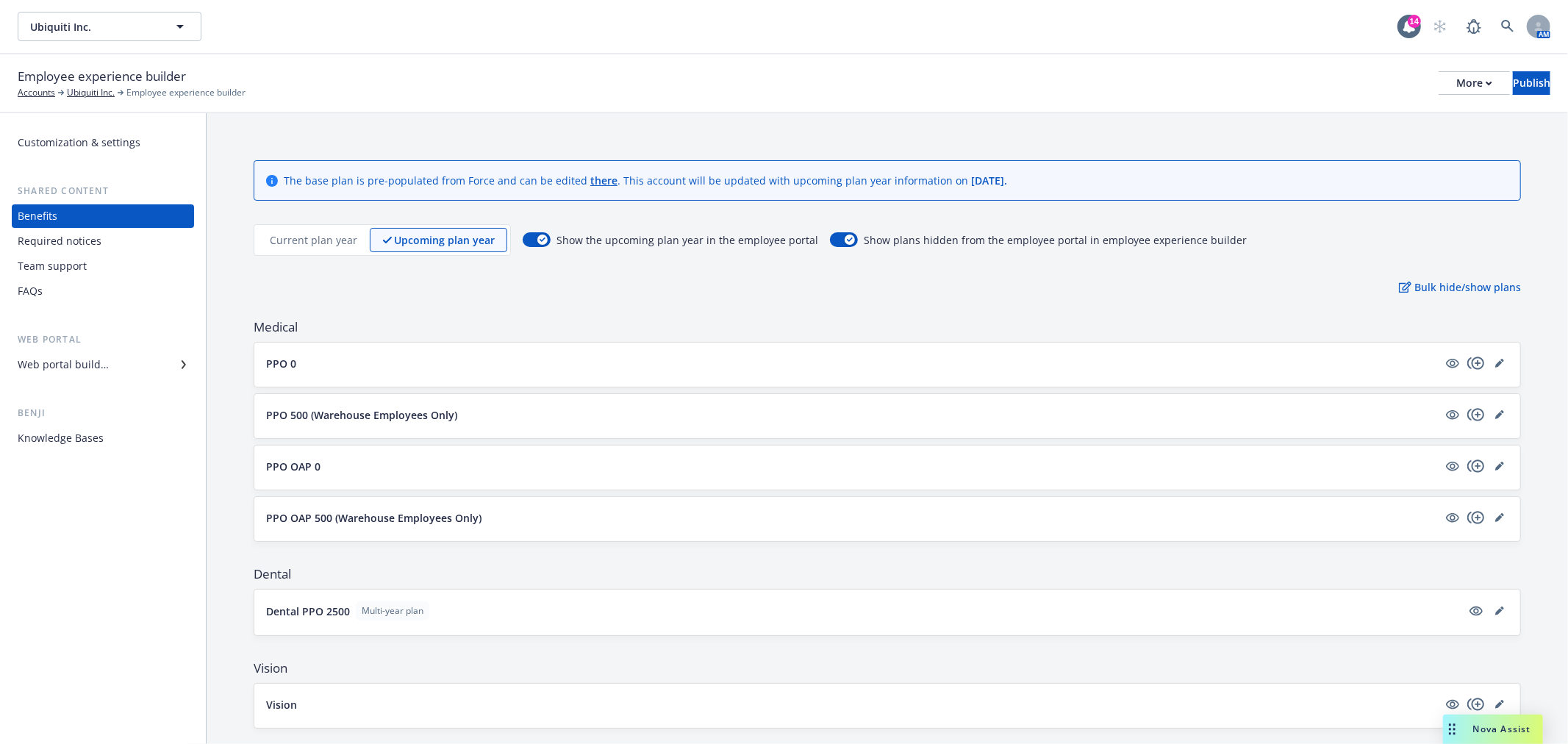
click at [147, 357] on div "Web portal builder" at bounding box center [103, 365] width 171 height 23
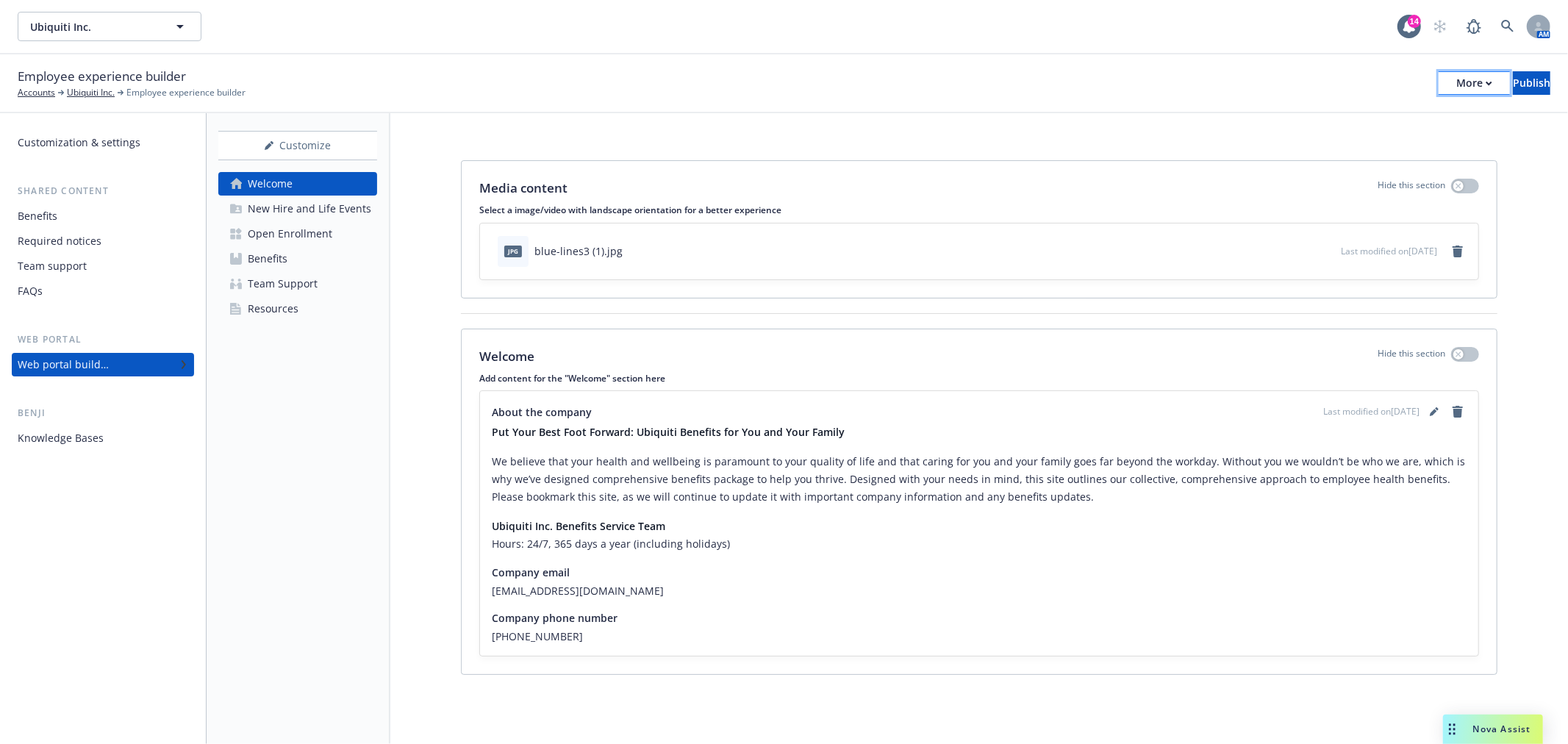
click at [1486, 85] on icon "button" at bounding box center [1489, 84] width 7 height 5
click at [1369, 119] on link "Copy preview link" at bounding box center [1353, 115] width 218 height 29
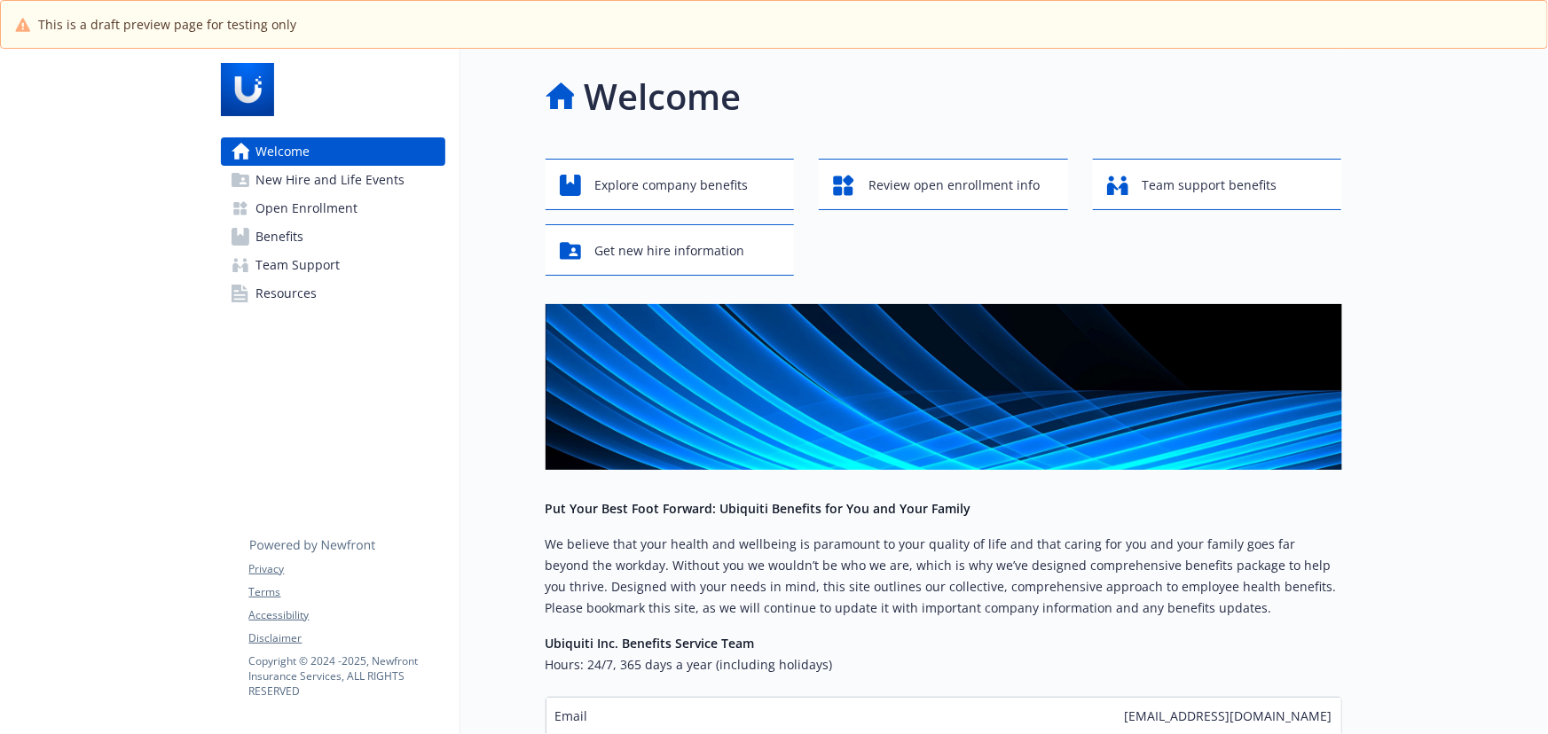
click at [386, 203] on link "Open Enrollment" at bounding box center [333, 208] width 224 height 28
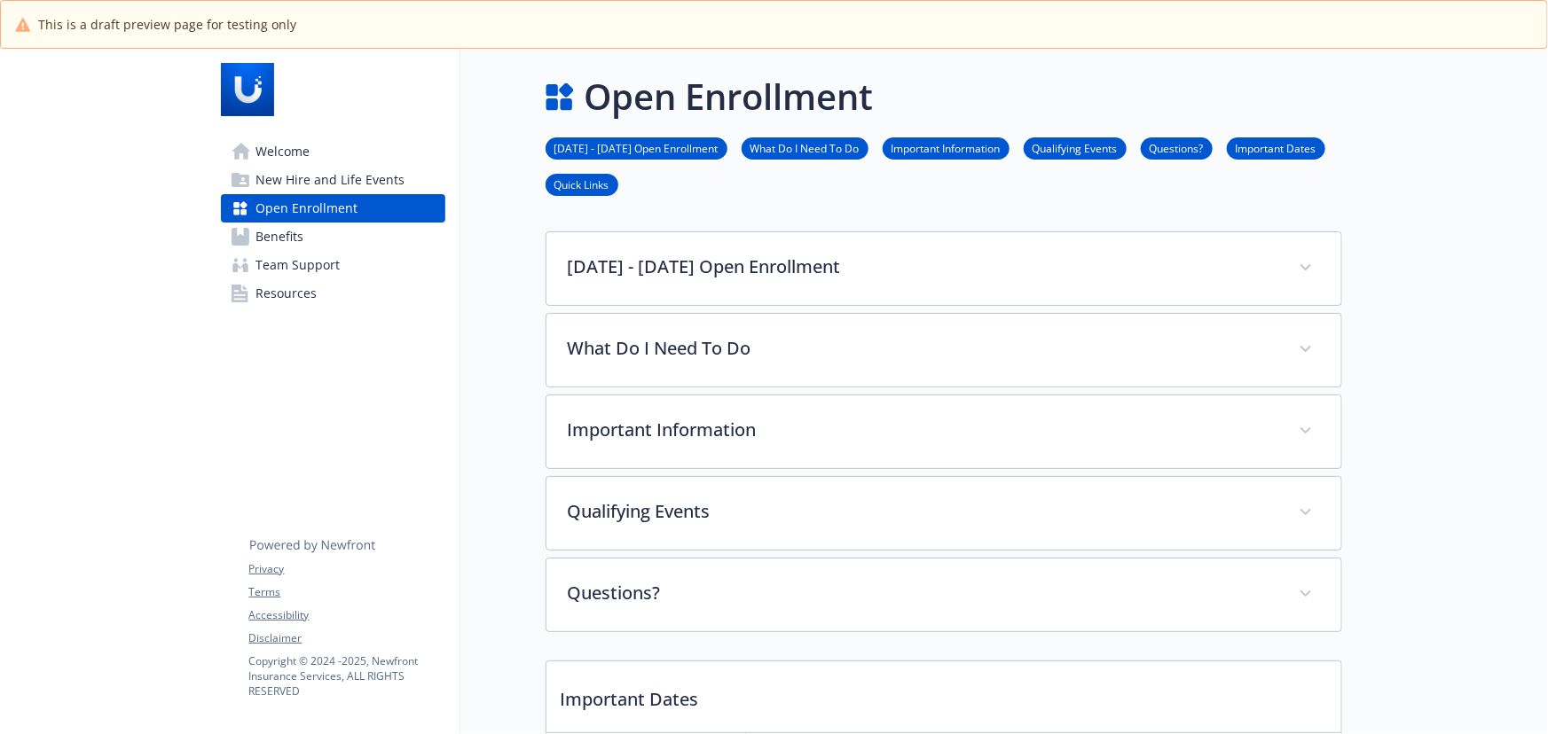
click at [388, 224] on link "Benefits" at bounding box center [333, 237] width 224 height 28
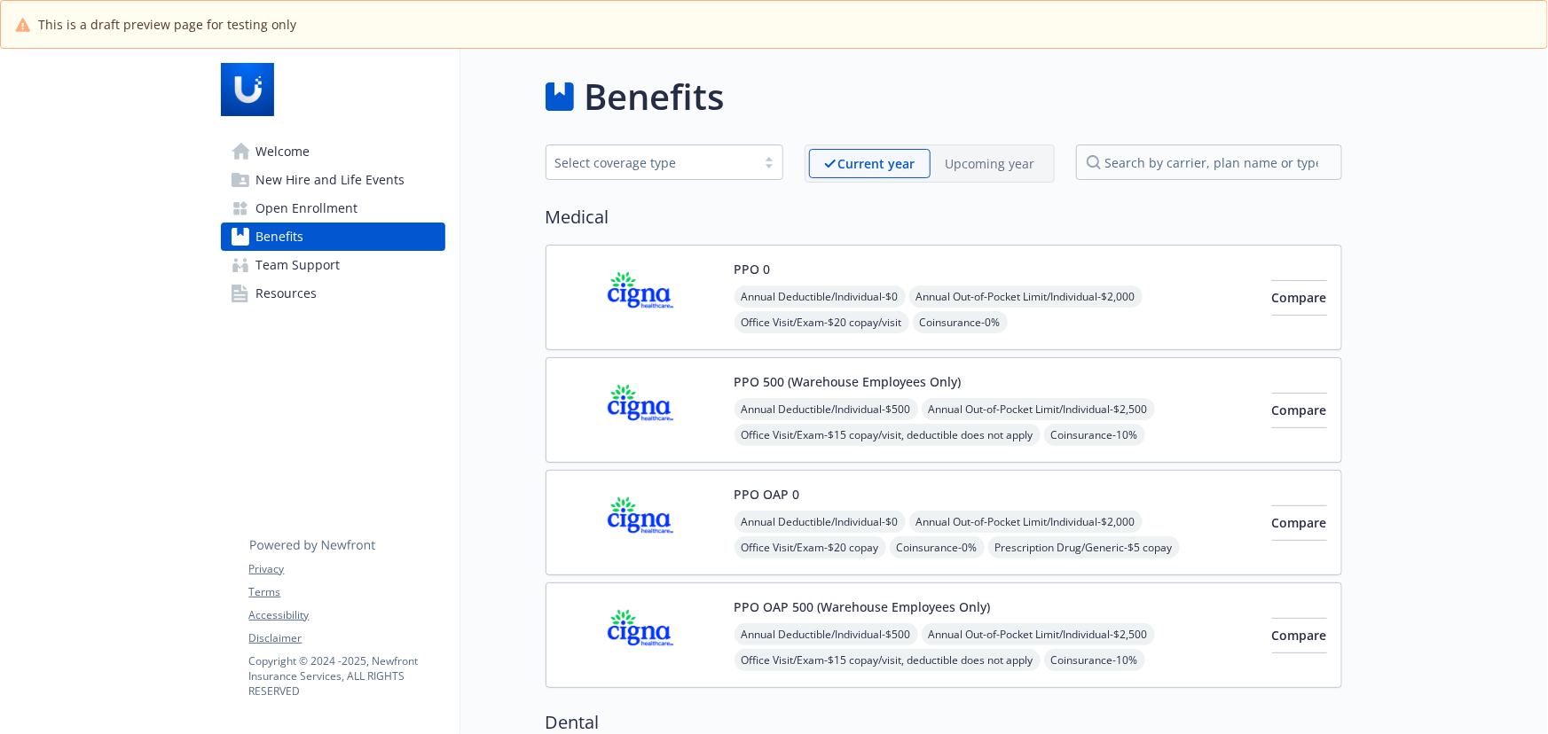
click at [979, 152] on div "Upcoming year" at bounding box center [990, 163] width 120 height 29
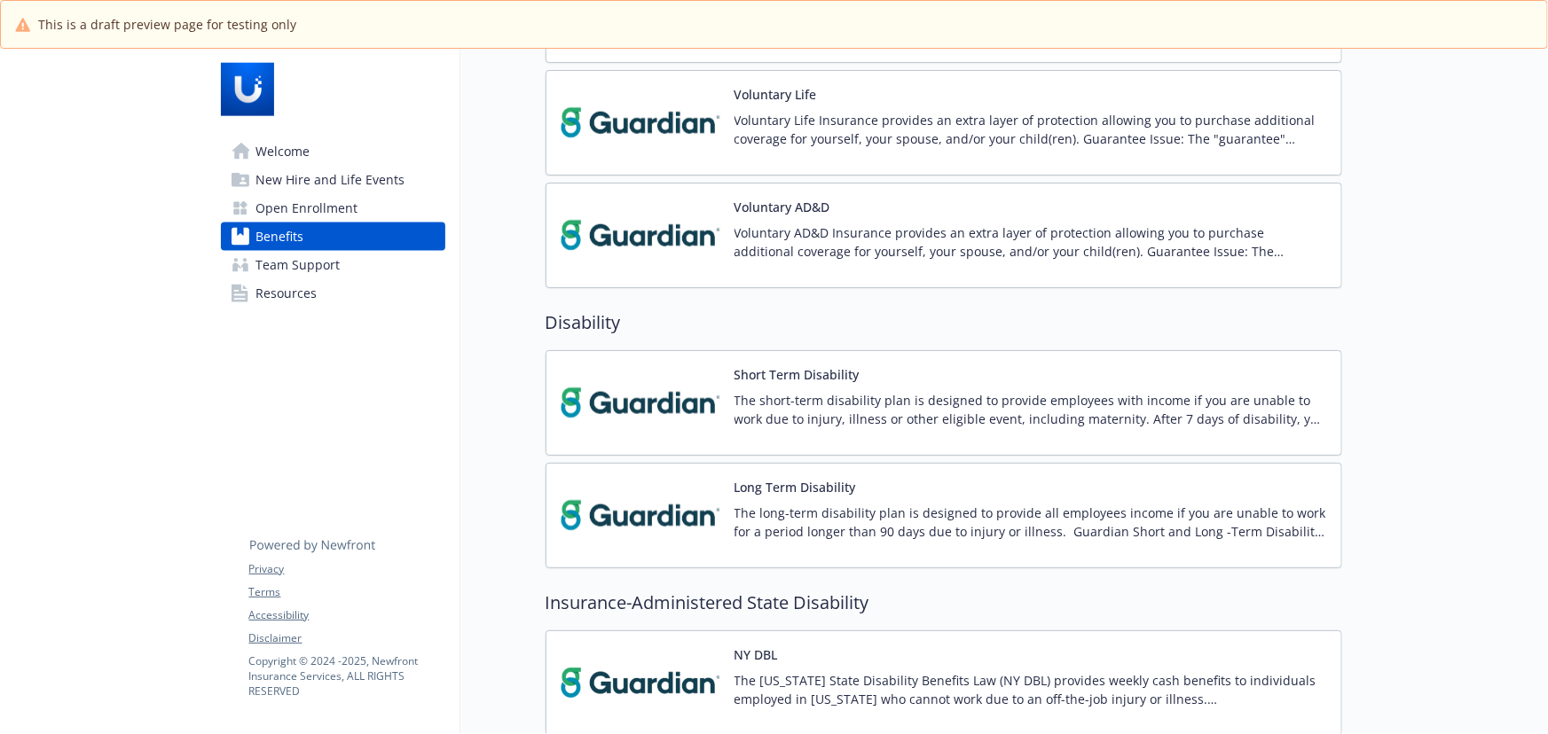
click at [385, 214] on link "Open Enrollment" at bounding box center [333, 208] width 224 height 28
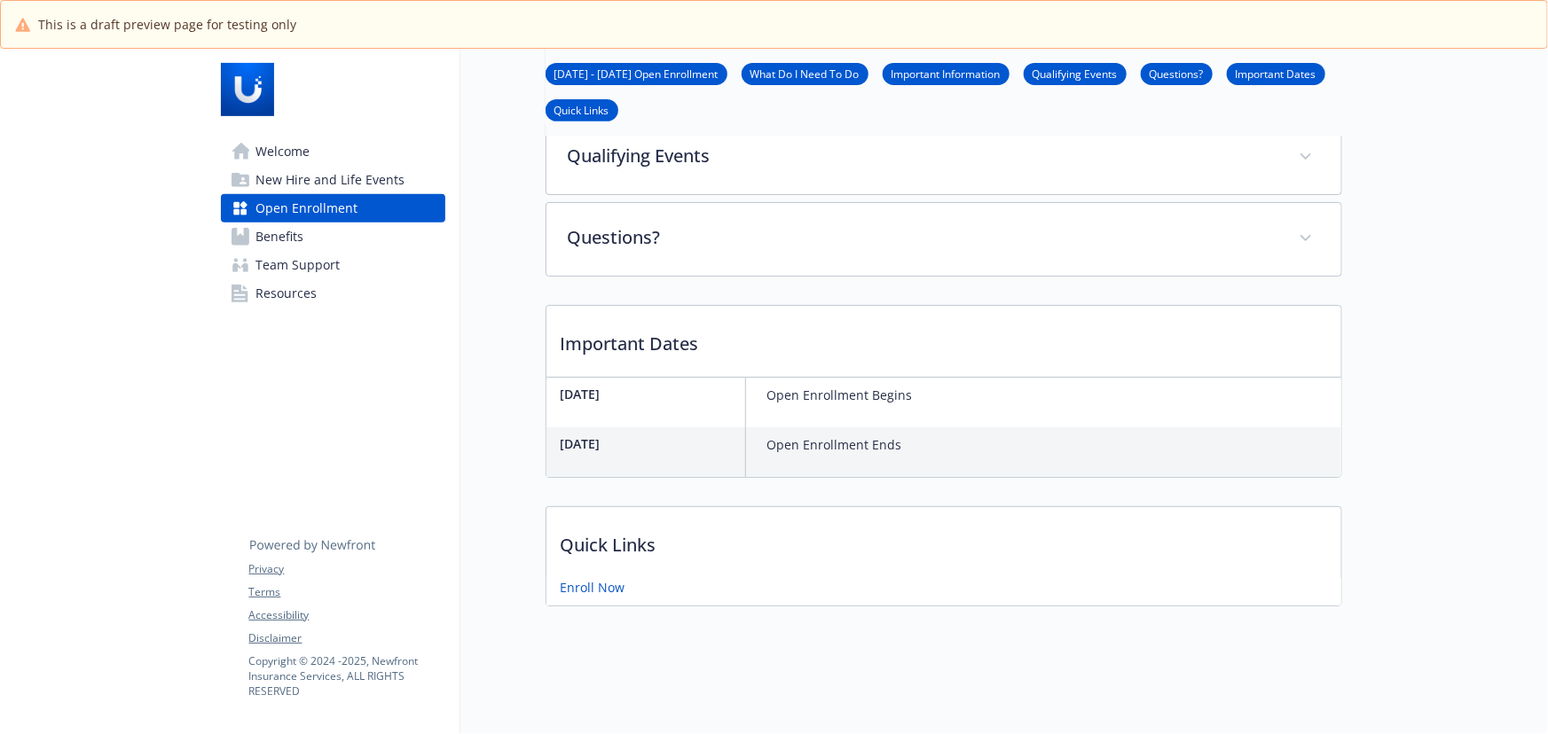
scroll to position [365, 0]
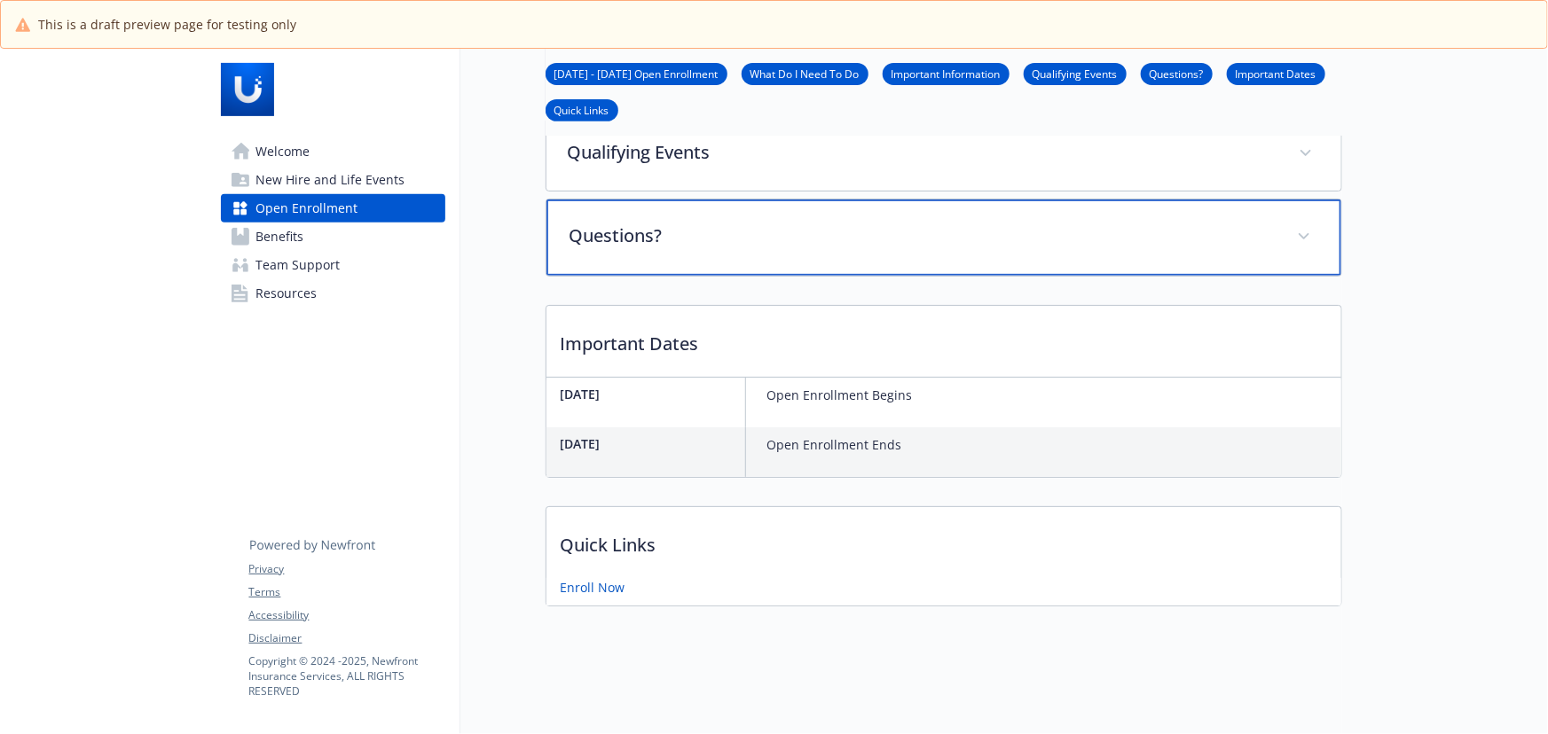
click at [694, 228] on p "Questions?" at bounding box center [922, 236] width 706 height 27
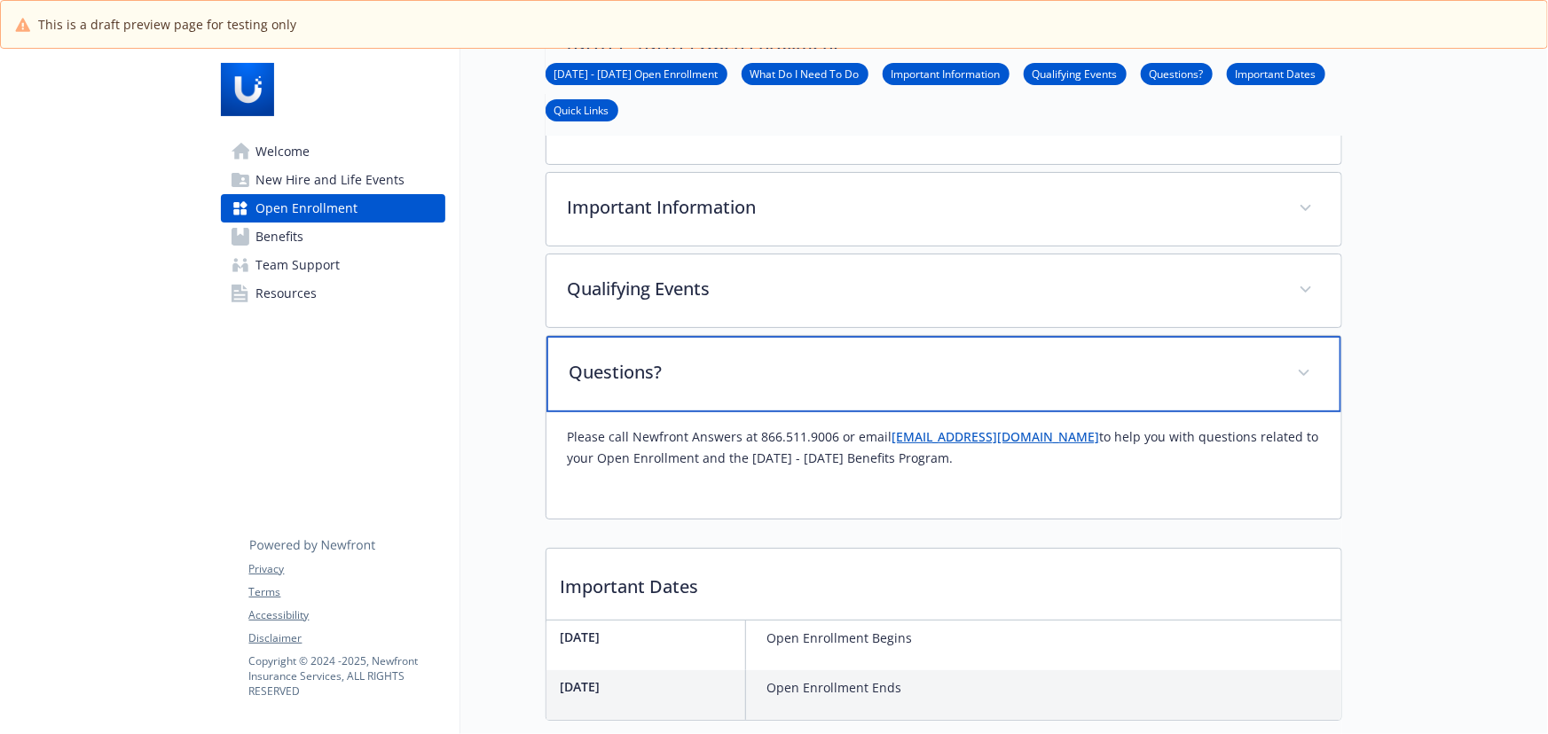
scroll to position [204, 0]
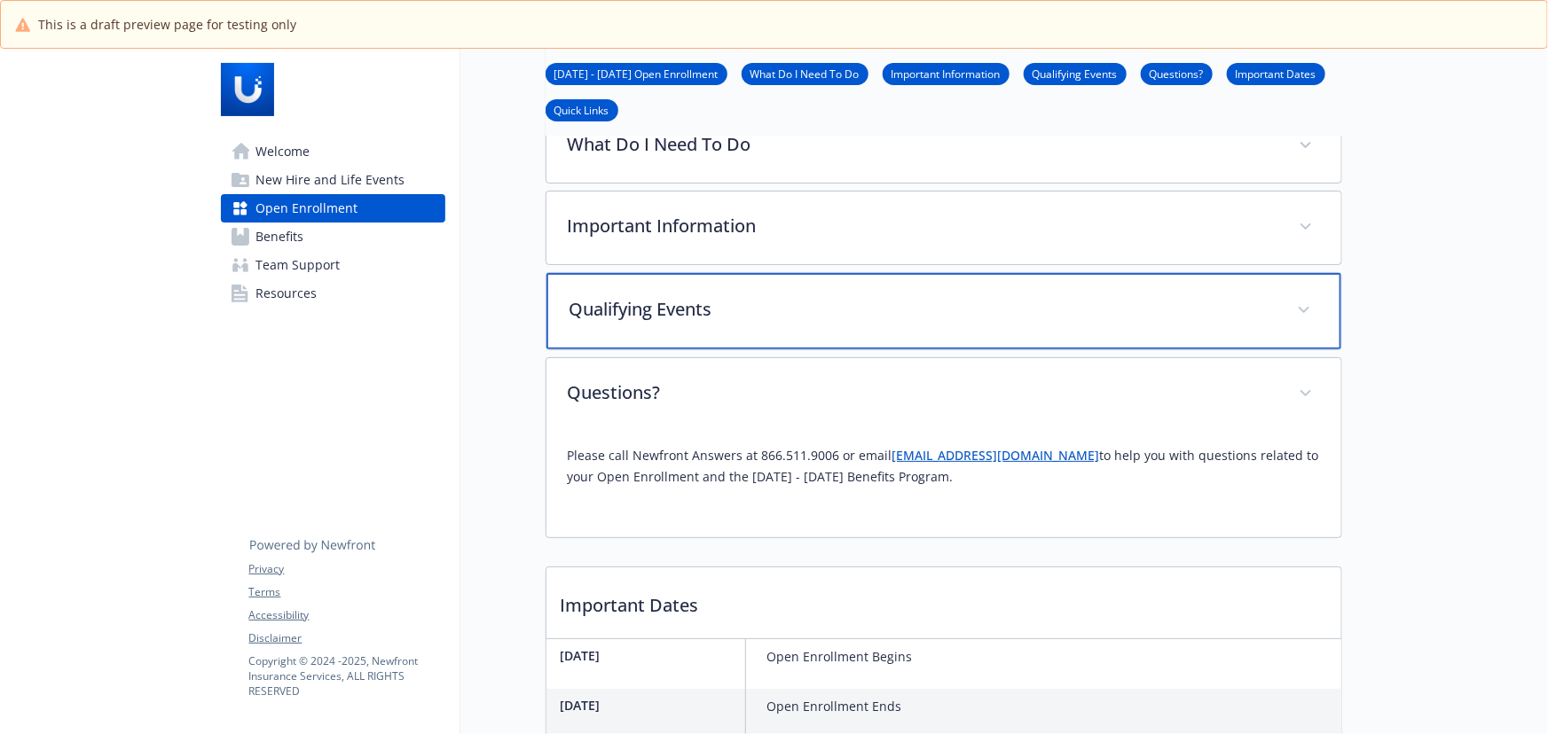
click at [737, 325] on div "Qualifying Events" at bounding box center [943, 311] width 795 height 76
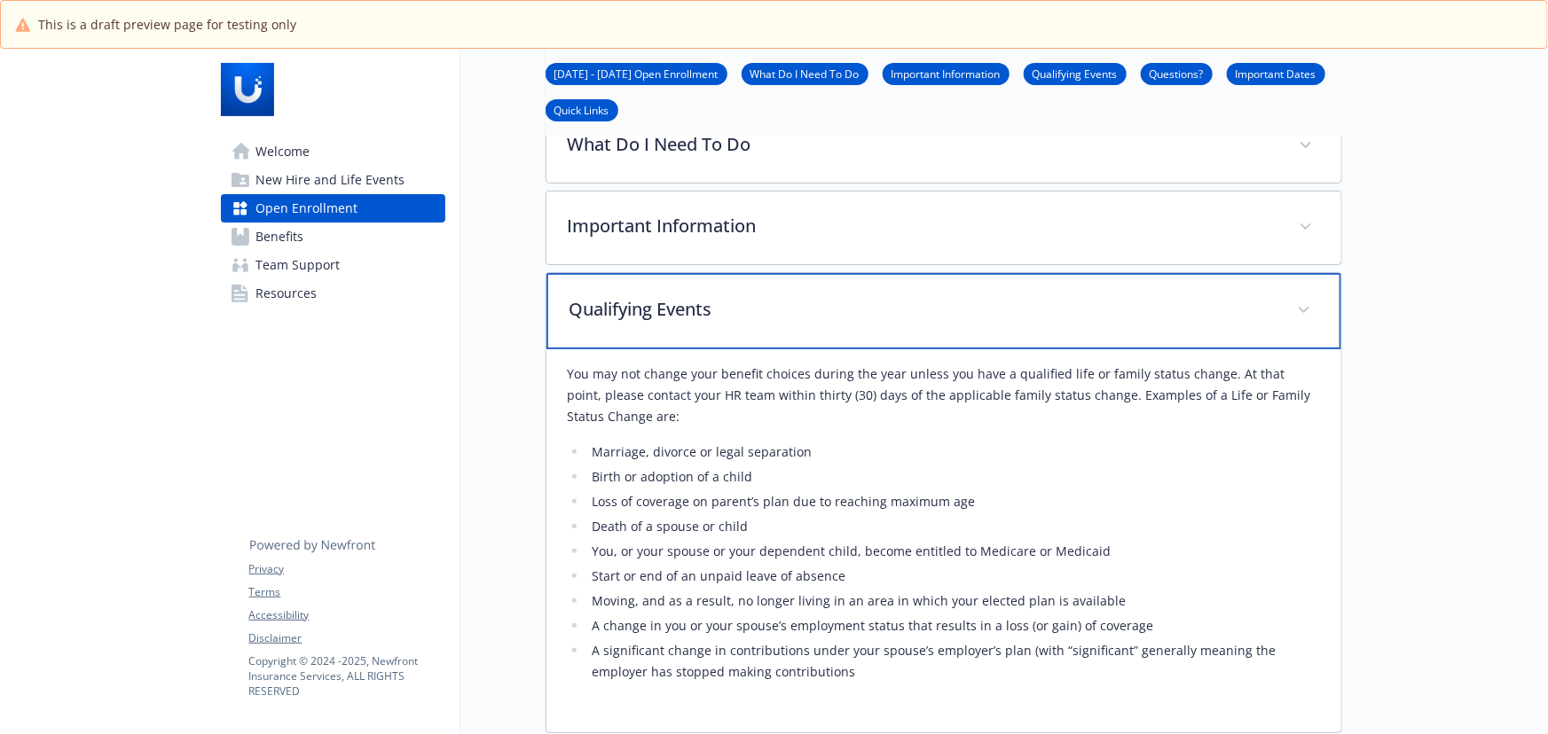
click at [762, 335] on div "Qualifying Events" at bounding box center [943, 311] width 795 height 76
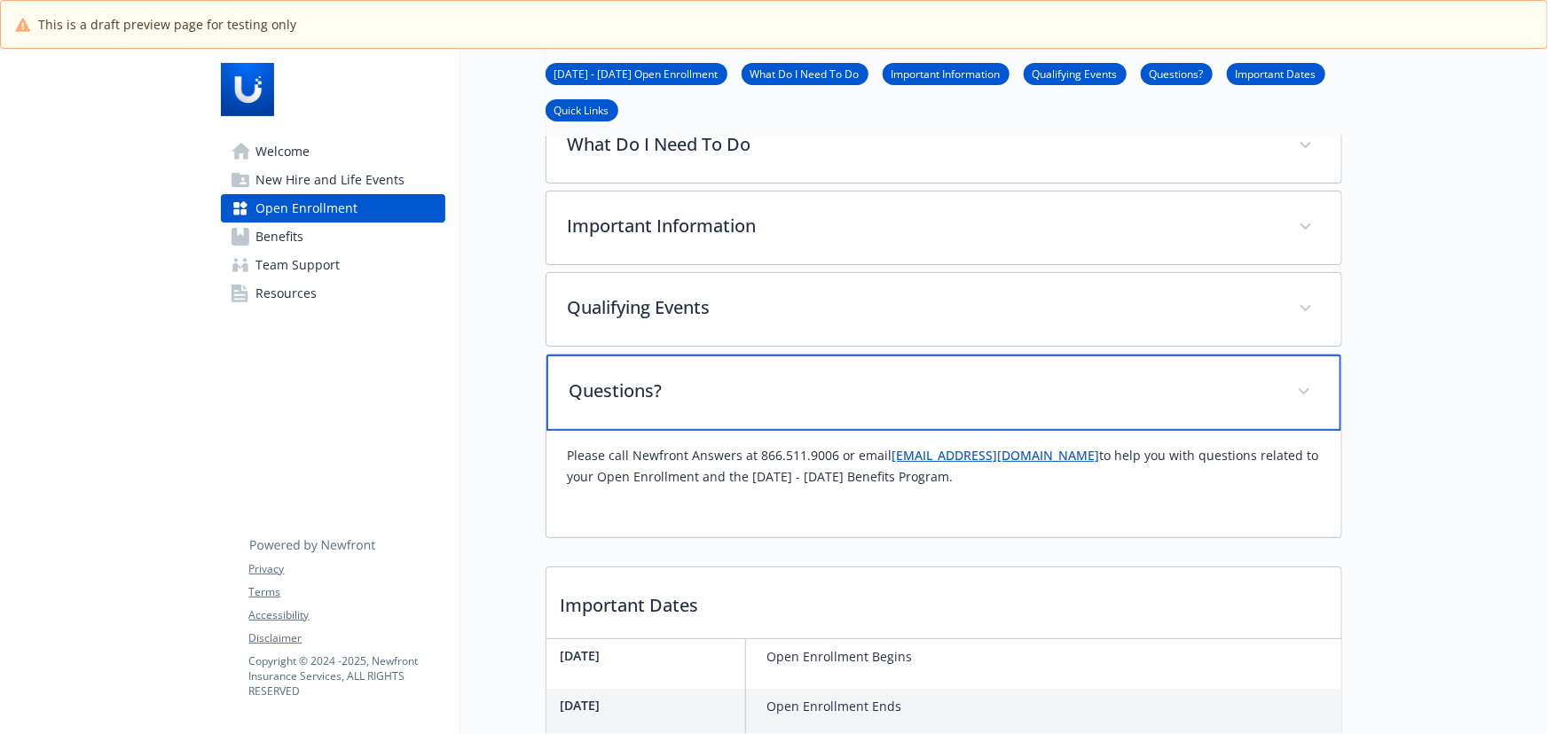
click at [744, 412] on div "Questions?" at bounding box center [943, 393] width 795 height 76
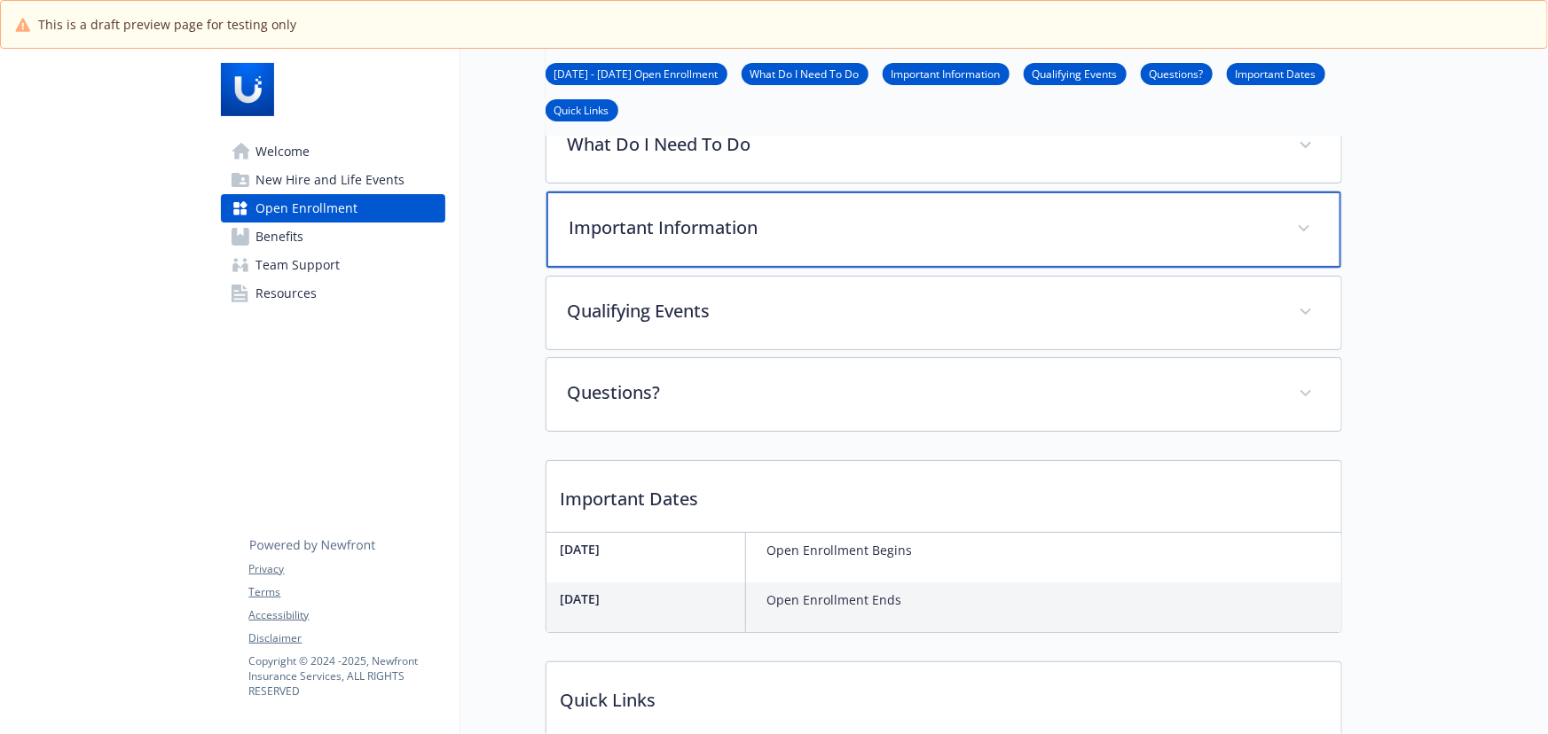
click at [710, 253] on div "Important Information" at bounding box center [943, 230] width 795 height 76
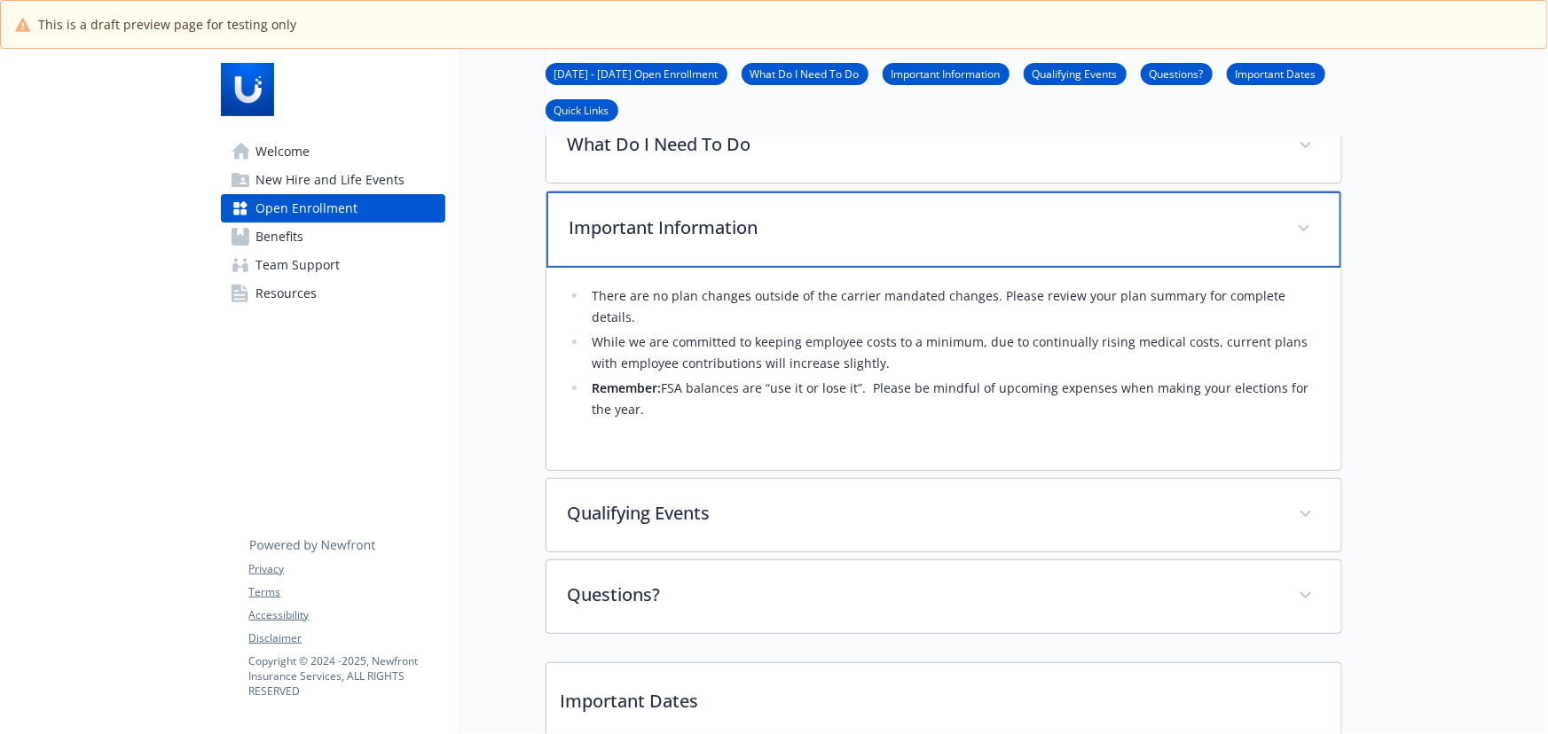
click at [710, 245] on div "Important Information" at bounding box center [943, 230] width 795 height 76
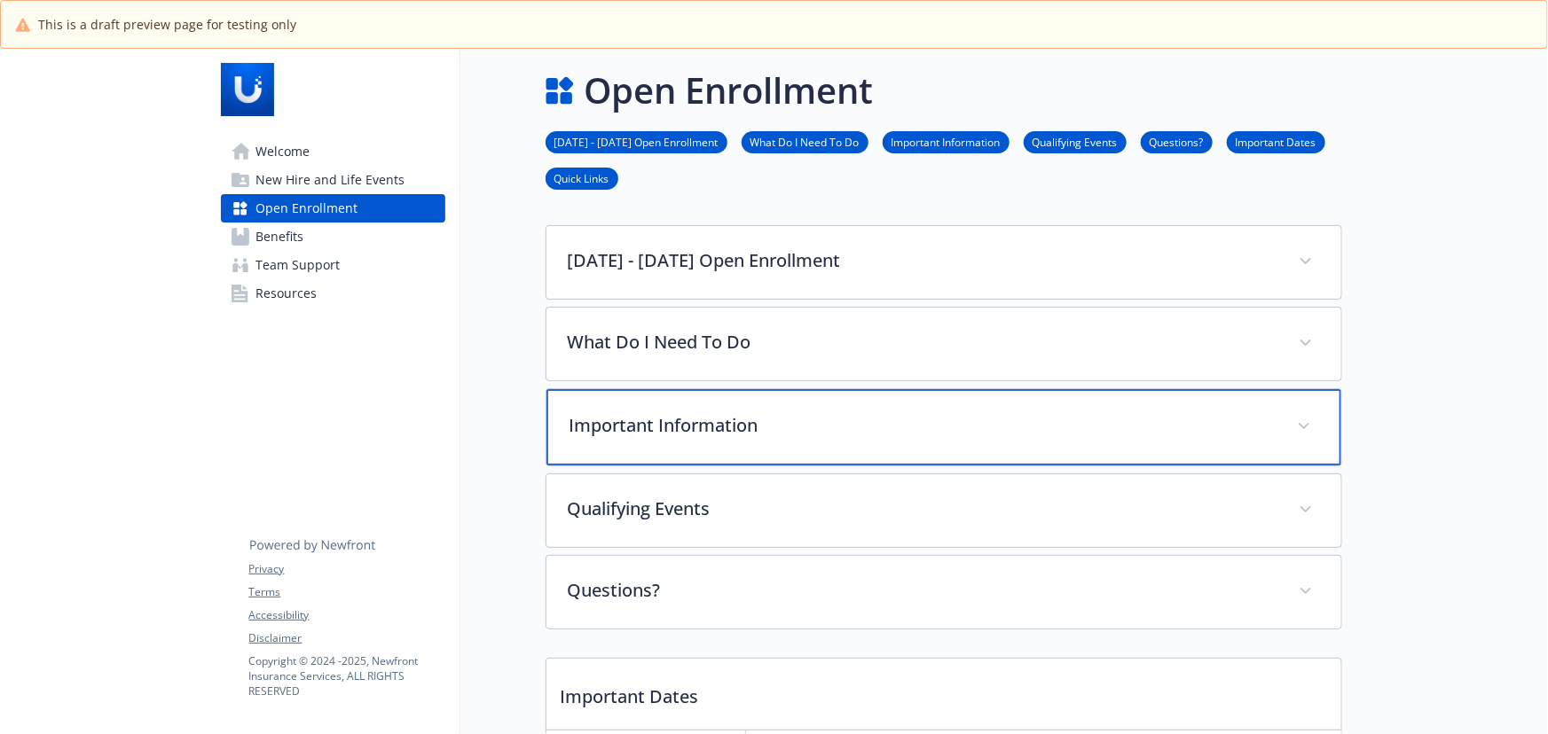
scroll to position [0, 0]
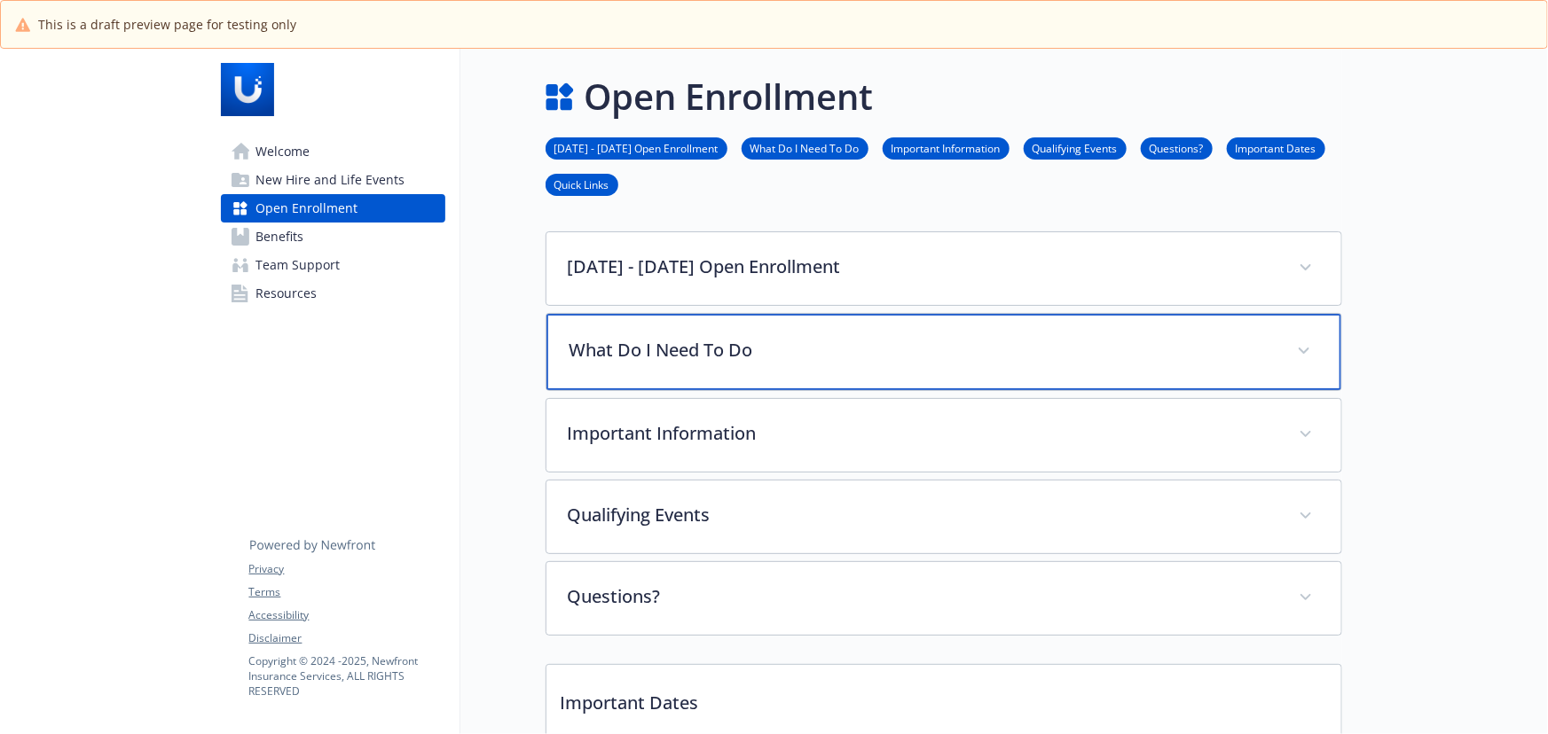
click at [718, 337] on p "What Do I Need To Do" at bounding box center [922, 350] width 706 height 27
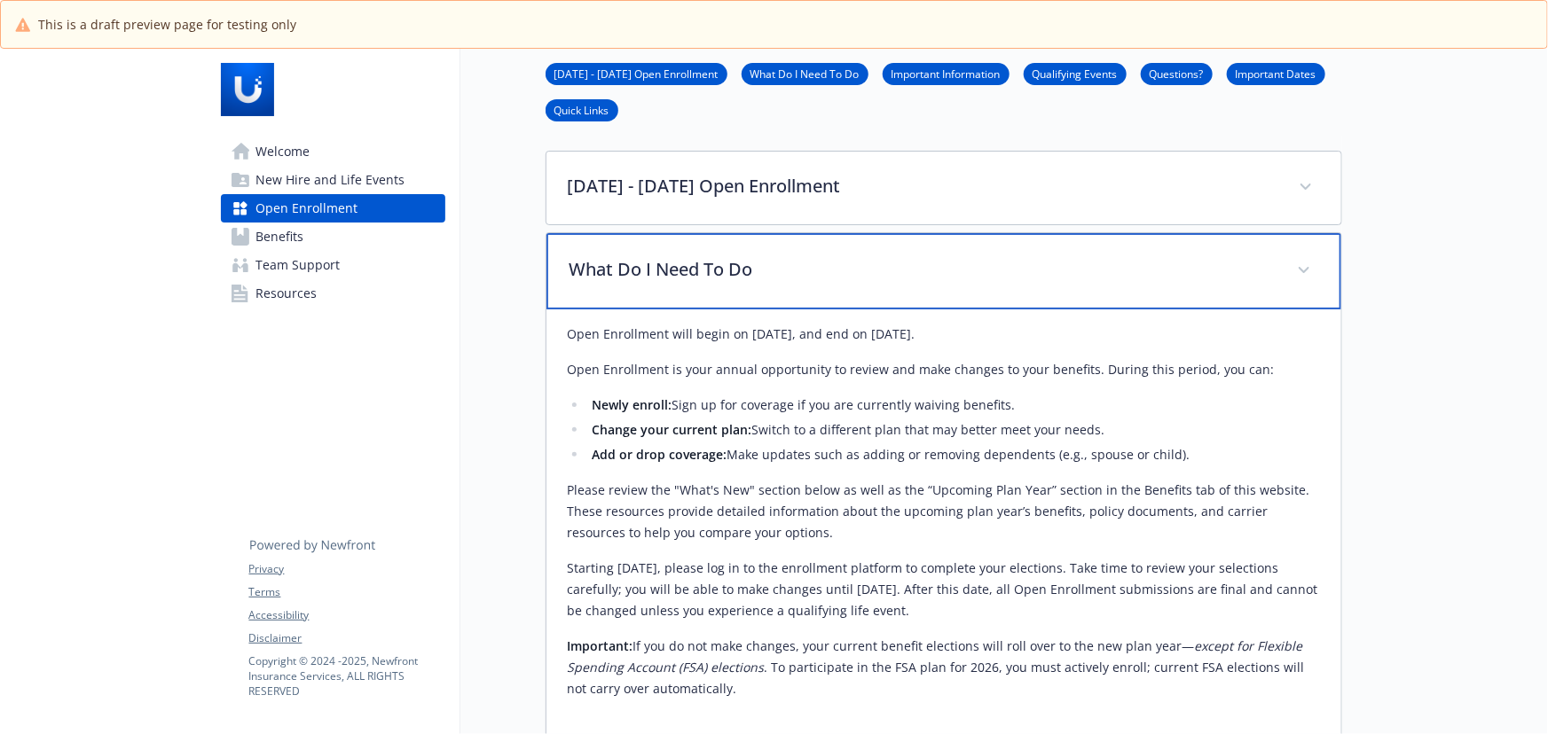
scroll to position [80, 0]
click at [730, 286] on div "What Do I Need To Do" at bounding box center [943, 272] width 795 height 76
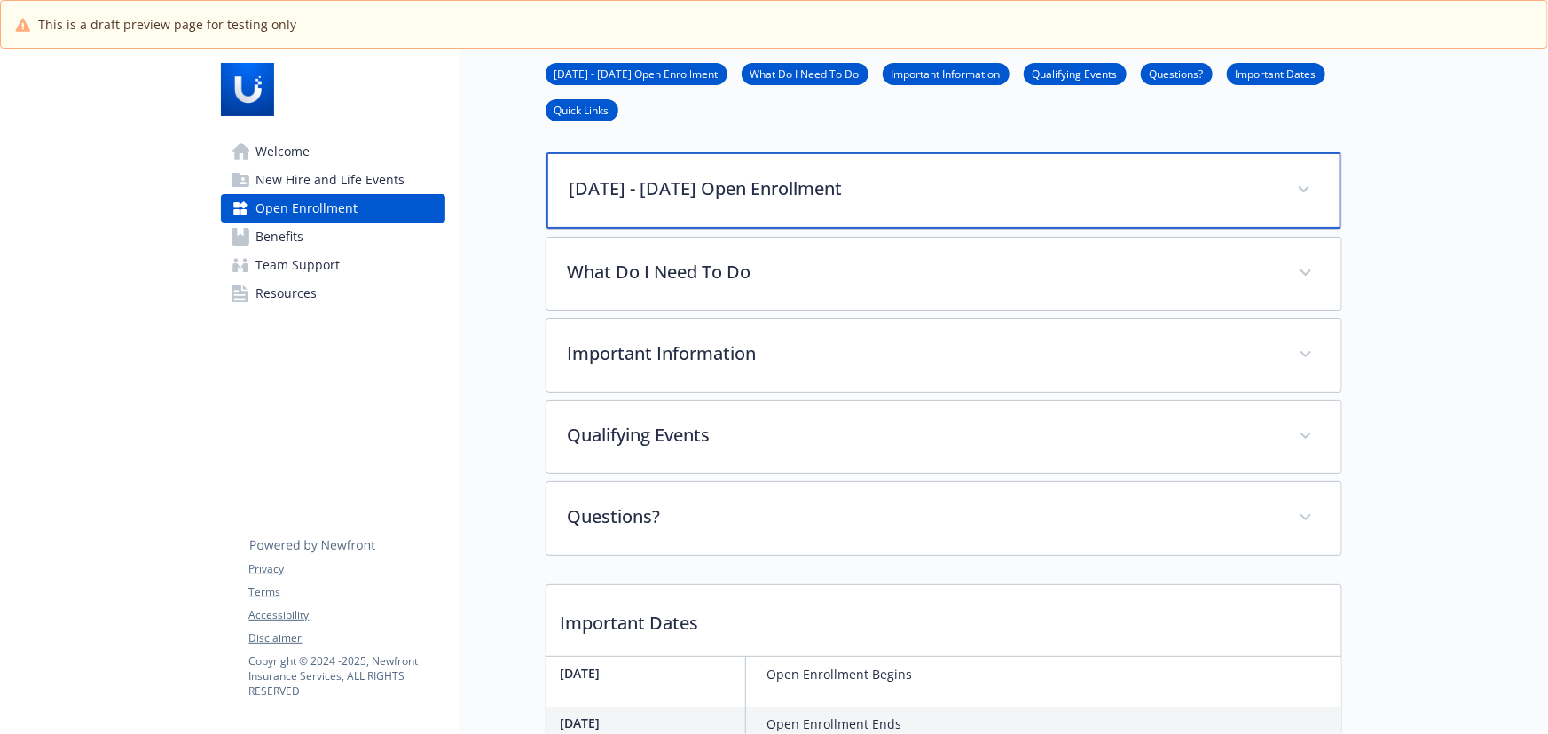
click at [721, 206] on div "2025 - 2026 Open Enrollment" at bounding box center [943, 191] width 795 height 76
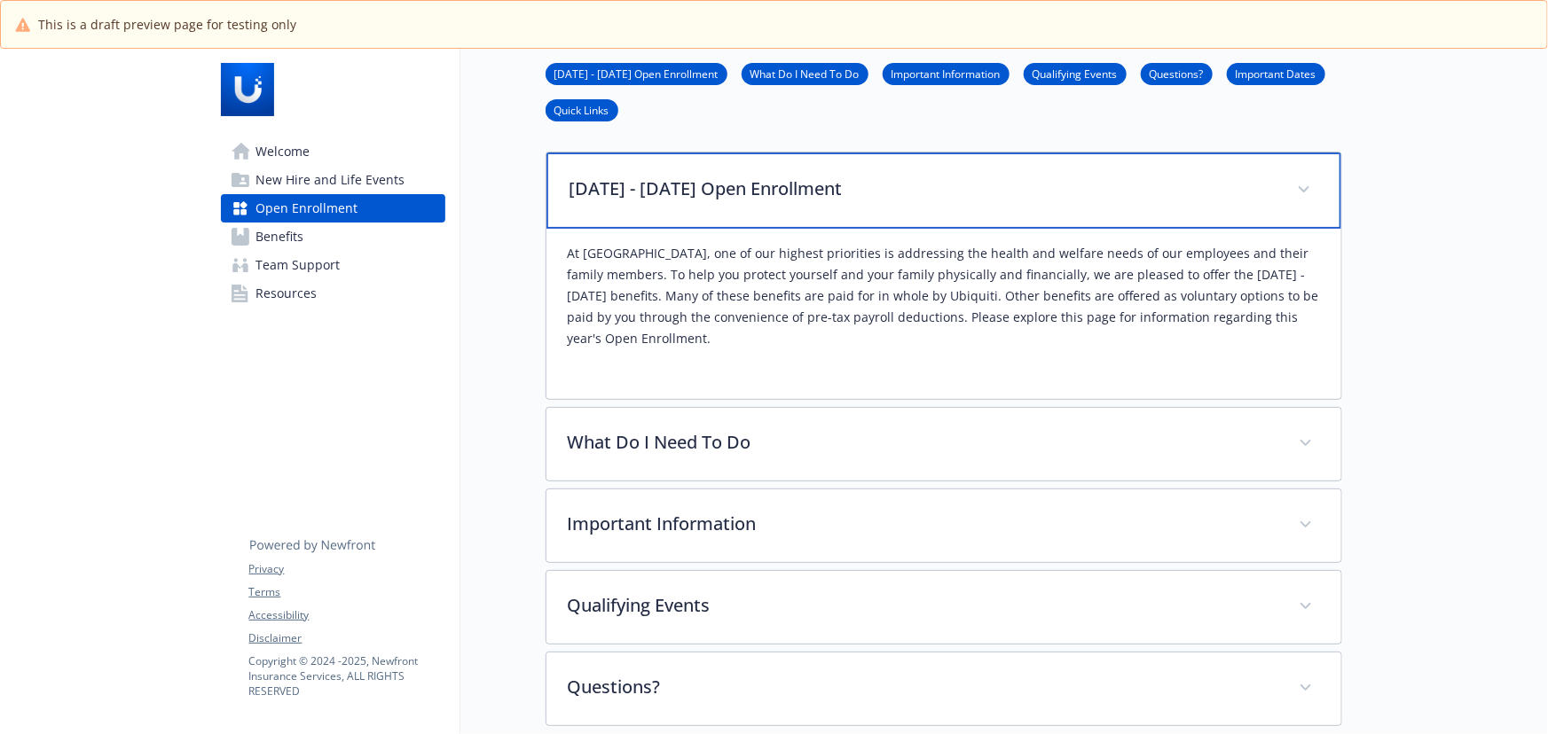
click at [813, 192] on p "2025 - 2026 Open Enrollment" at bounding box center [922, 189] width 706 height 27
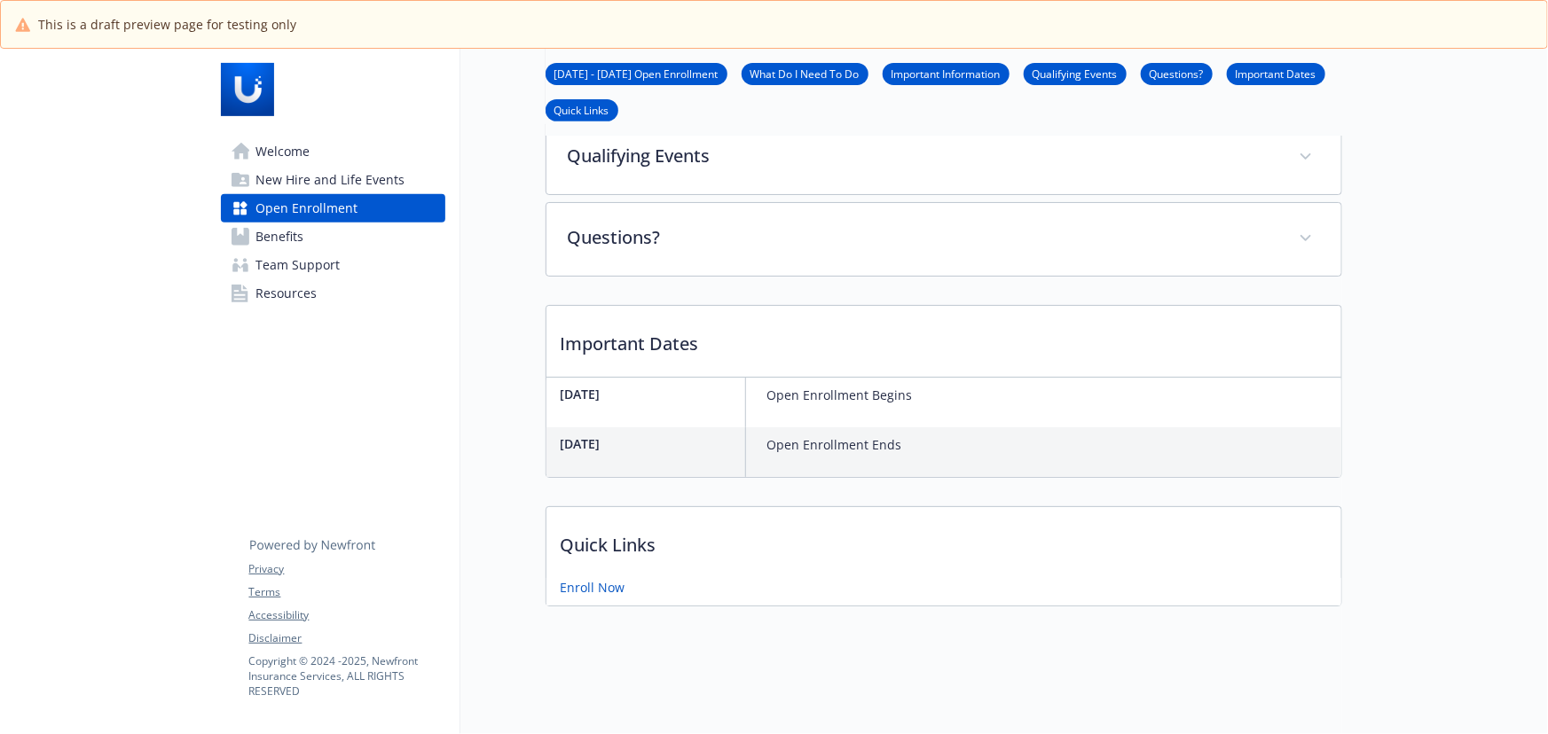
scroll to position [365, 0]
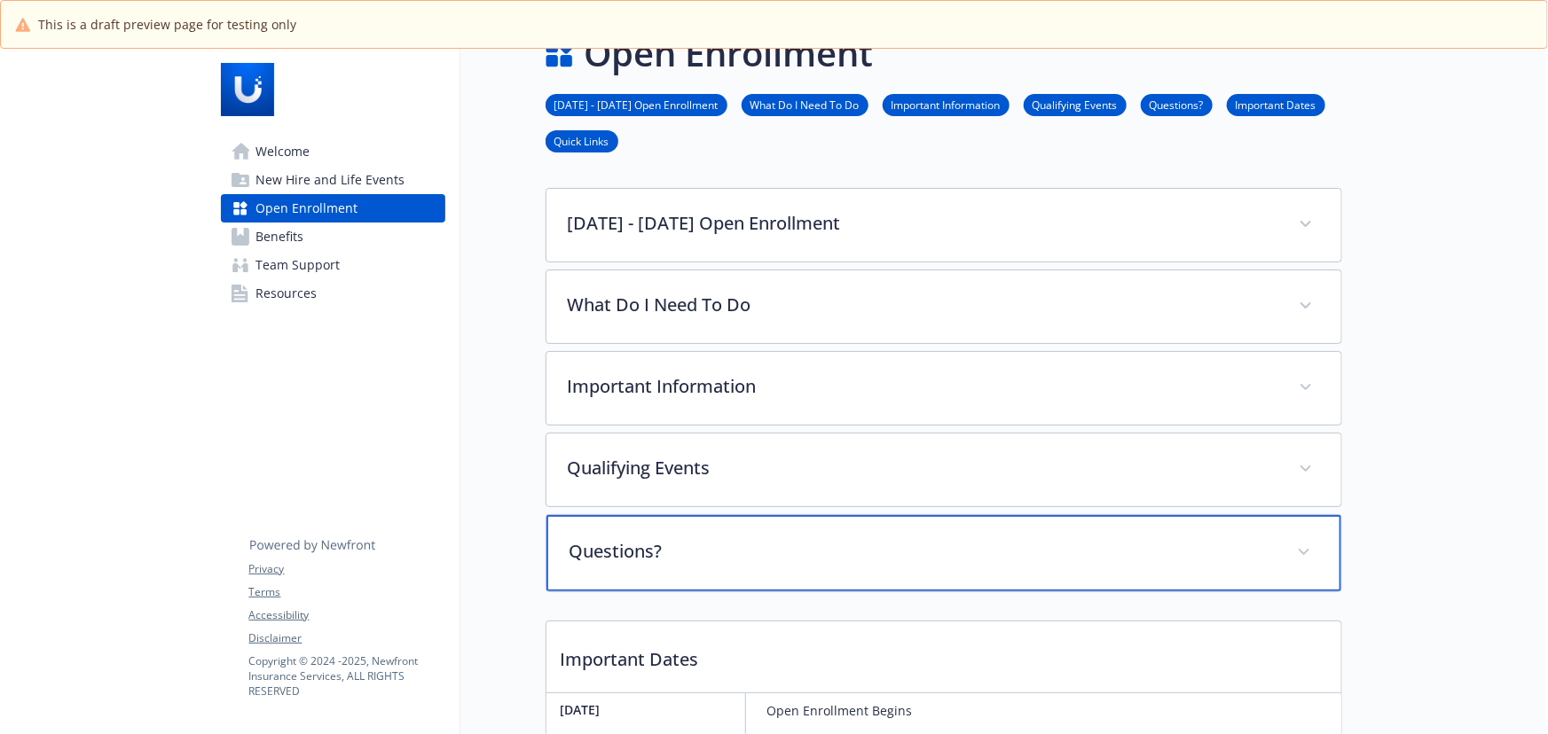
click at [744, 535] on div "Questions?" at bounding box center [943, 553] width 795 height 76
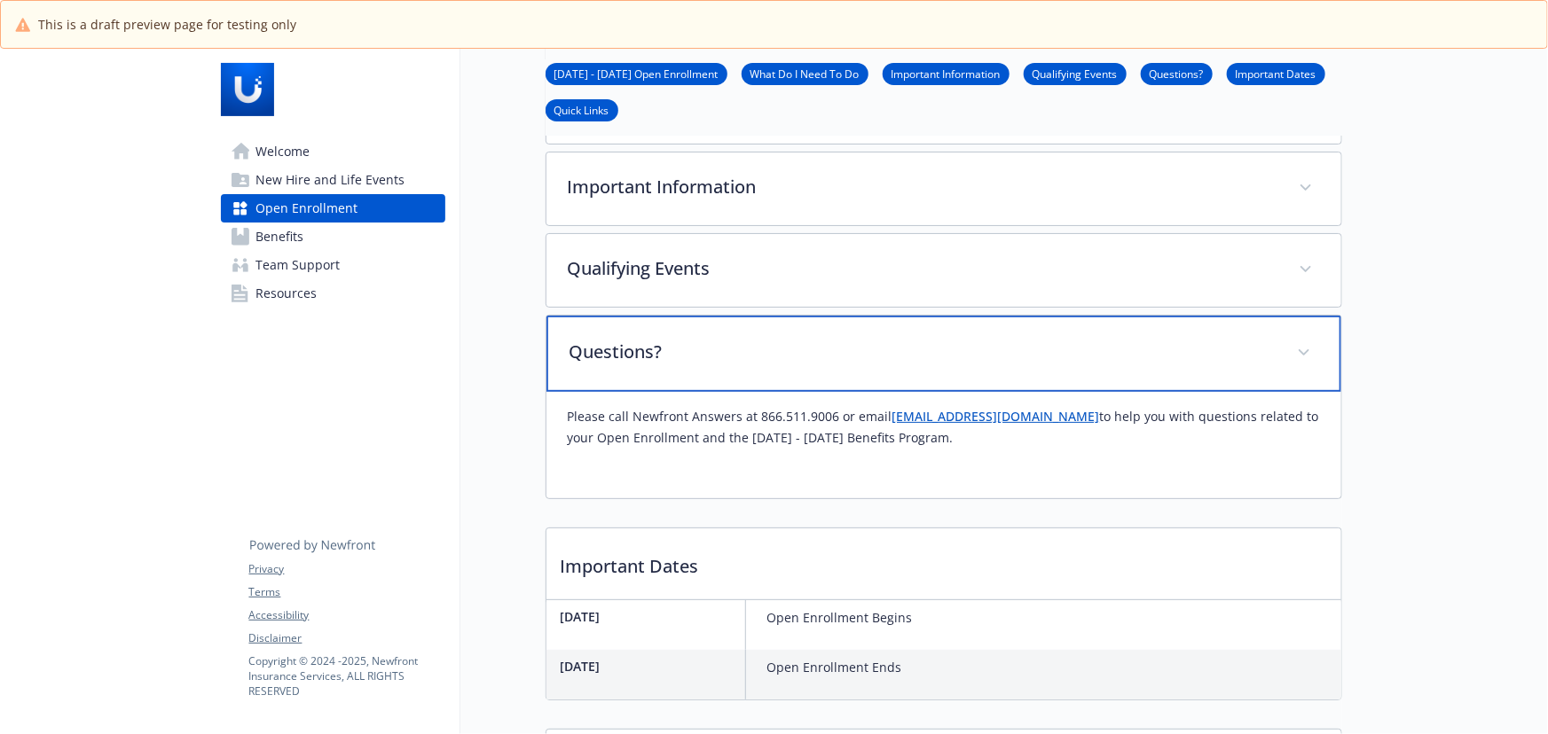
scroll to position [285, 0]
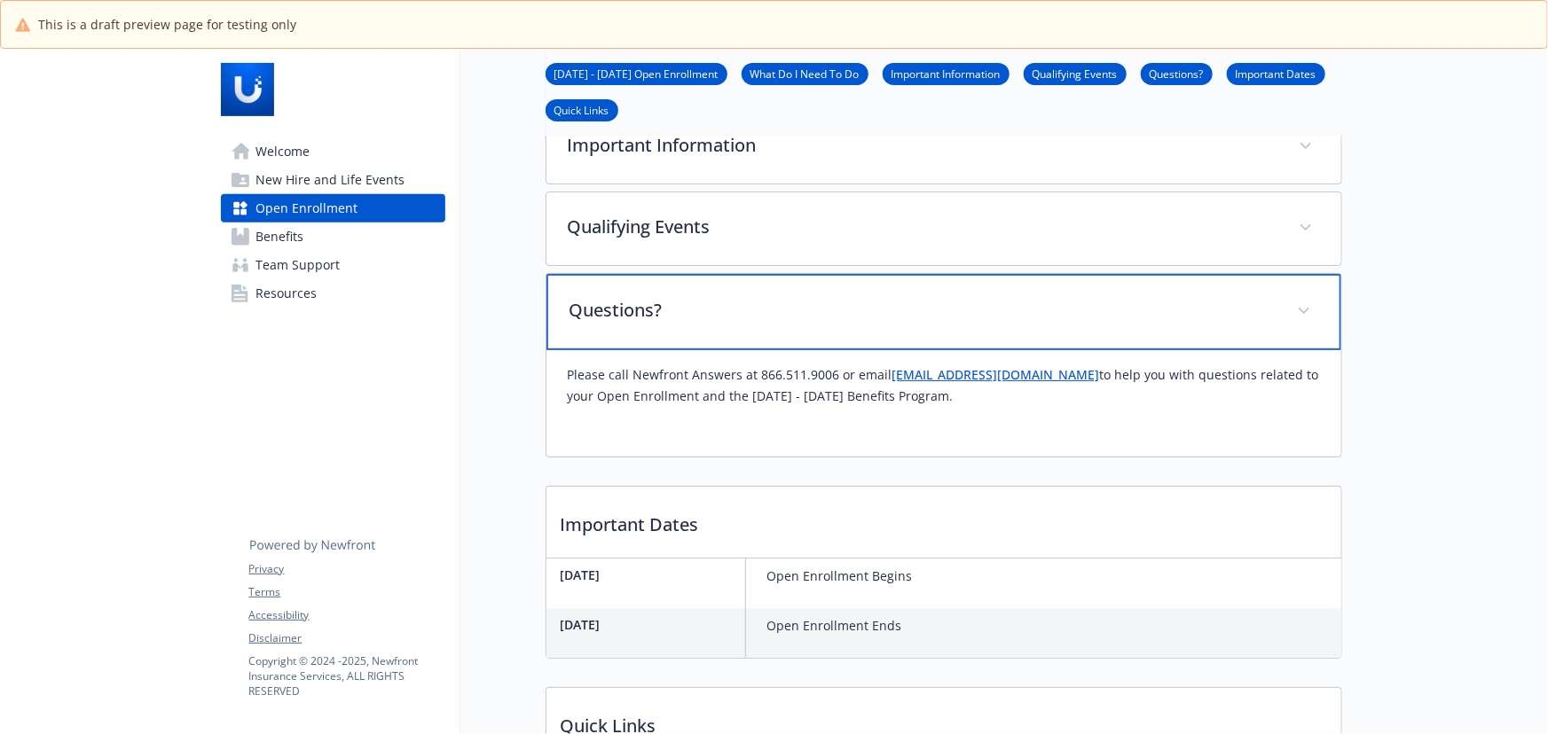
drag, startPoint x: 832, startPoint y: 305, endPoint x: 804, endPoint y: 263, distance: 49.9
click at [825, 300] on p "Questions?" at bounding box center [922, 310] width 706 height 27
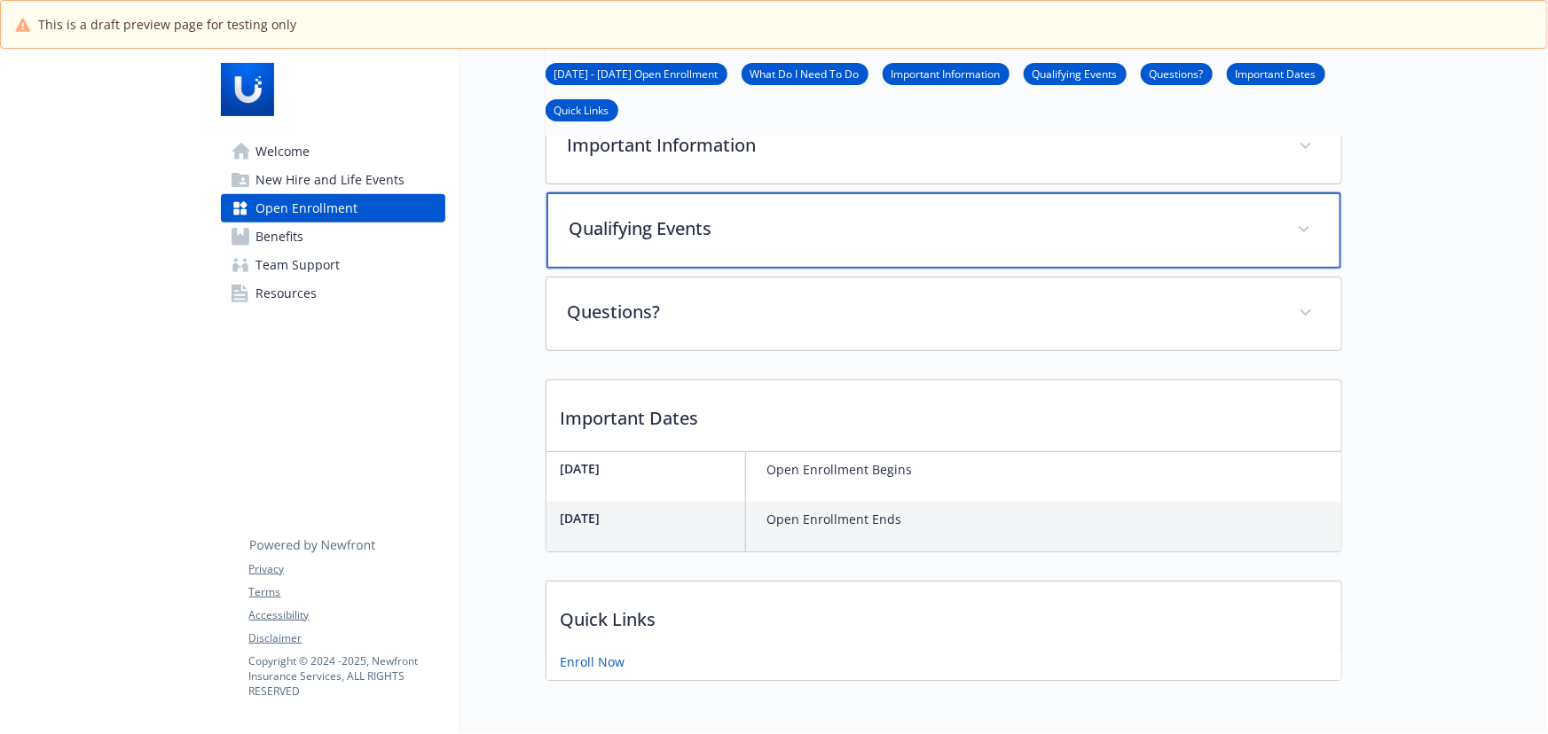
click at [800, 231] on p "Qualifying Events" at bounding box center [922, 229] width 706 height 27
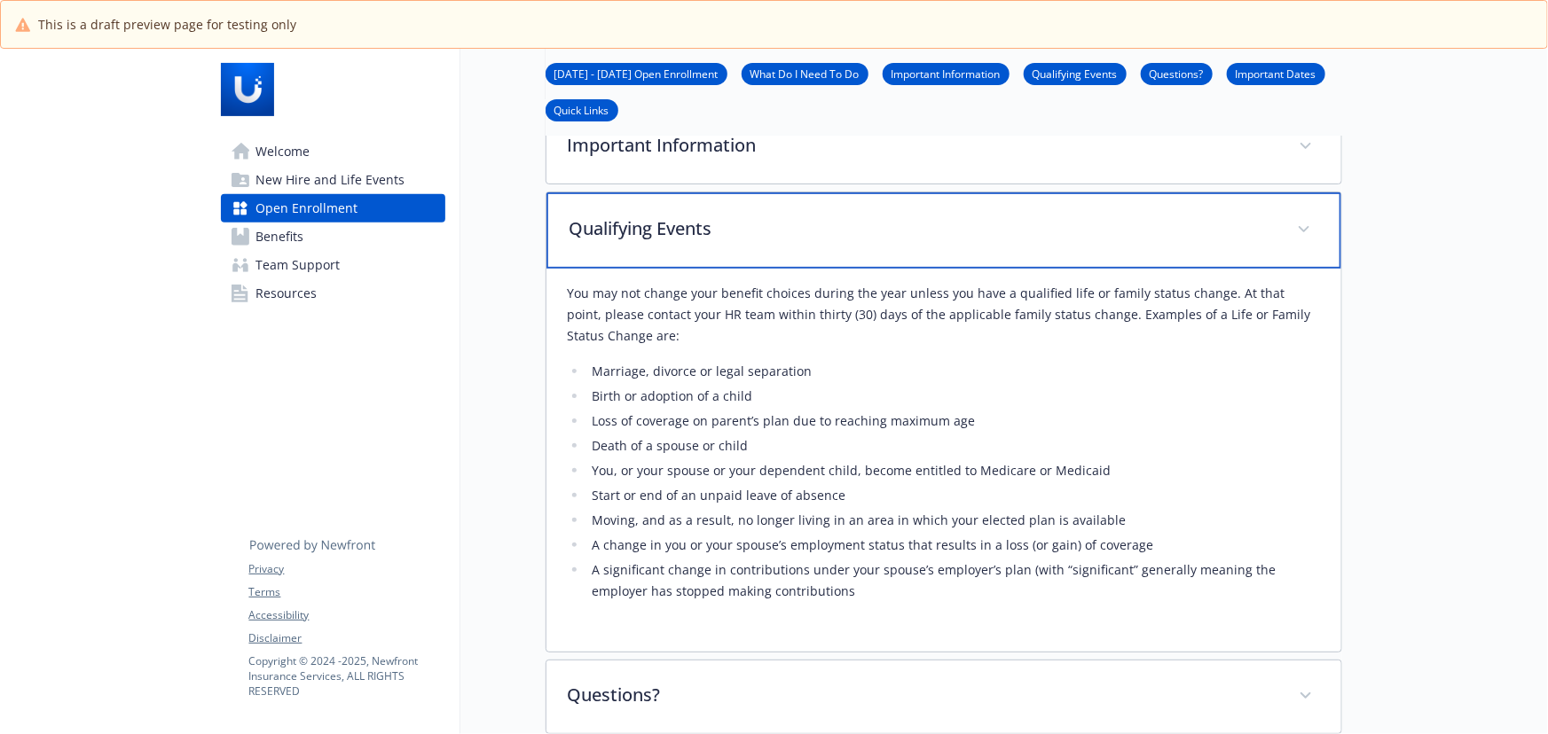
click at [800, 231] on p "Qualifying Events" at bounding box center [922, 229] width 706 height 27
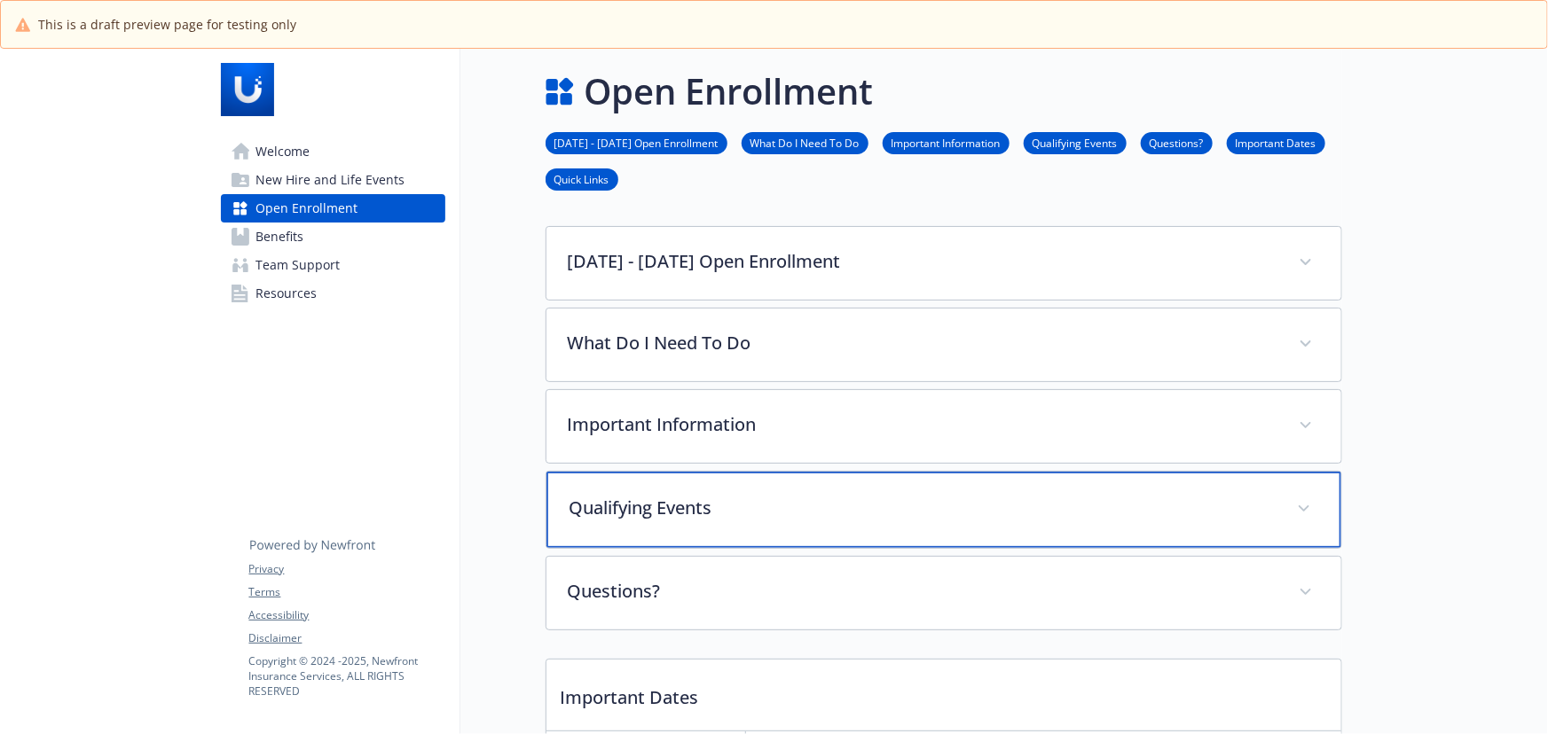
scroll to position [0, 0]
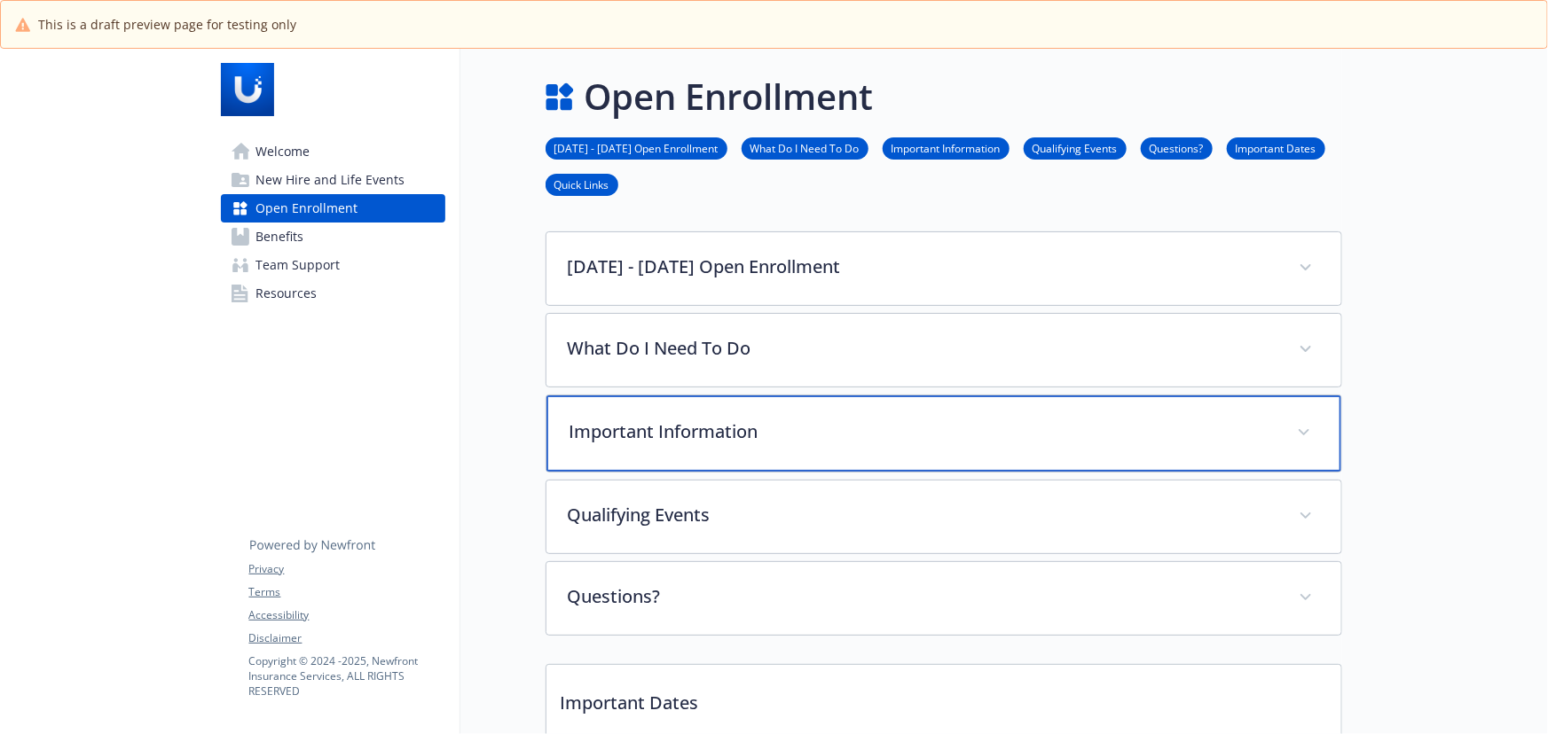
click at [855, 437] on p "Important Information" at bounding box center [922, 432] width 706 height 27
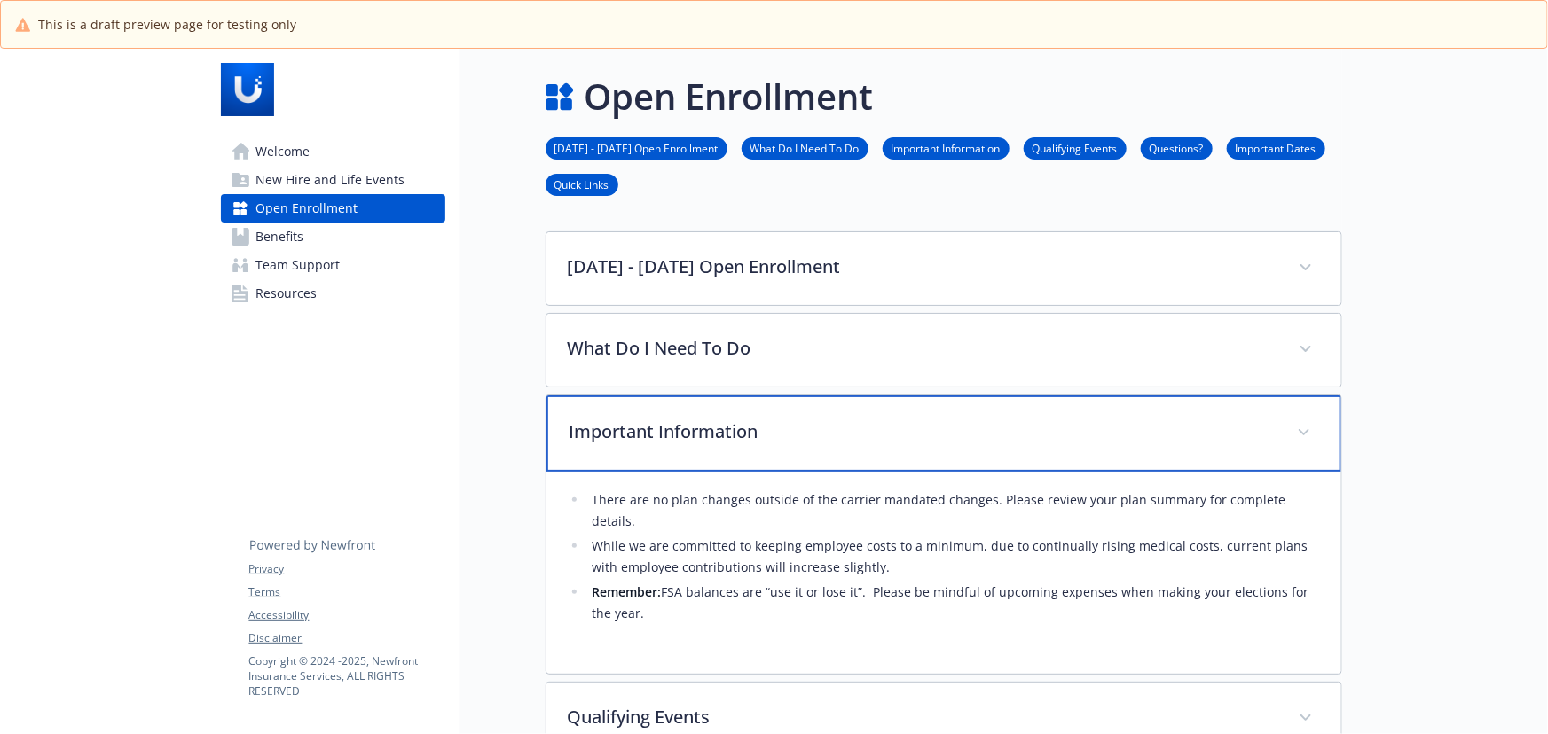
click at [855, 437] on p "Important Information" at bounding box center [922, 432] width 706 height 27
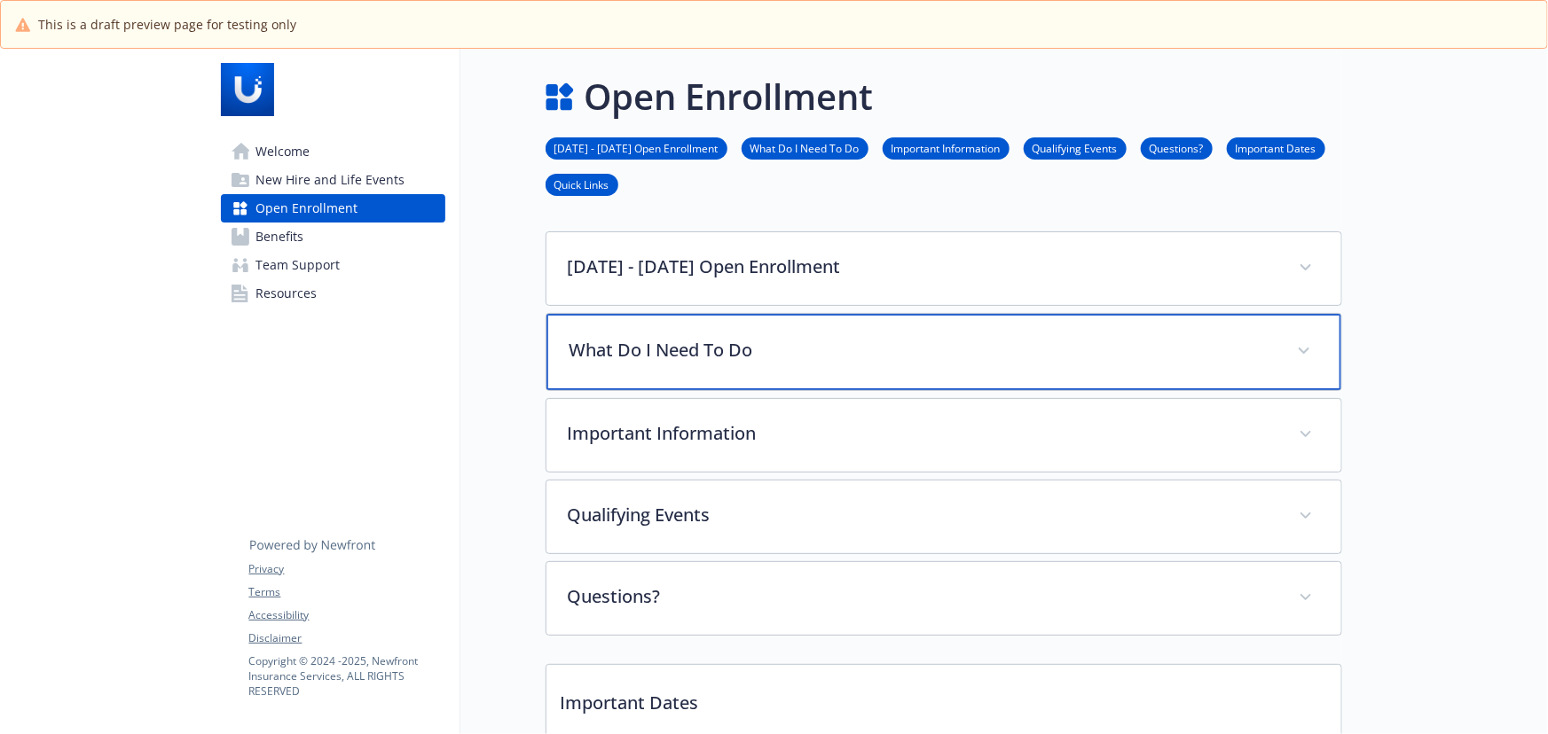
click at [819, 321] on div "What Do I Need To Do" at bounding box center [943, 352] width 795 height 76
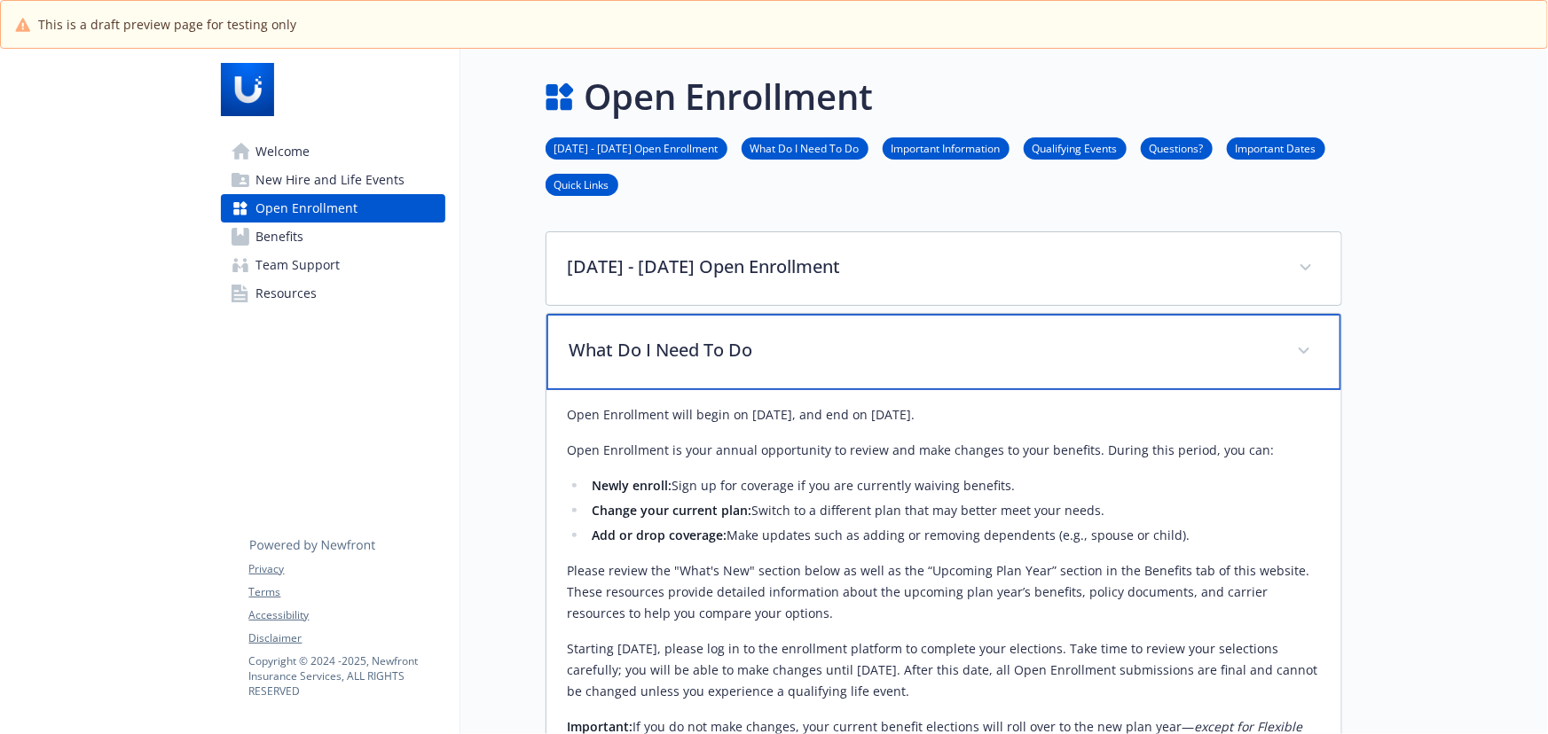
click at [820, 370] on div "What Do I Need To Do" at bounding box center [943, 352] width 795 height 76
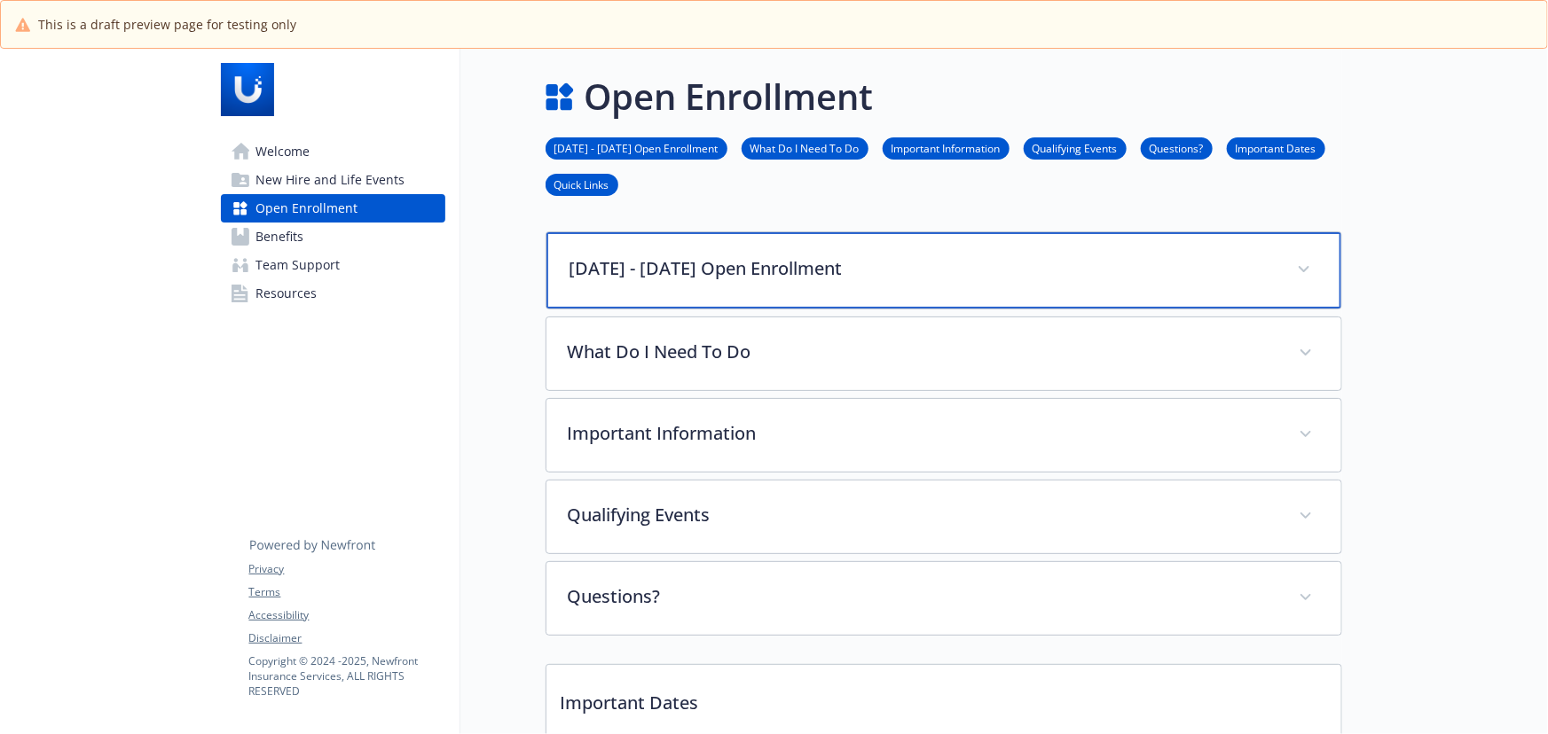
click at [806, 282] on div "2025 - 2026 Open Enrollment" at bounding box center [943, 270] width 795 height 76
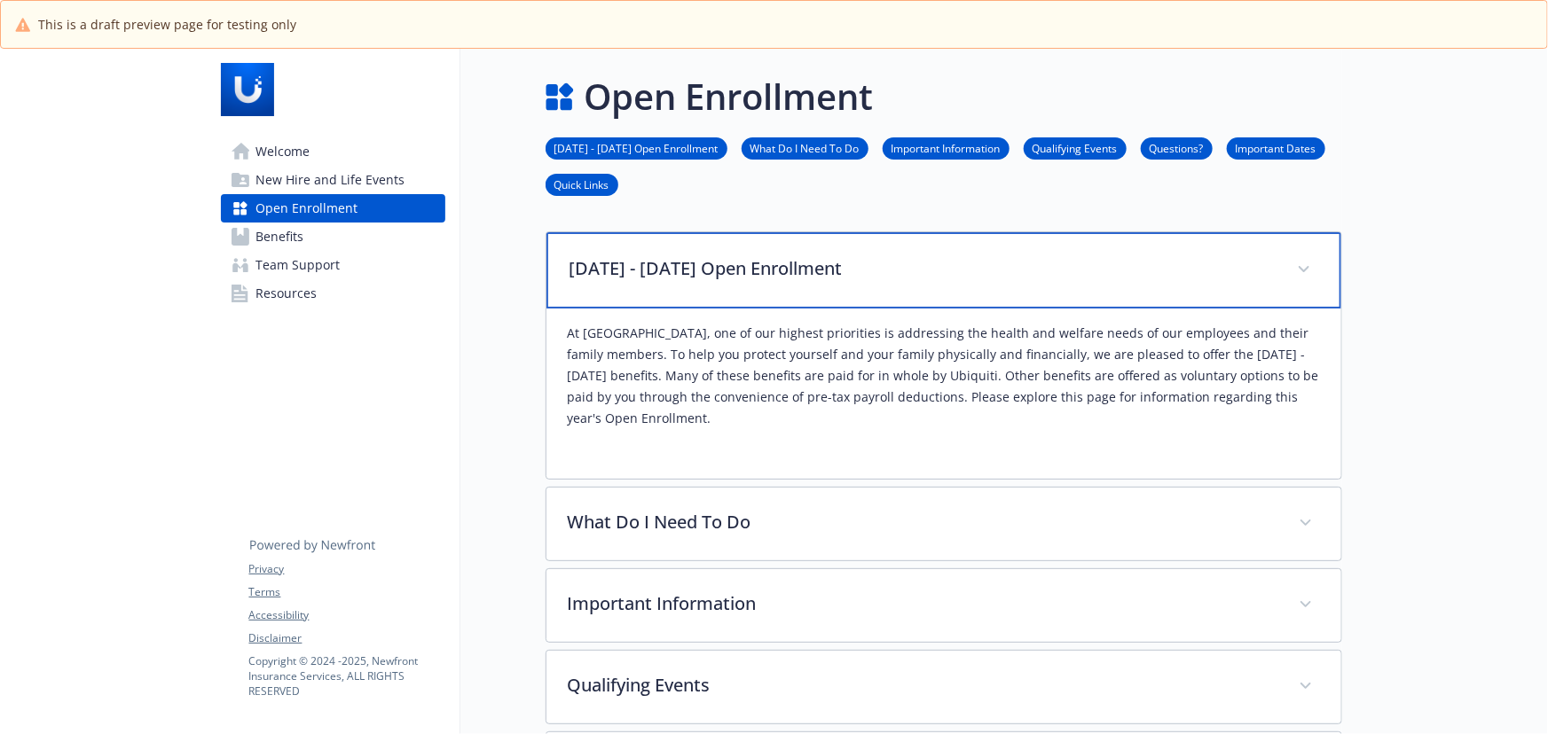
click at [815, 258] on p "2025 - 2026 Open Enrollment" at bounding box center [922, 268] width 706 height 27
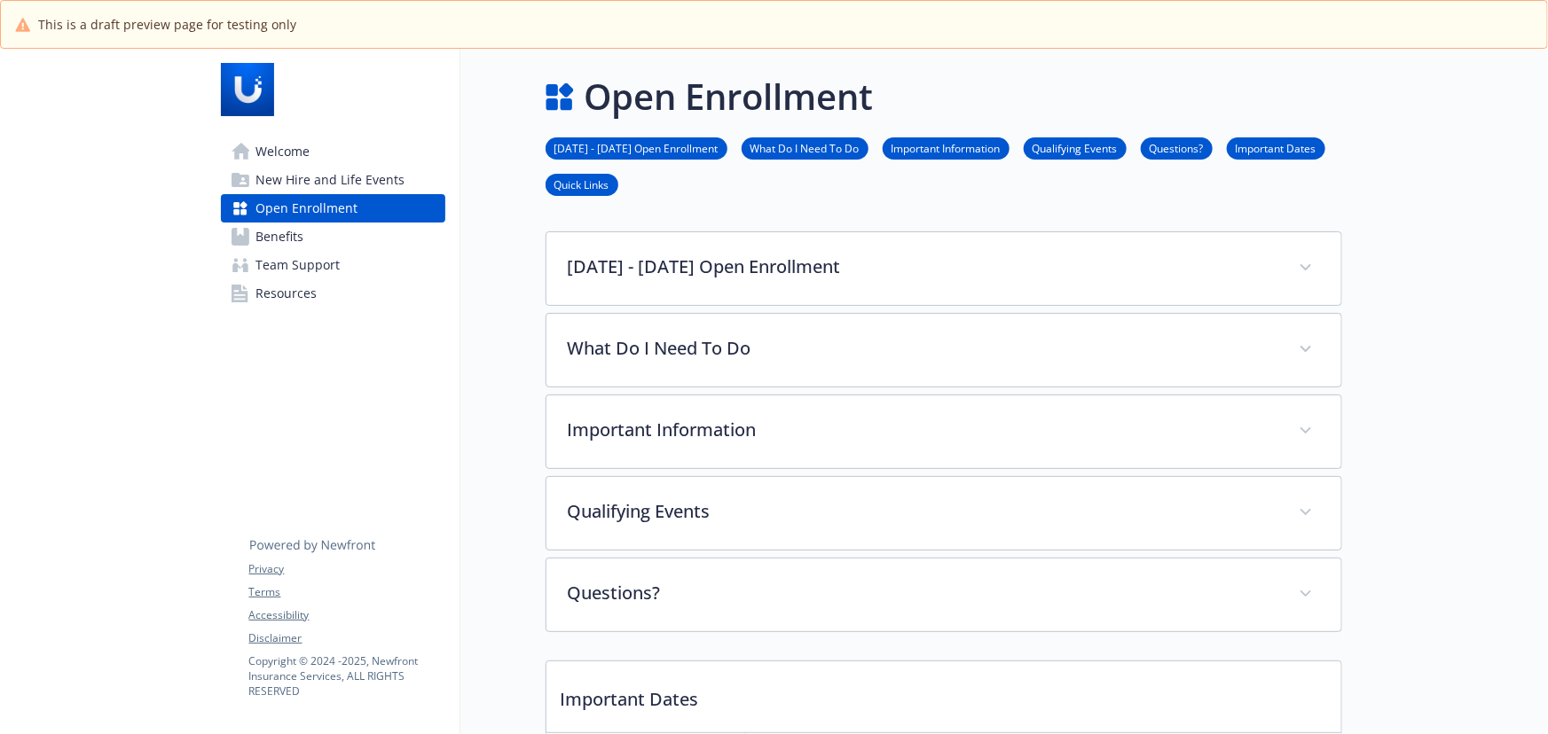
click at [300, 231] on span "Benefits" at bounding box center [280, 237] width 48 height 28
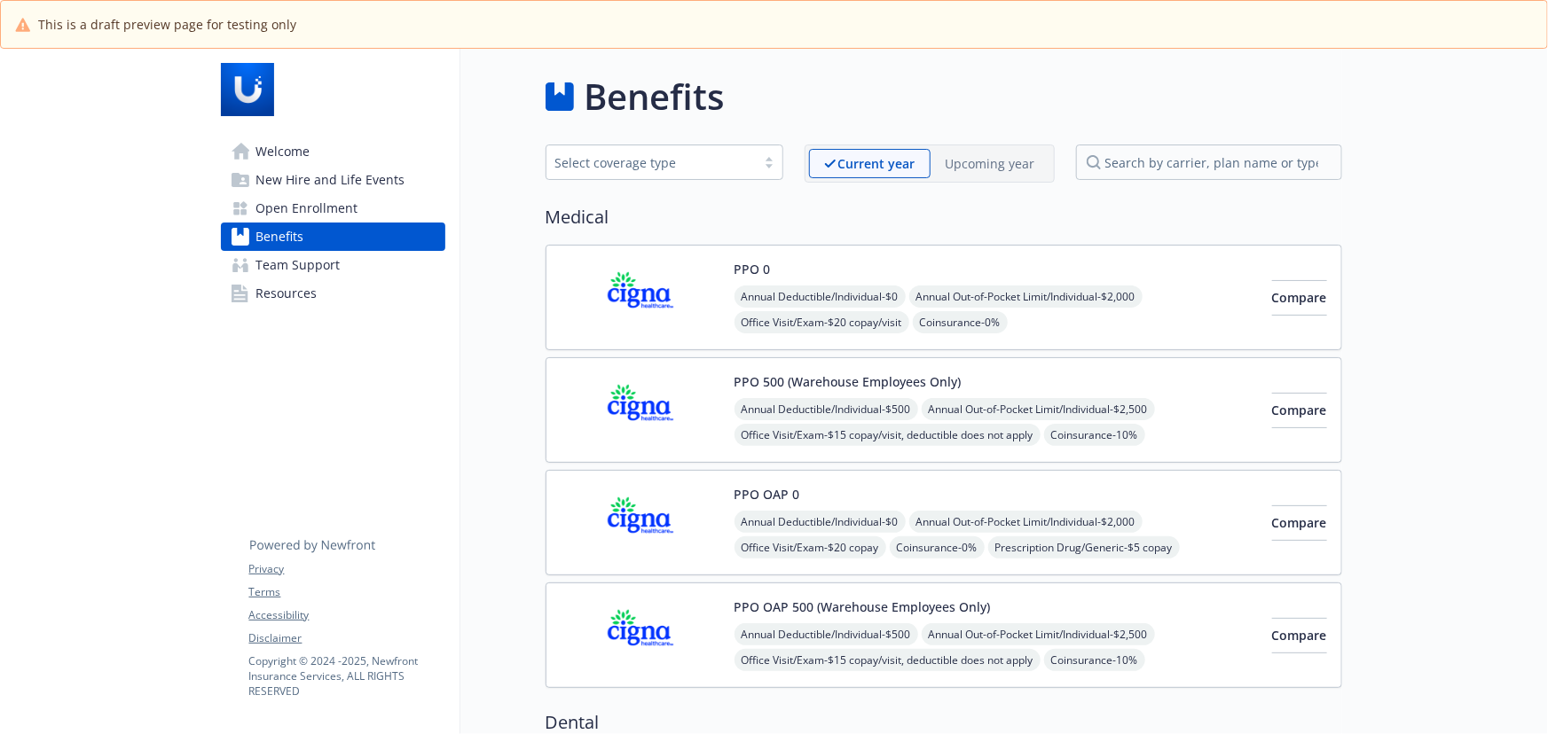
click at [995, 158] on p "Upcoming year" at bounding box center [990, 163] width 90 height 19
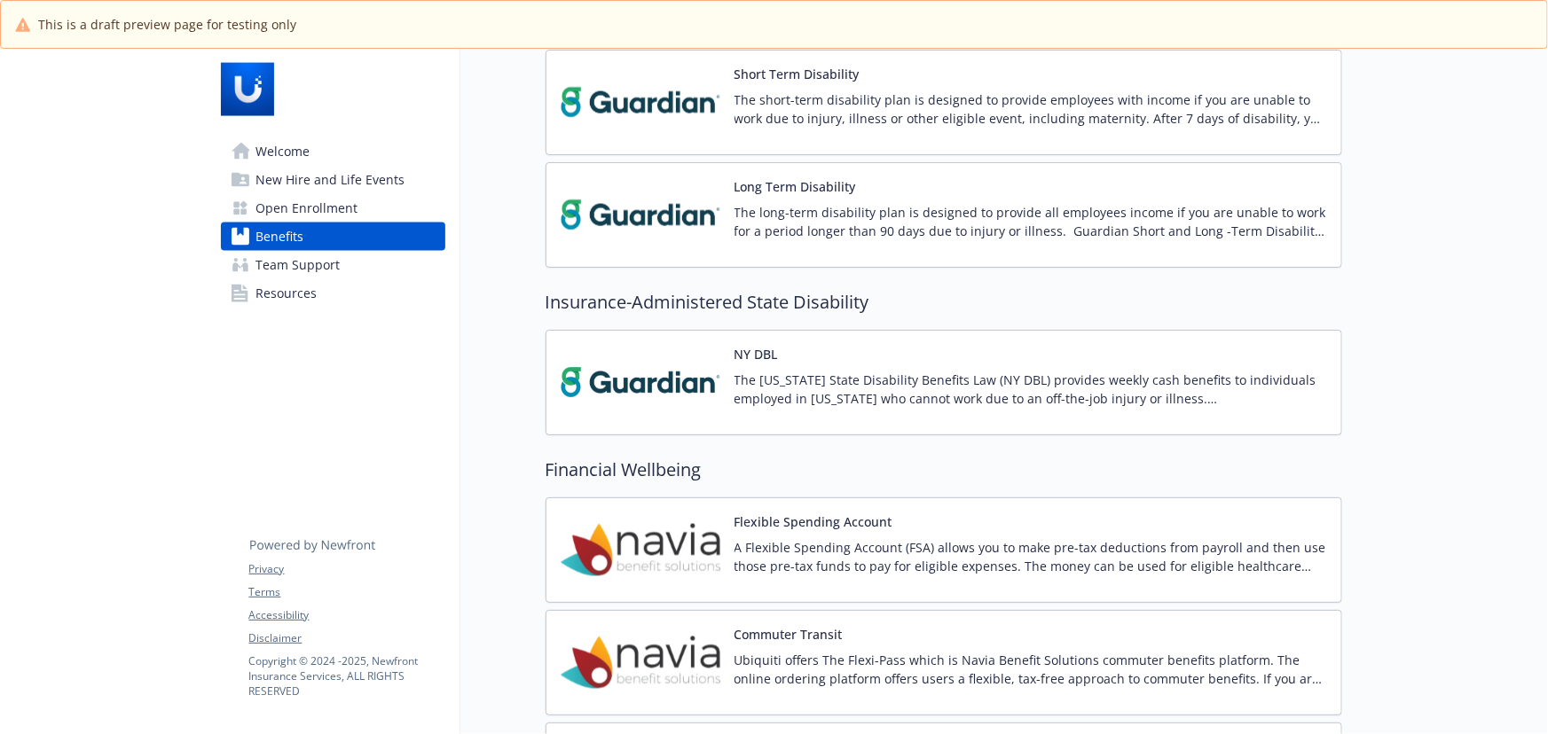
scroll to position [945, 0]
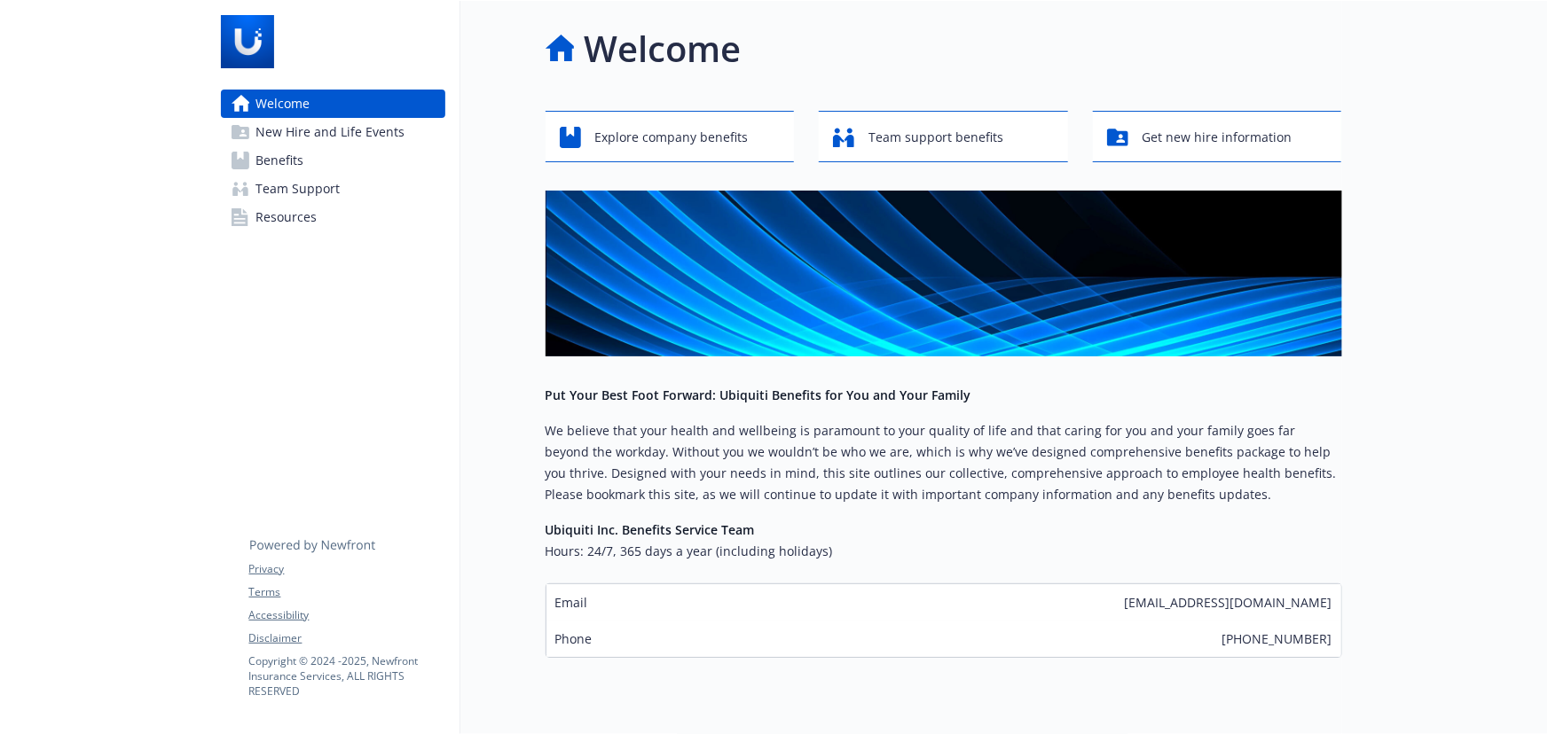
click at [341, 150] on link "Benefits" at bounding box center [333, 160] width 224 height 28
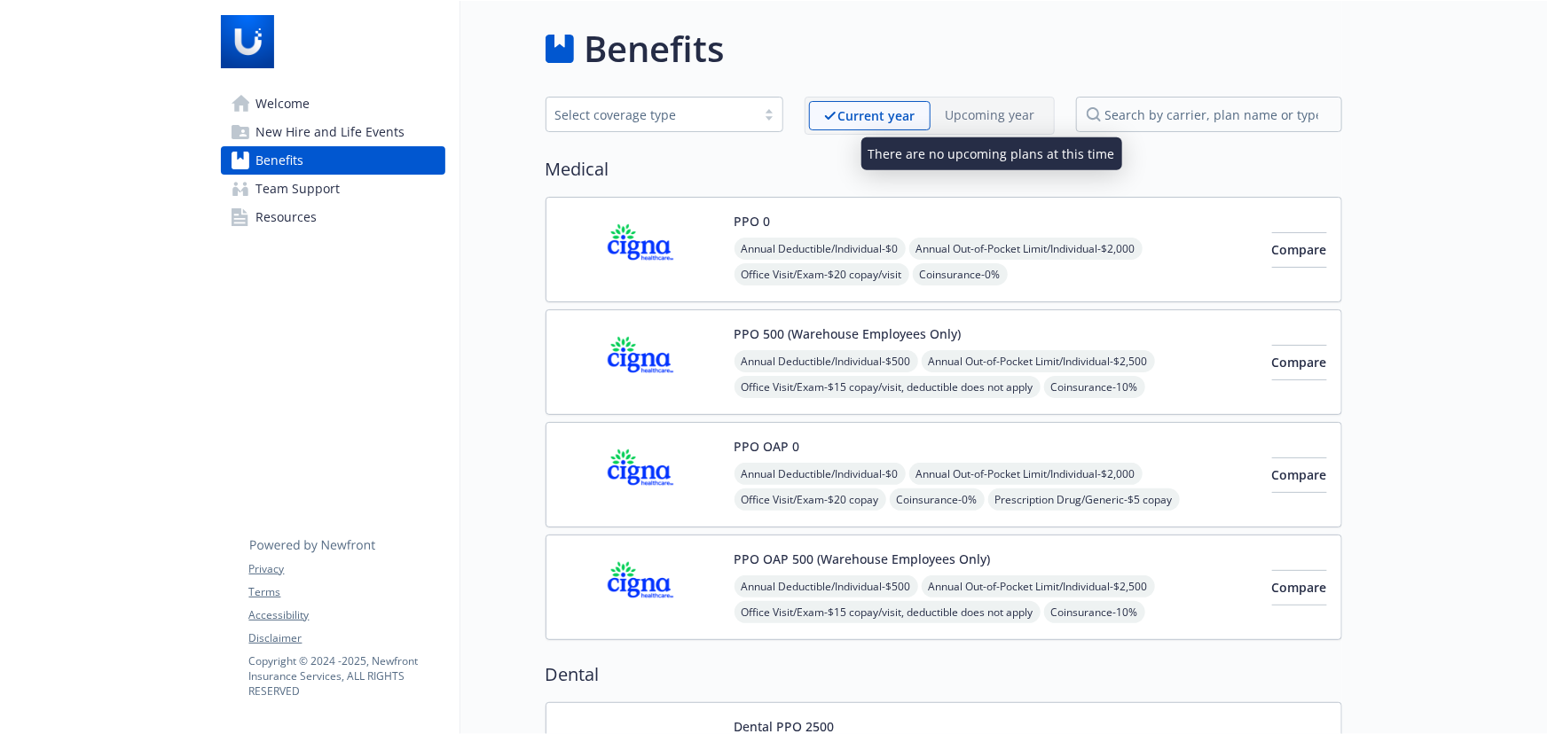
click at [988, 115] on p "Upcoming year" at bounding box center [990, 115] width 90 height 19
